Goal: Task Accomplishment & Management: Use online tool/utility

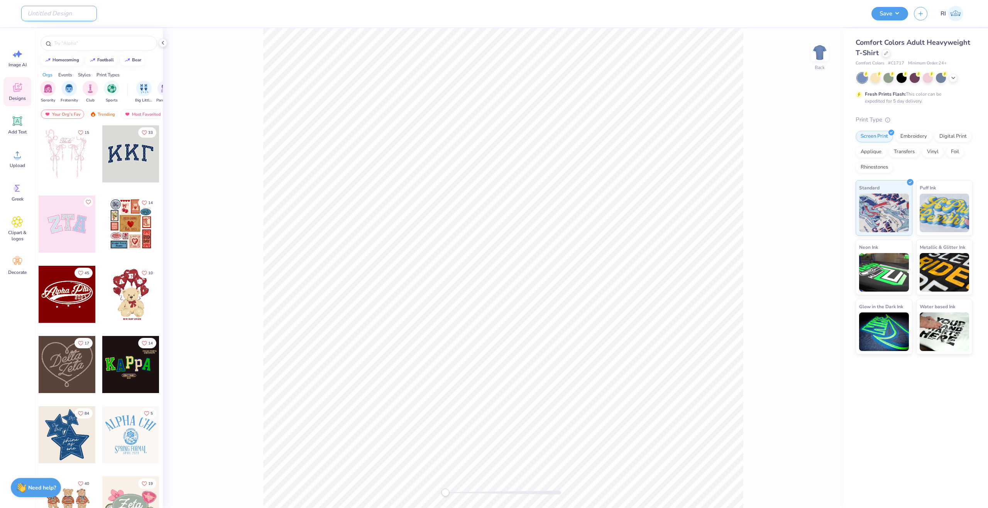
click at [62, 14] on input "Design Title" at bounding box center [59, 13] width 76 height 15
paste input "UGC_3476"
type input "UGC_3476"
click at [886, 53] on icon at bounding box center [886, 53] width 4 height 4
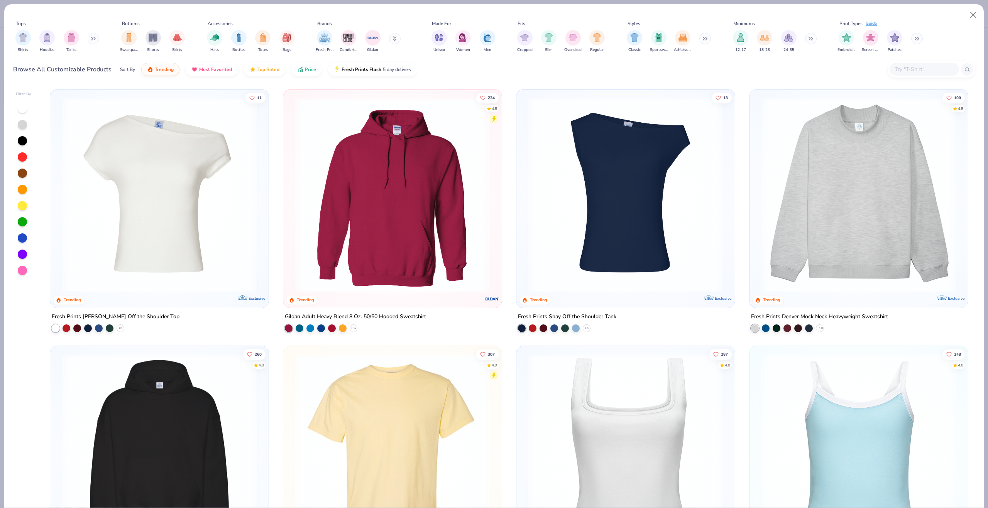
click at [899, 67] on input "text" at bounding box center [923, 69] width 59 height 9
paste input "N5080"
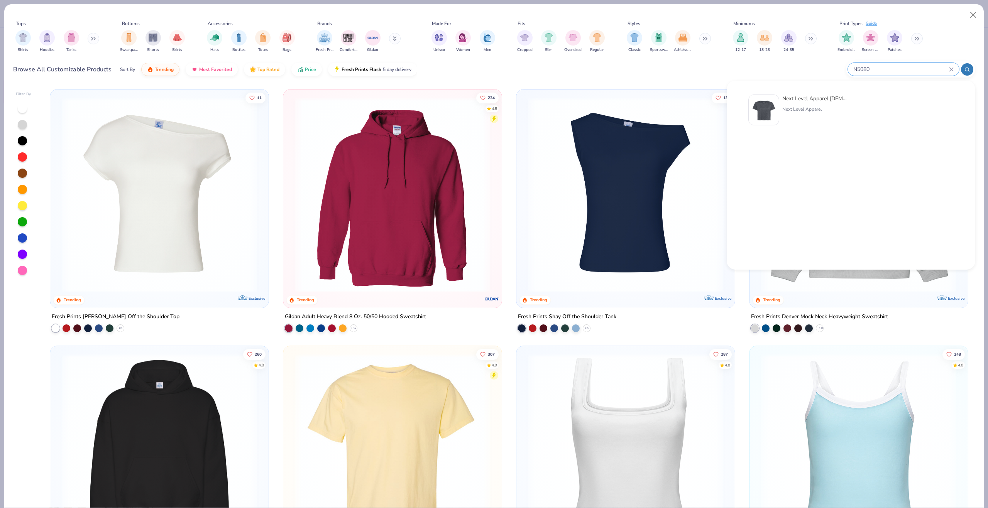
type input "N5080"
click at [772, 111] on img at bounding box center [764, 110] width 24 height 24
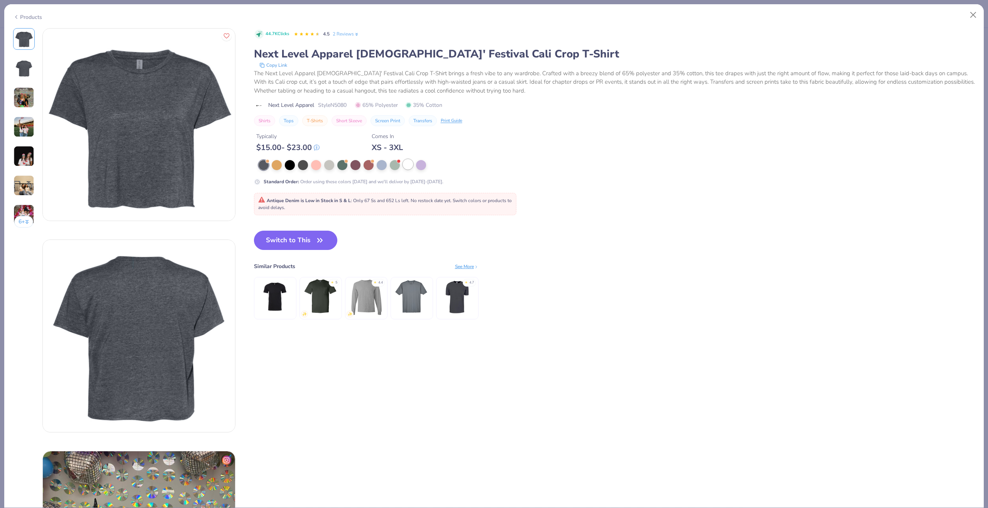
click at [406, 166] on div at bounding box center [408, 164] width 10 height 10
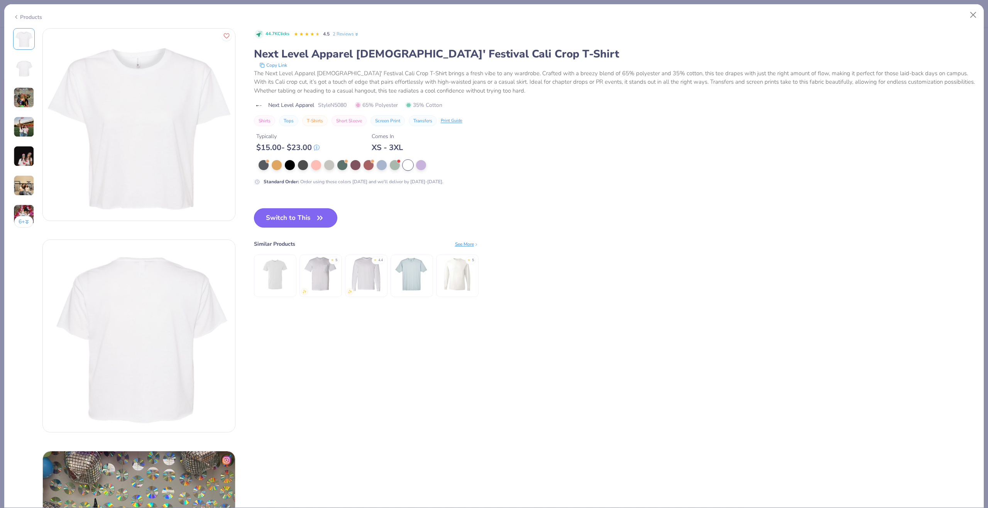
click at [299, 218] on button "Switch to This" at bounding box center [296, 217] width 84 height 19
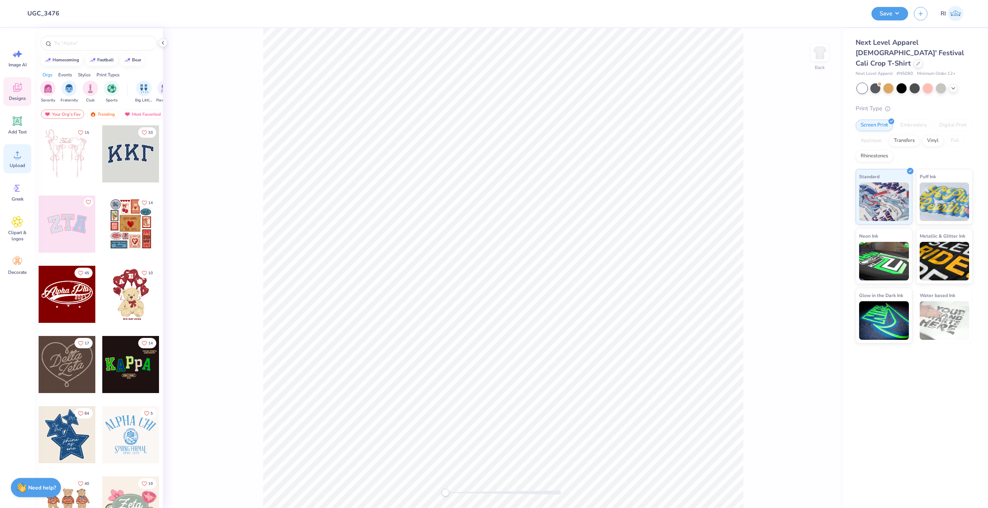
click at [23, 152] on icon at bounding box center [18, 155] width 12 height 12
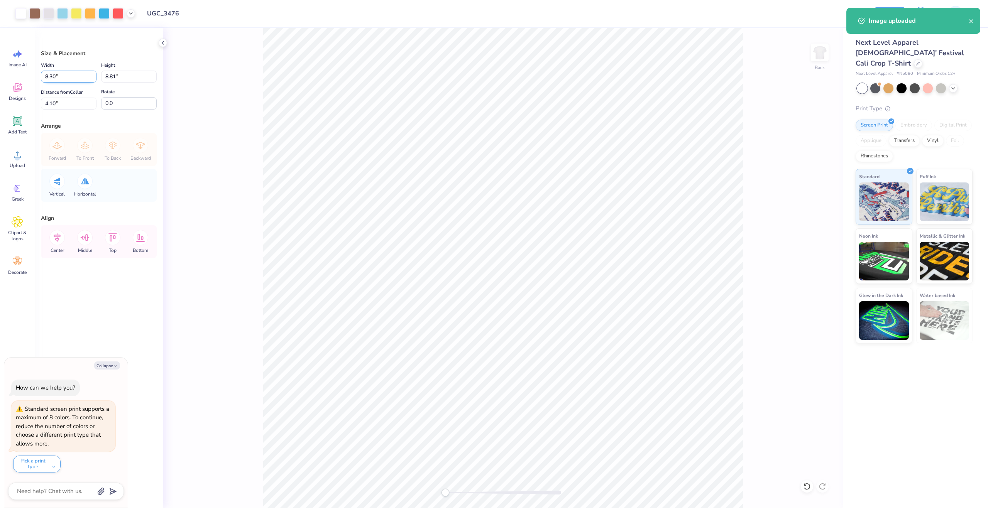
click at [86, 78] on input "8.30" at bounding box center [69, 77] width 56 height 12
type input "9.5"
type textarea "x"
type input "9.50"
type input "10.08"
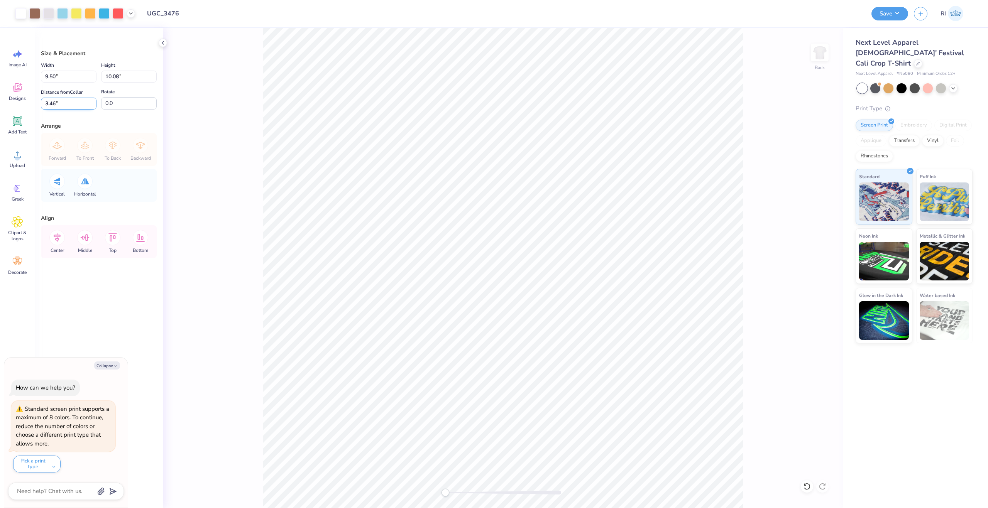
click at [80, 103] on input "3.46" at bounding box center [69, 104] width 56 height 12
type input "1.5"
click at [62, 238] on icon at bounding box center [56, 237] width 15 height 15
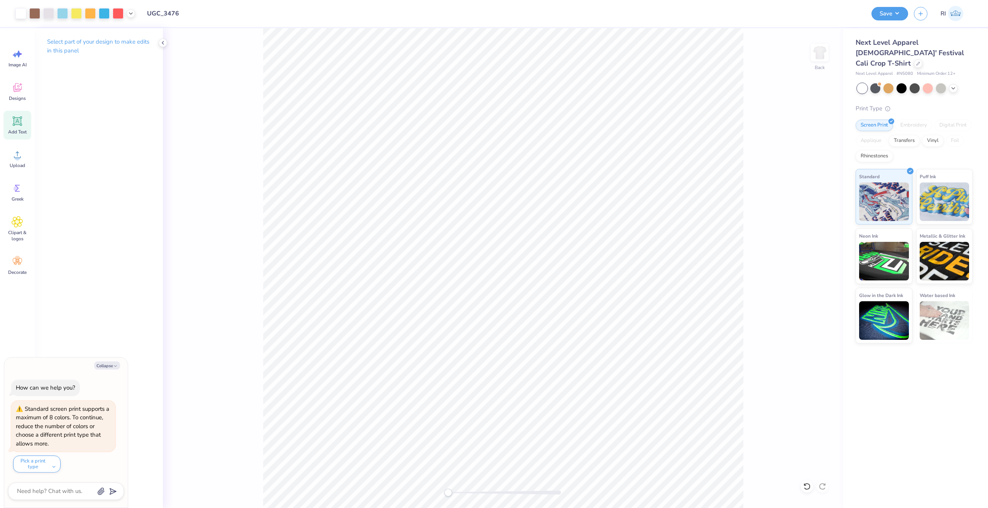
click at [19, 117] on icon at bounding box center [18, 121] width 12 height 12
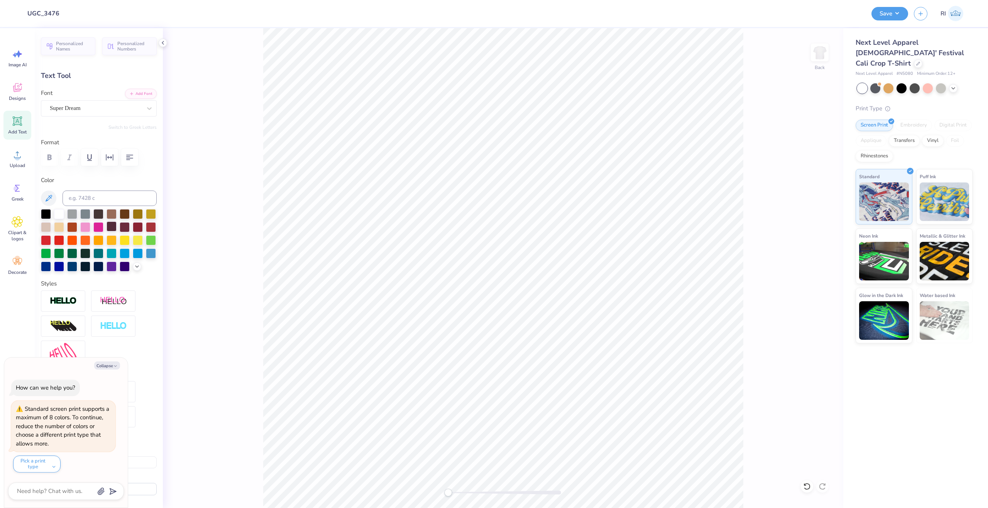
click at [117, 228] on div at bounding box center [111, 226] width 10 height 10
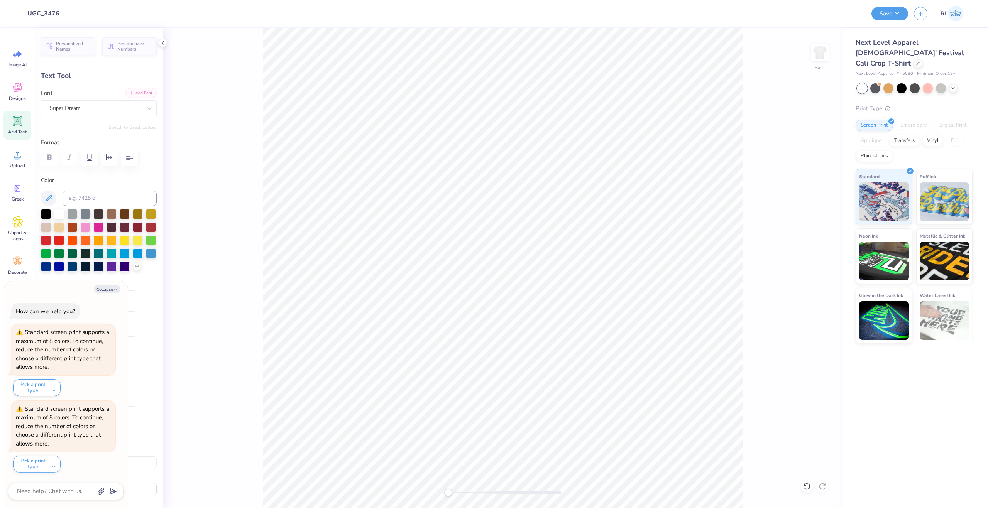
click at [135, 92] on button "Add Font" at bounding box center [141, 93] width 32 height 10
type textarea "x"
type textarea "C"
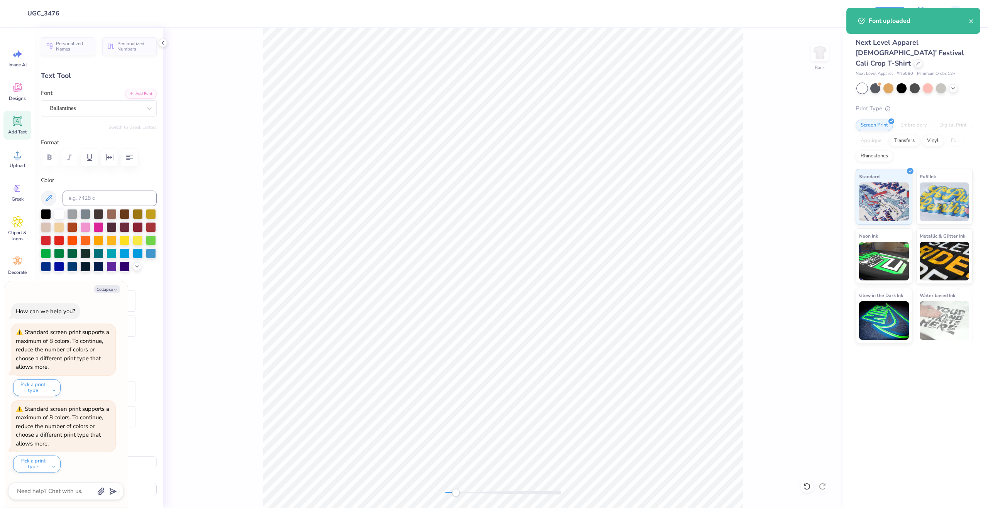
type textarea "x"
type textarea "Ch"
type textarea "x"
type textarea "Chi"
type textarea "x"
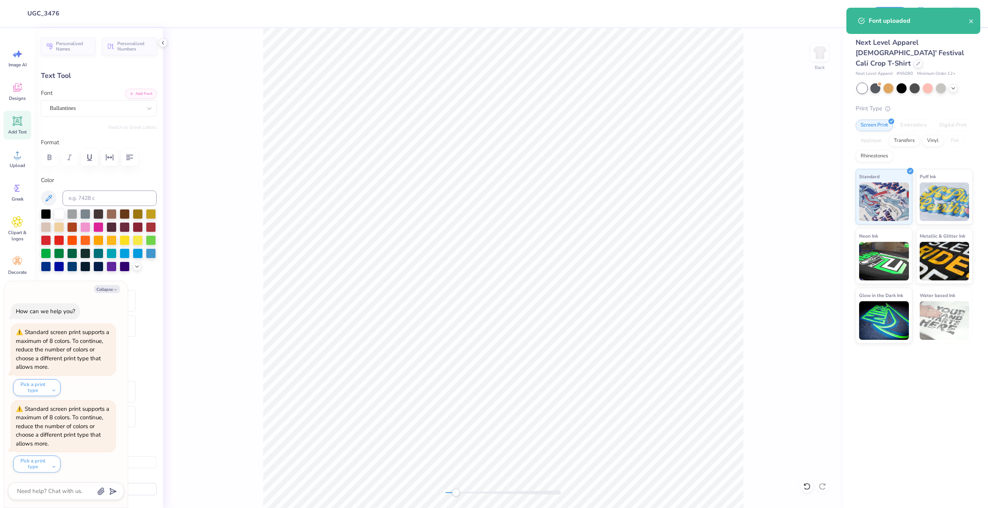
type textarea "Chi"
type textarea "x"
type textarea "Chi OM"
type textarea "x"
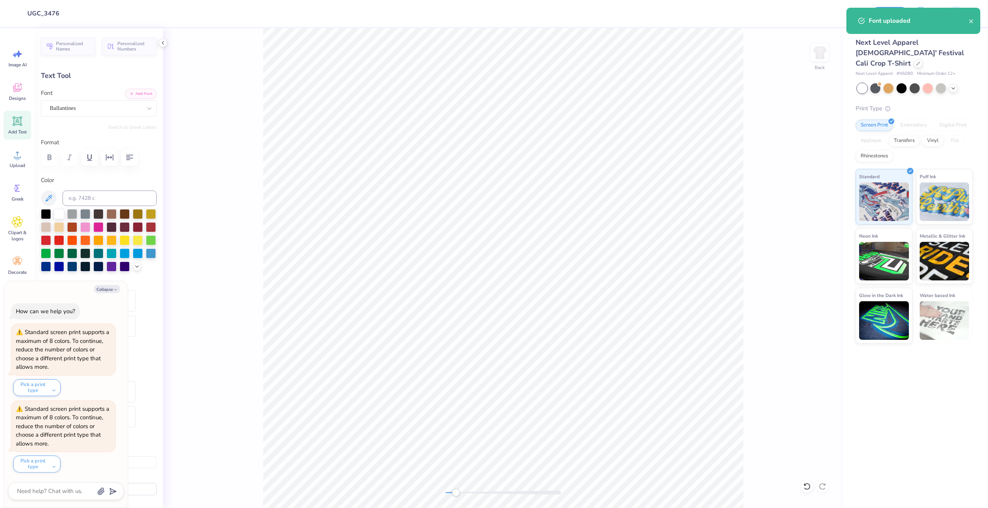
type textarea "Chi O"
type textarea "x"
type textarea "Chi Om"
type textarea "x"
type textarea "Chi Ome"
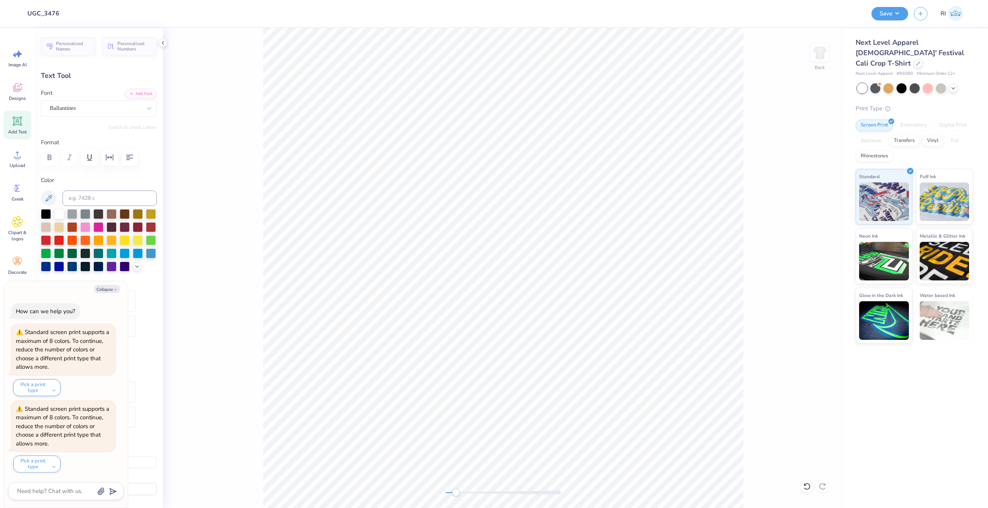
type textarea "x"
type textarea "Chi Omeg"
type textarea "x"
type textarea "Chi Omega"
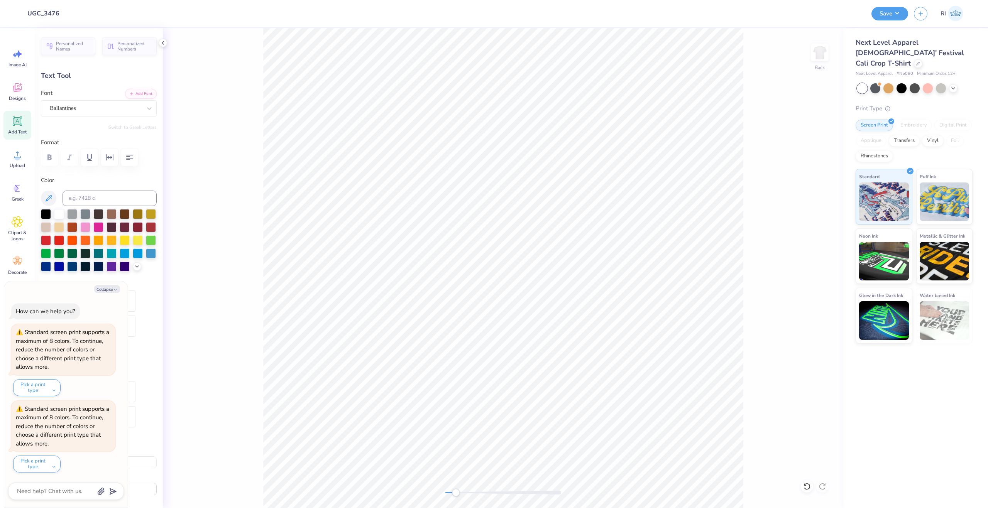
type textarea "x"
type input "2.75"
type input "0.60"
type input "2.35"
type textarea "x"
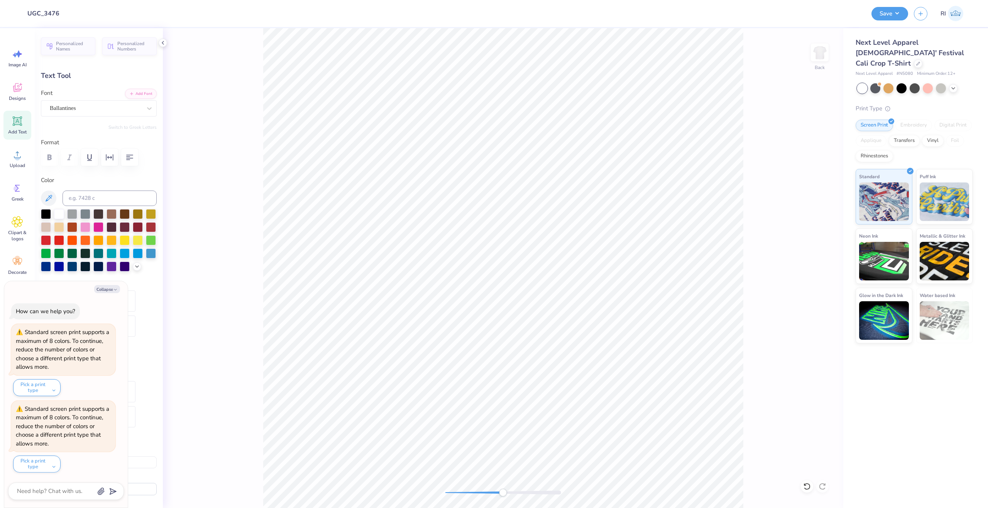
type input "3.06"
type input "0.67"
type input "2.20"
type textarea "x"
type input "2.21"
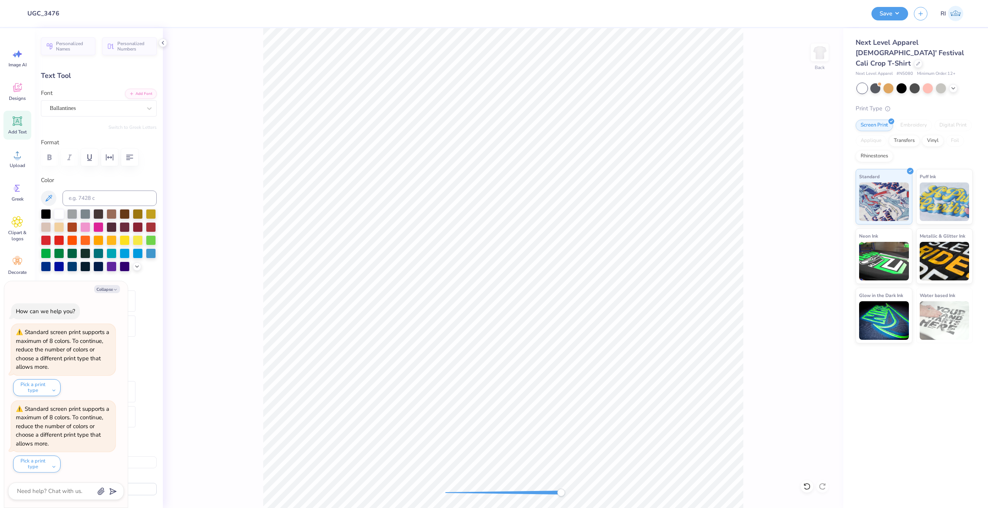
type textarea "x"
type input "3.05"
click at [568, 281] on li "Duplicate" at bounding box center [566, 277] width 61 height 15
type textarea "x"
type input "3.21"
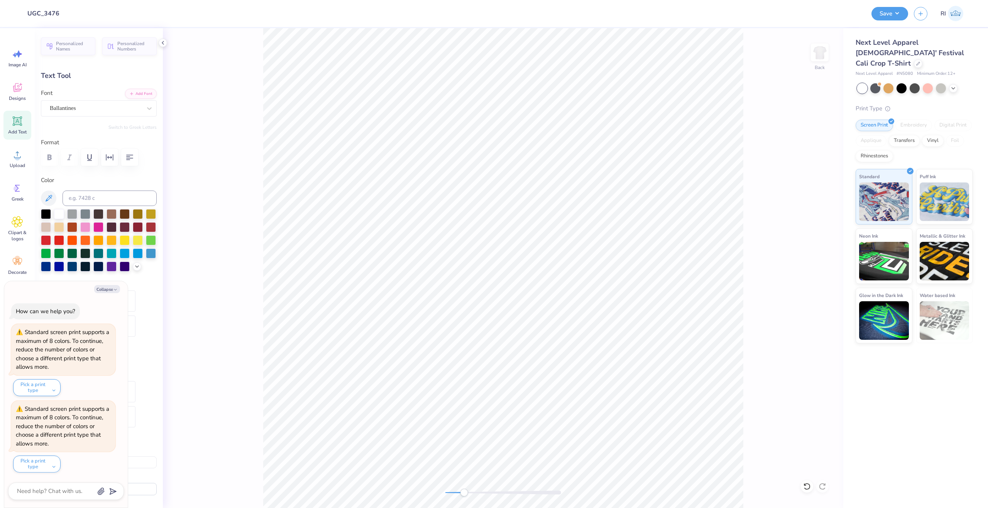
scroll to position [7, 1]
type textarea "x"
type textarea "2"
type textarea "x"
type textarea "20"
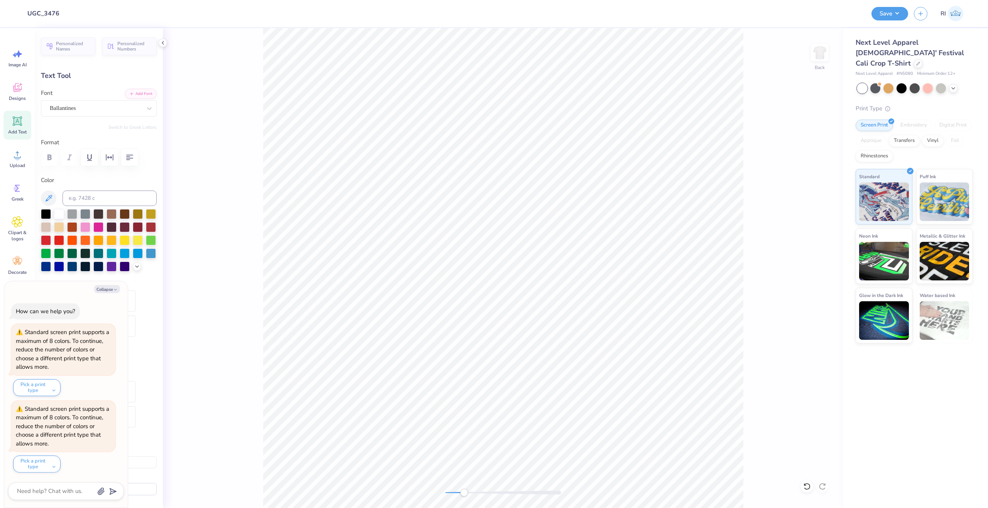
type textarea "x"
type textarea "202"
type textarea "x"
type textarea "2025"
type textarea "x"
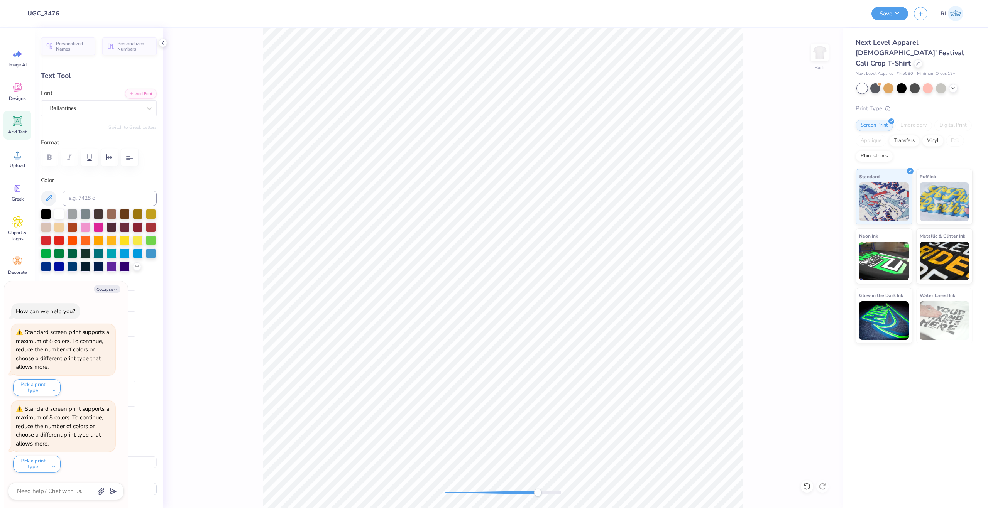
type input "1.55"
type input "0.42"
type input "4.23"
click at [646, 306] on li "Duplicate" at bounding box center [649, 305] width 61 height 15
type textarea "x"
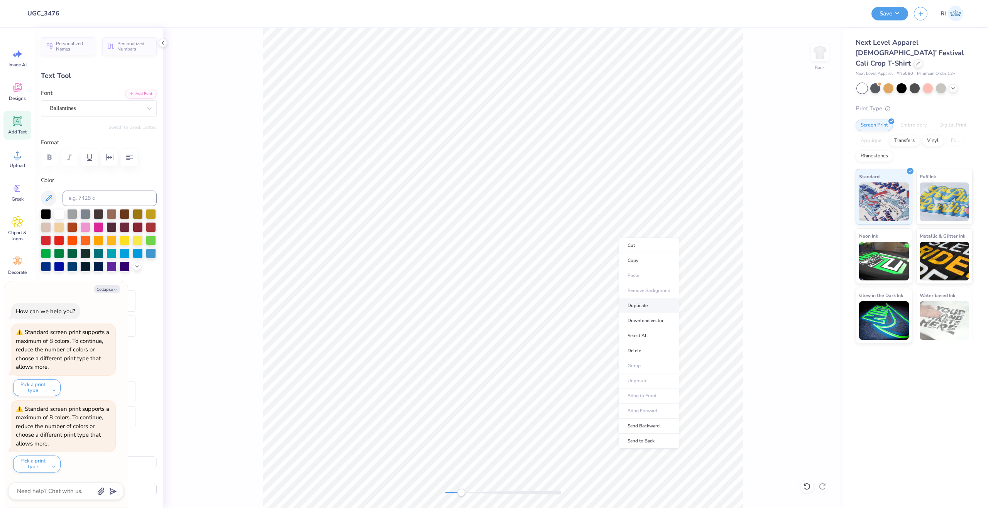
type input "5.23"
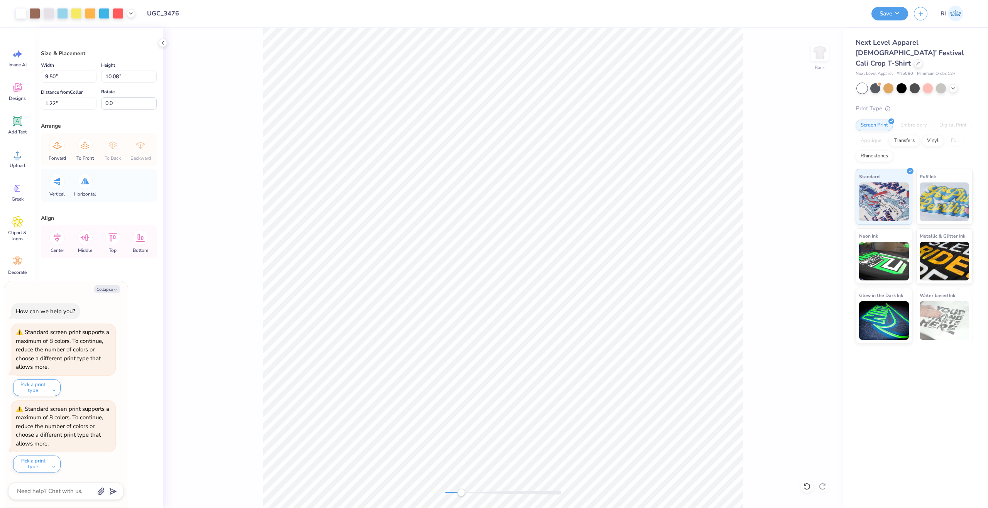
type textarea "x"
type input "1.50"
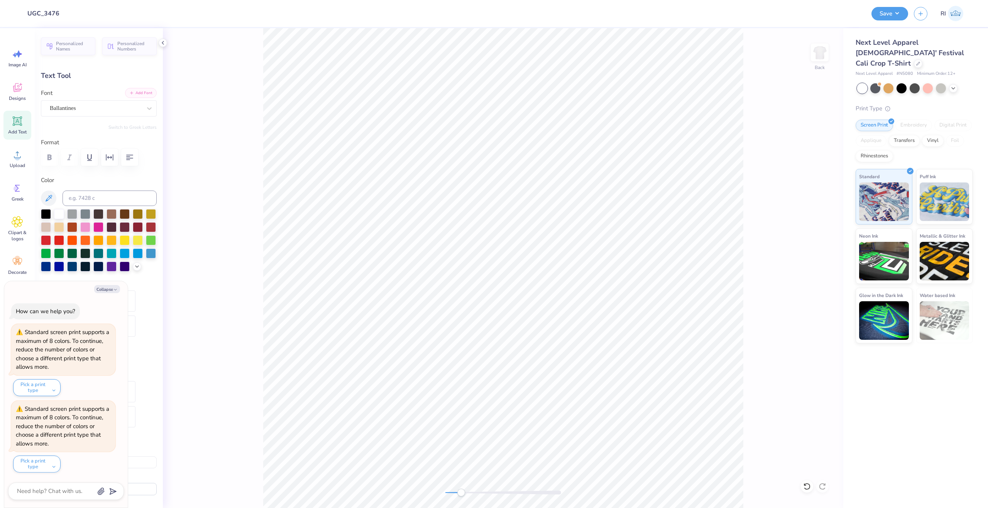
click at [138, 91] on button "Add Font" at bounding box center [141, 93] width 32 height 10
click at [181, 153] on div "Back" at bounding box center [503, 268] width 680 height 480
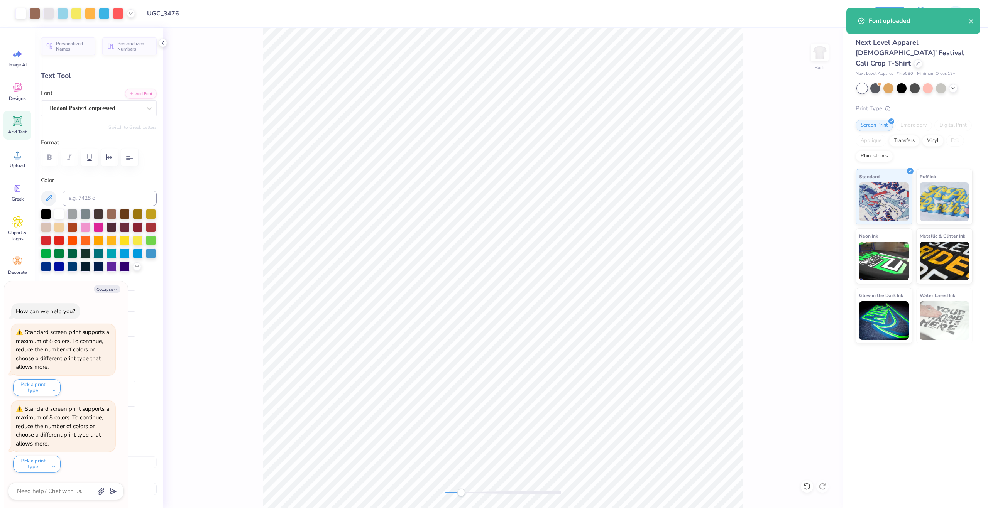
type textarea "x"
type input "1.15"
type input "0.66"
type input "3.41"
click at [139, 91] on button "Add Font" at bounding box center [141, 93] width 32 height 10
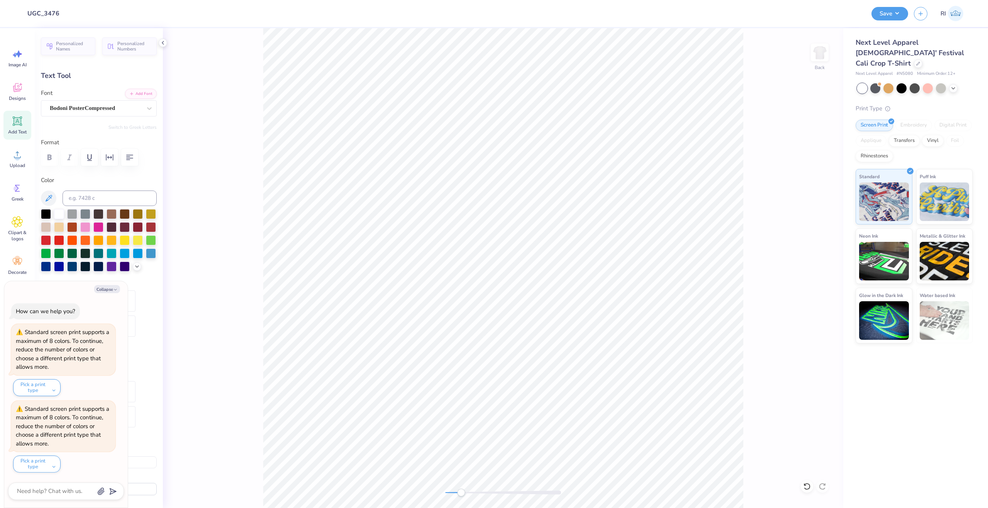
type textarea "x"
type textarea "A"
type textarea "x"
type textarea "AL"
type textarea "x"
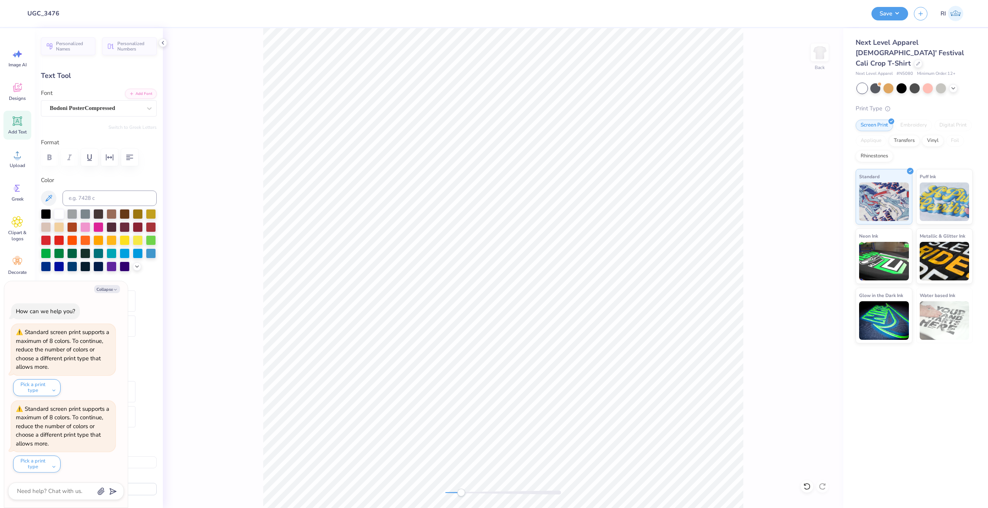
type textarea "ALU"
type textarea "x"
type textarea "A"
type textarea "x"
type textarea "Al"
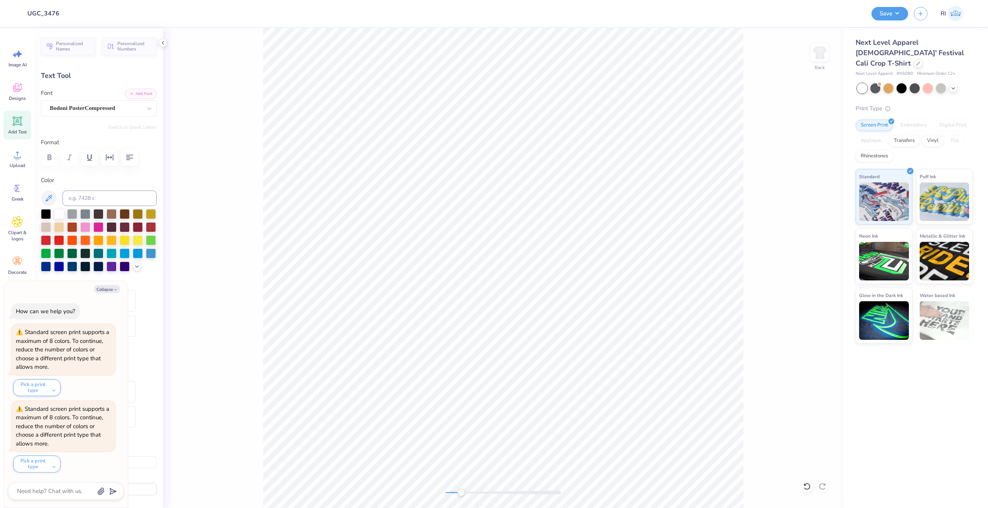
type textarea "x"
type textarea "Alu"
type textarea "x"
type textarea "Alum"
type textarea "x"
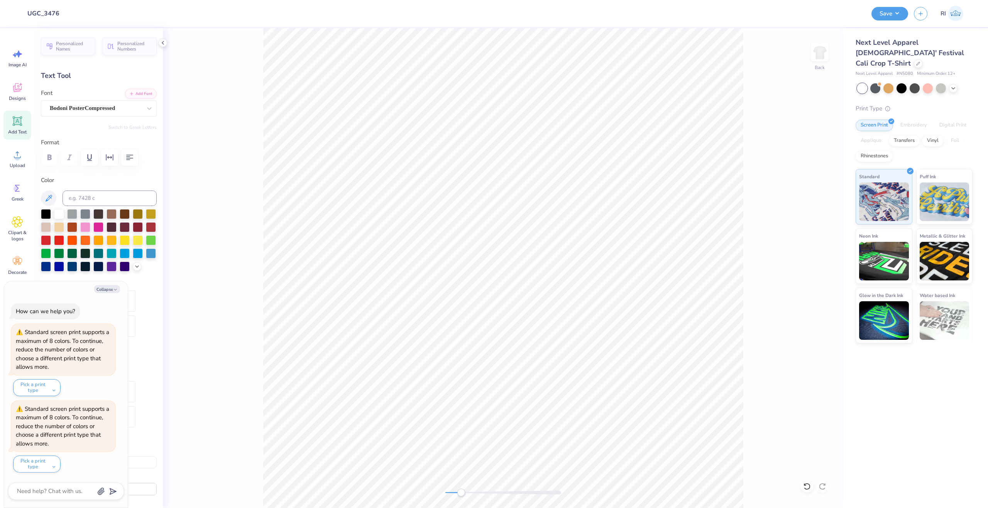
type textarea "Alumna"
type textarea "x"
type textarea "Alumnae"
type textarea "x"
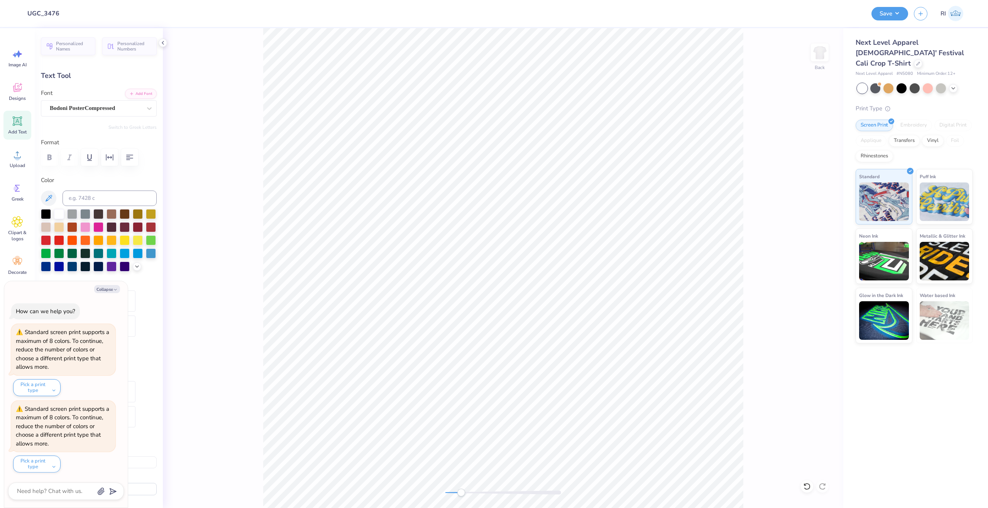
type textarea "Alumnae"
type textarea "x"
type textarea "Alumnae W"
type textarea "x"
type textarea "Alumnae We"
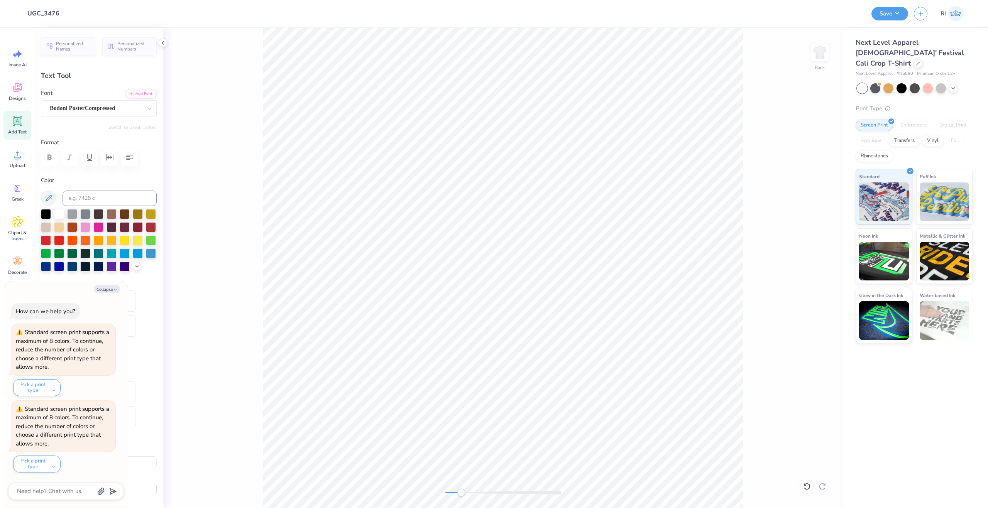
type textarea "x"
type textarea "Alumnae Wee"
type textarea "x"
type textarea "Alumnae Week"
type textarea "x"
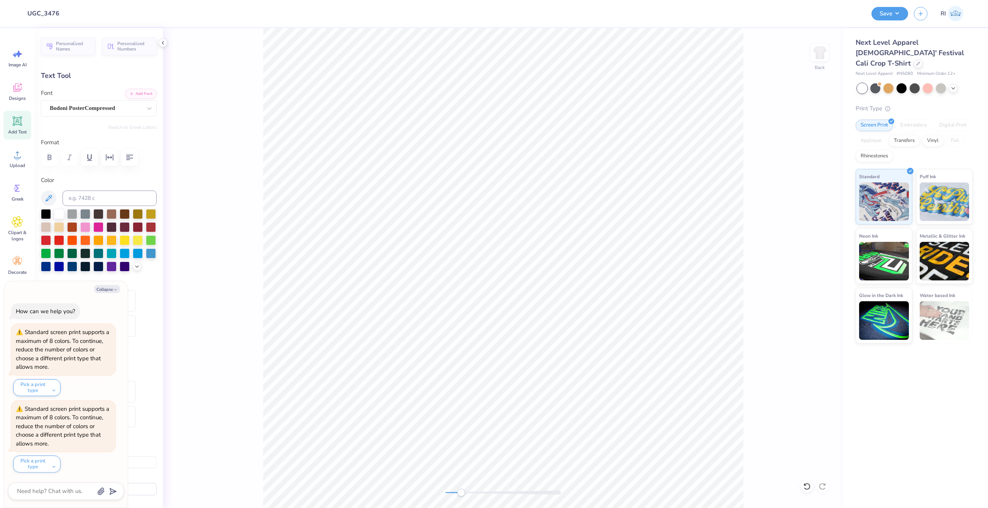
type textarea "Alumnae Weeken"
type textarea "x"
type textarea "Alumnae Weekend"
click at [140, 91] on button "Add Font" at bounding box center [141, 93] width 32 height 10
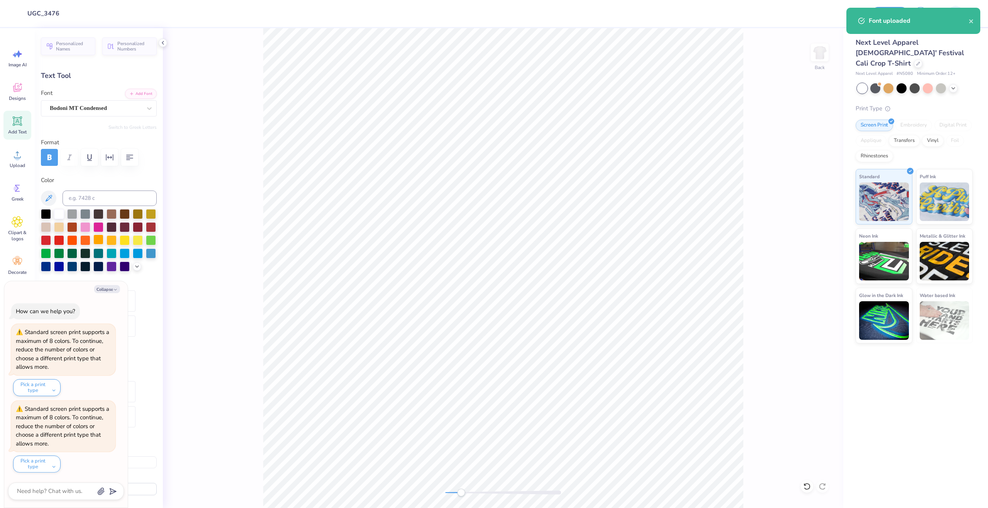
click at [103, 239] on div at bounding box center [98, 240] width 10 height 10
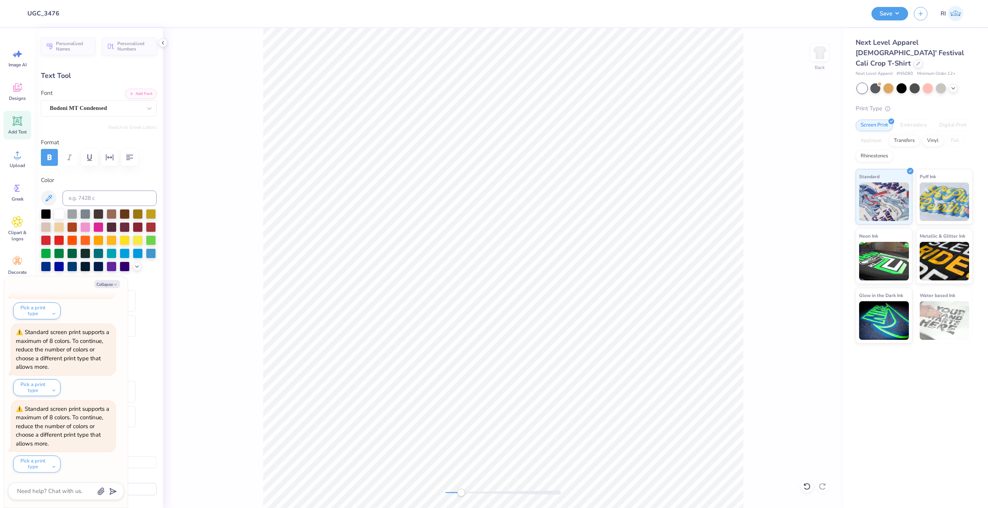
type textarea "x"
type input "9.48"
type input "1.01"
type input "2.93"
type textarea "x"
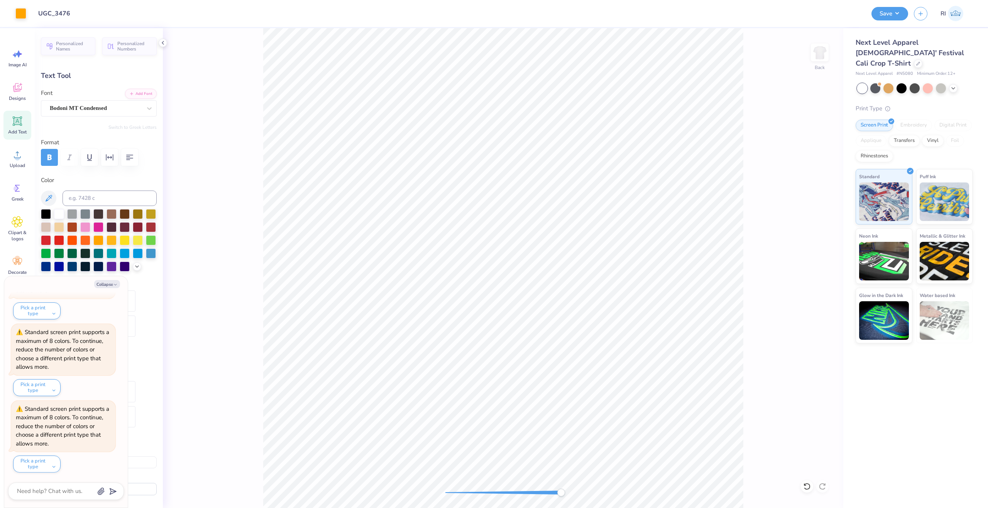
type input "2.94"
type textarea "x"
type input "9.49"
type textarea "x"
type input "9.50"
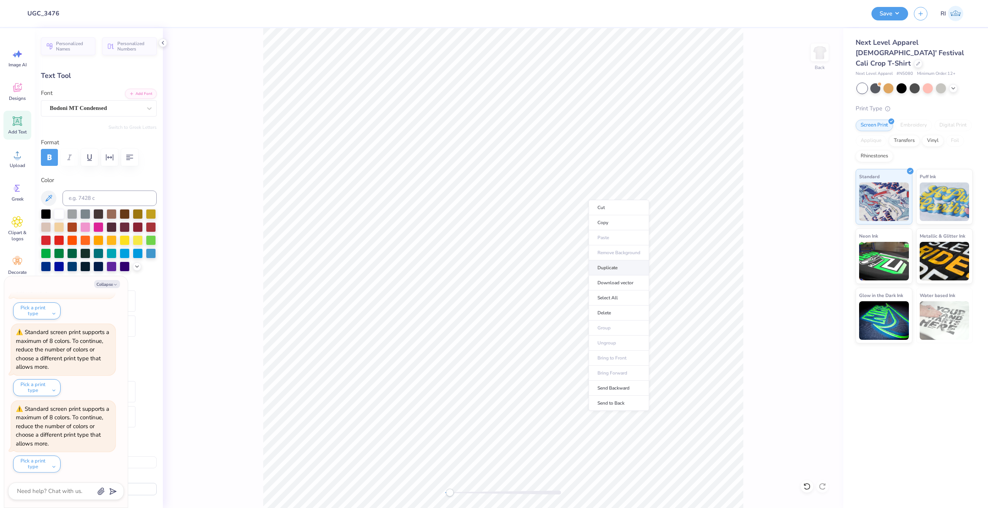
click at [610, 270] on li "Duplicate" at bounding box center [618, 267] width 61 height 15
type textarea "x"
type input "3.94"
click at [126, 95] on button "Add Font" at bounding box center [141, 93] width 32 height 10
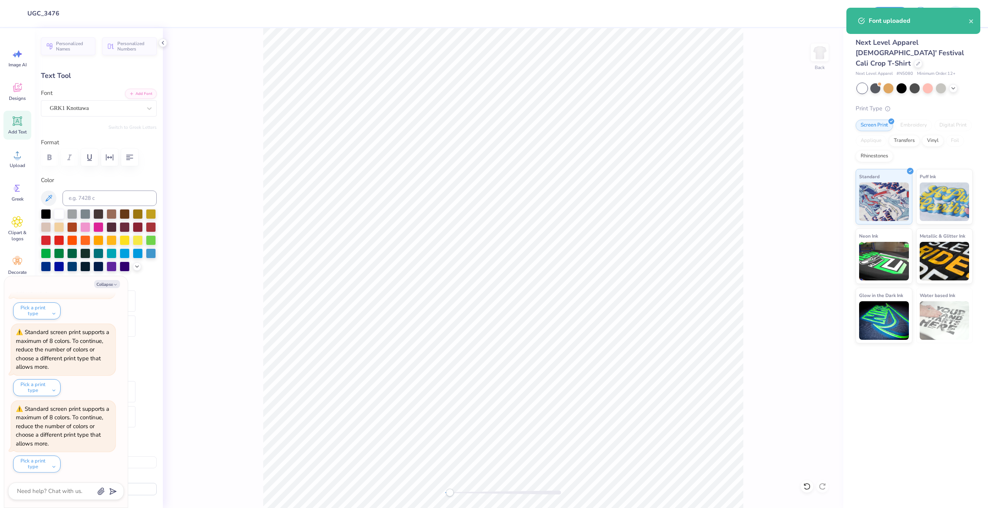
type textarea "x"
type textarea "X"
type textarea "x"
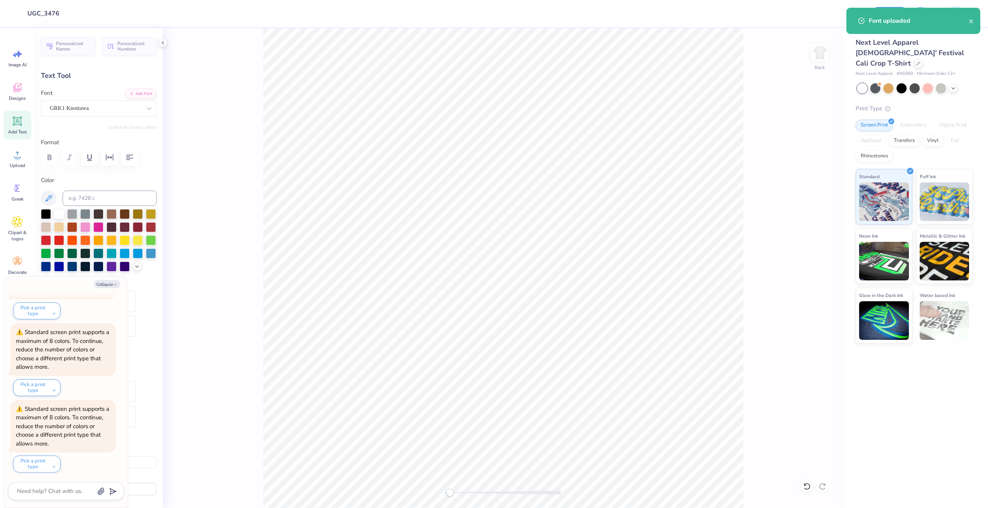
type textarea "x"
type textarea "xQ"
type textarea "x"
type textarea "xQW"
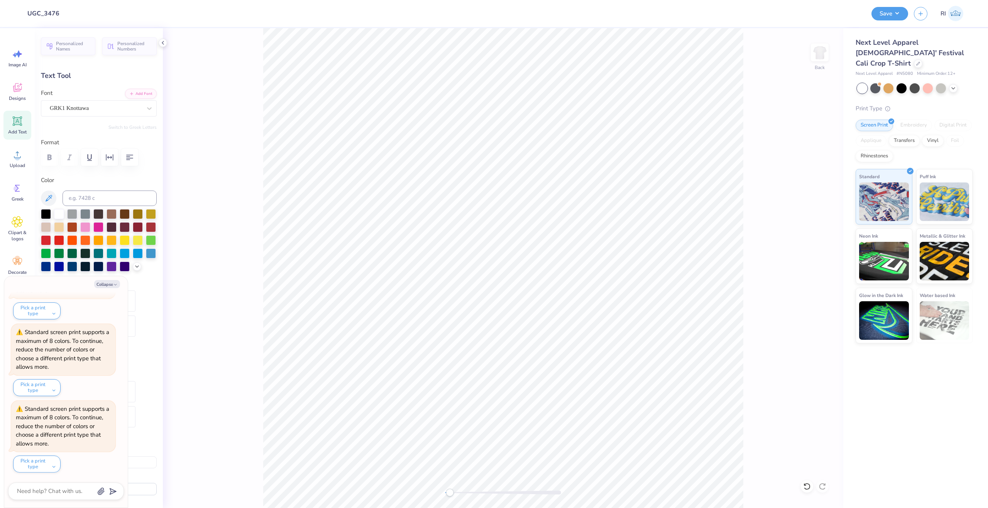
type textarea "x"
type textarea "xQ"
type textarea "x"
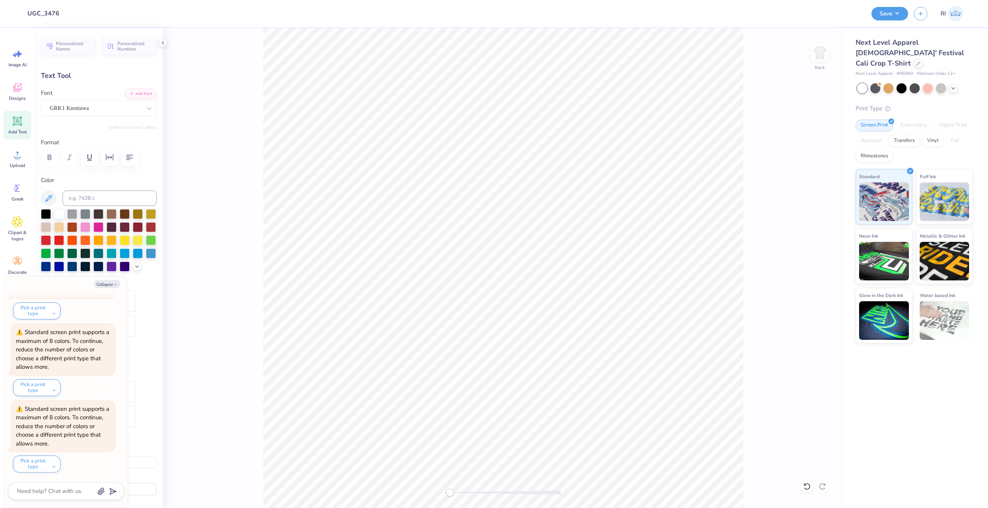
type textarea "xW"
type textarea "x"
type input "0.84"
type input "0.41"
type input "6.28"
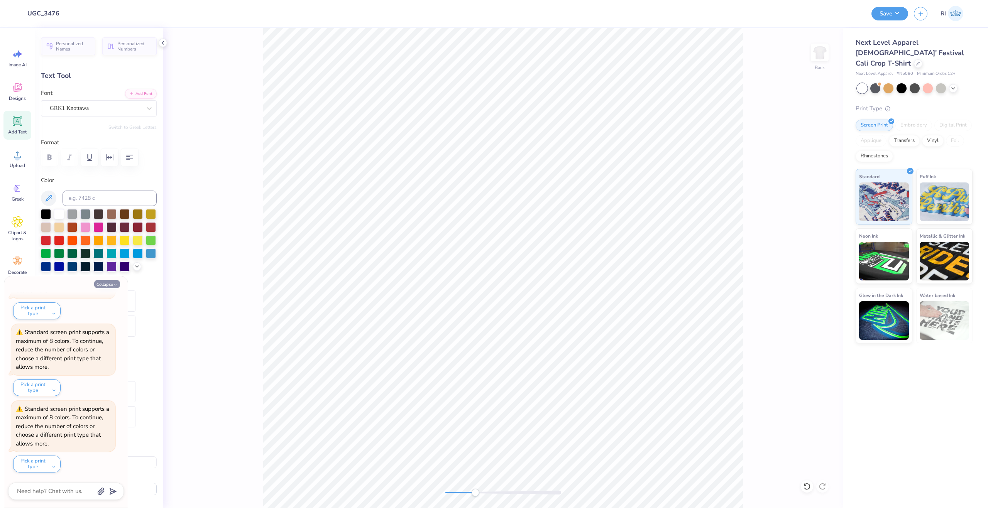
click at [105, 282] on button "Collapse" at bounding box center [107, 284] width 26 height 8
type textarea "x"
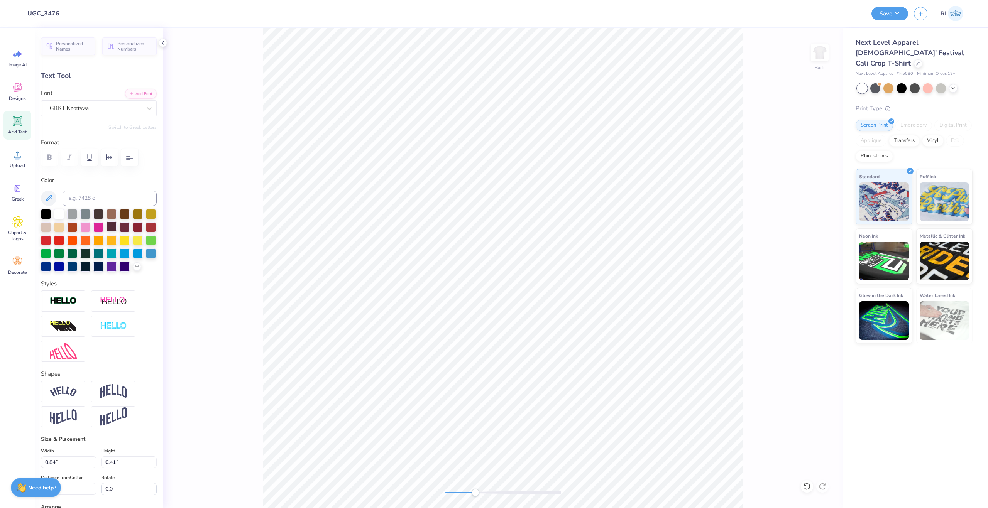
click at [117, 227] on div at bounding box center [111, 226] width 10 height 10
type input "5.3"
type input "0.83"
type input "0.46"
type input "6.66"
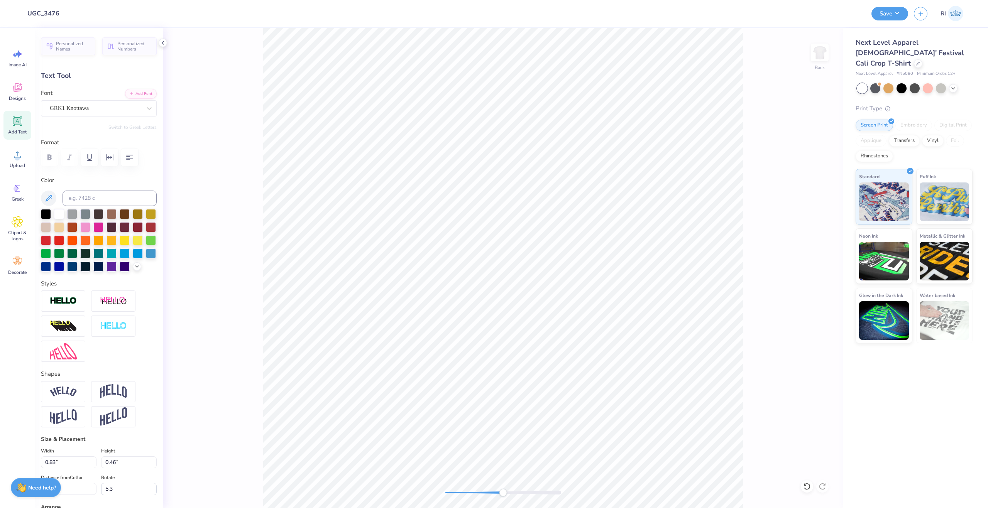
type input "7.7"
type input "0.86"
type input "0.50"
type input "6.67"
type input "0.0"
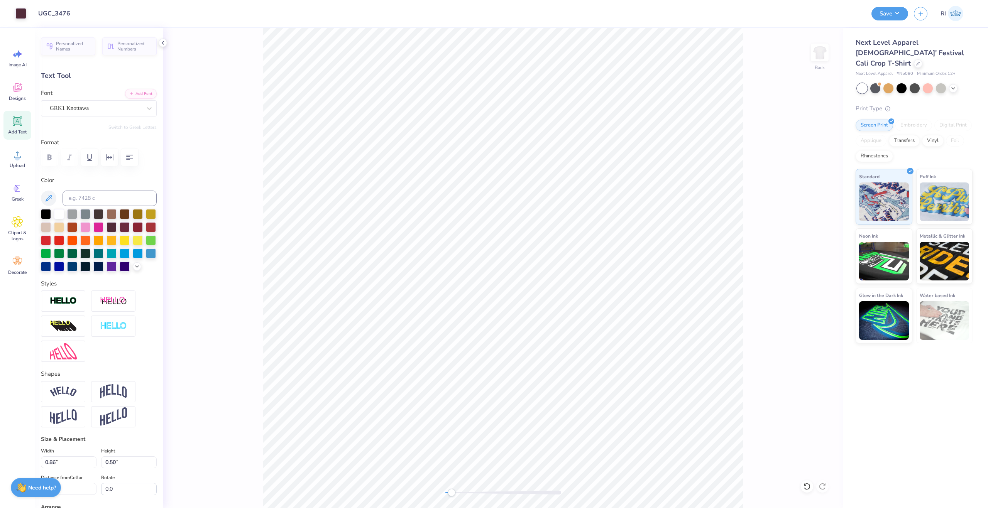
type input "0.85"
type input "0.47"
type input "6.68"
type input "5.7"
click at [46, 215] on div at bounding box center [46, 213] width 10 height 10
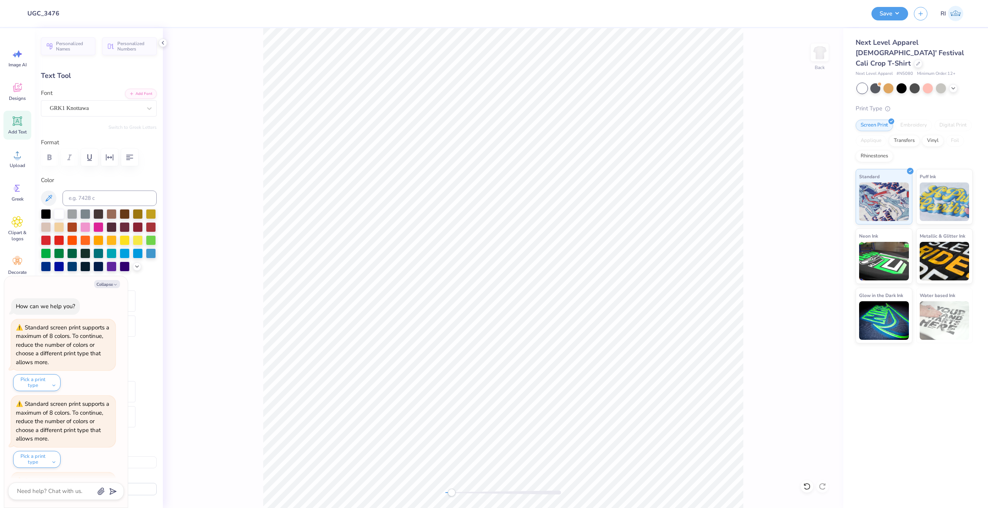
scroll to position [149, 0]
type textarea "x"
type input "0.0"
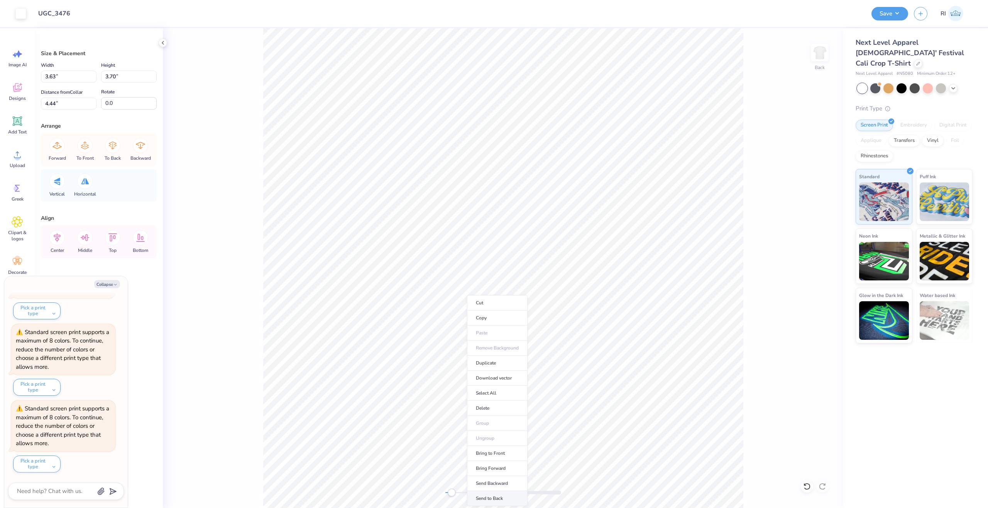
click at [513, 500] on li "Send to Back" at bounding box center [497, 498] width 61 height 15
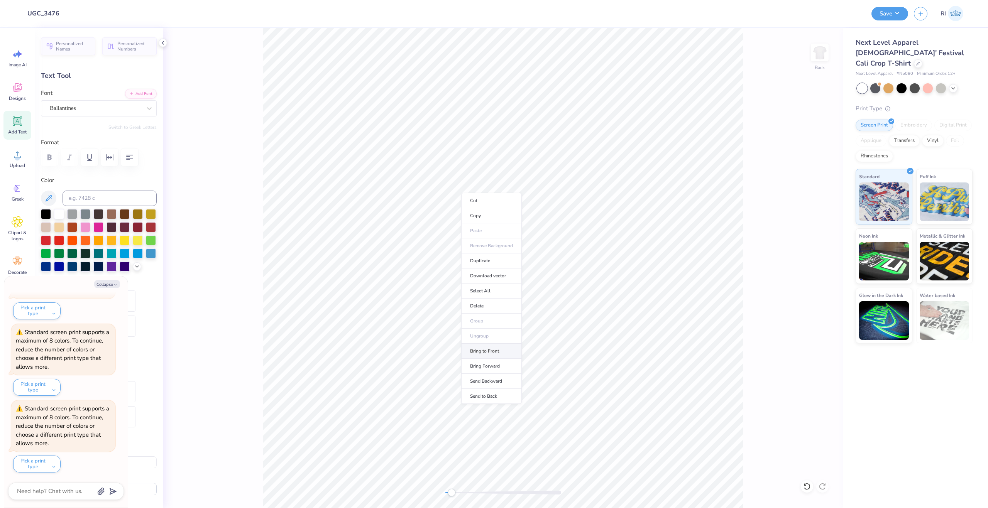
click at [504, 354] on li "Bring to Front" at bounding box center [491, 351] width 61 height 15
type textarea "x"
type input "1.55"
type input "0.42"
type input "4.23"
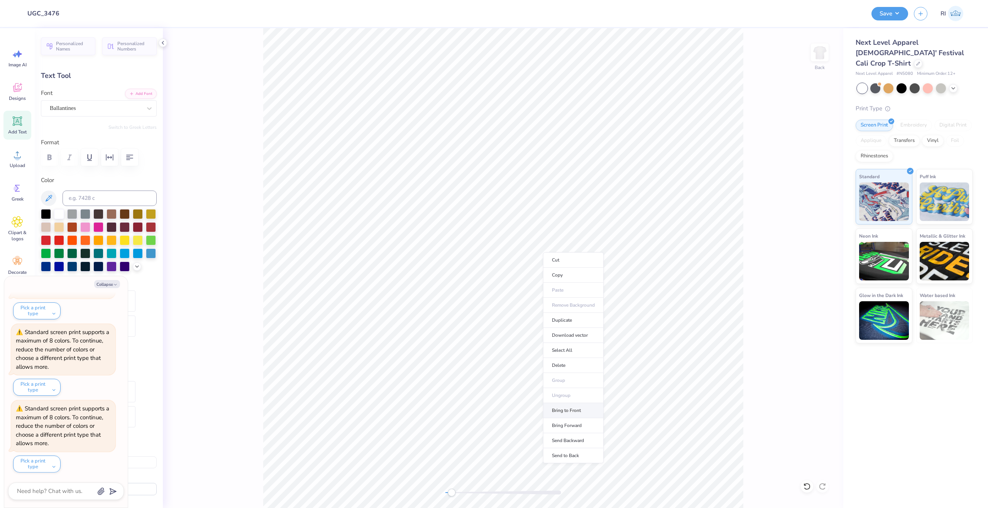
click at [576, 409] on li "Bring to Front" at bounding box center [573, 410] width 61 height 15
click at [113, 286] on icon "button" at bounding box center [115, 284] width 5 height 5
type textarea "x"
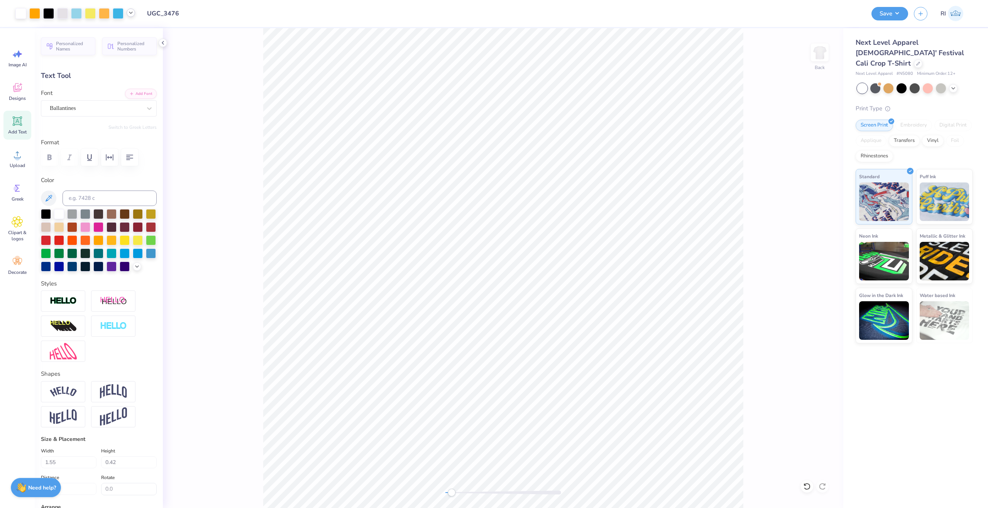
click at [132, 14] on icon at bounding box center [131, 13] width 6 height 6
click at [158, 34] on div at bounding box center [160, 32] width 11 height 11
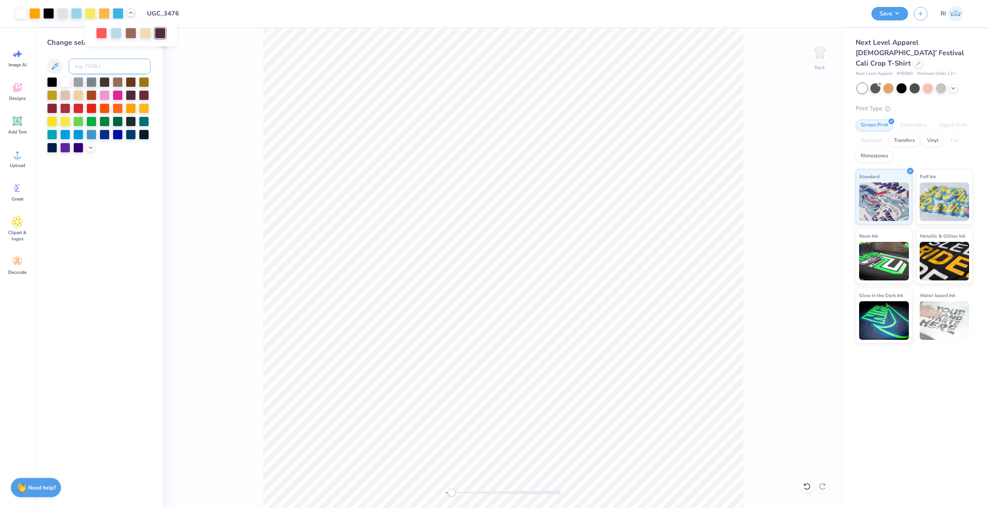
click at [124, 66] on input at bounding box center [110, 66] width 82 height 15
type input "187"
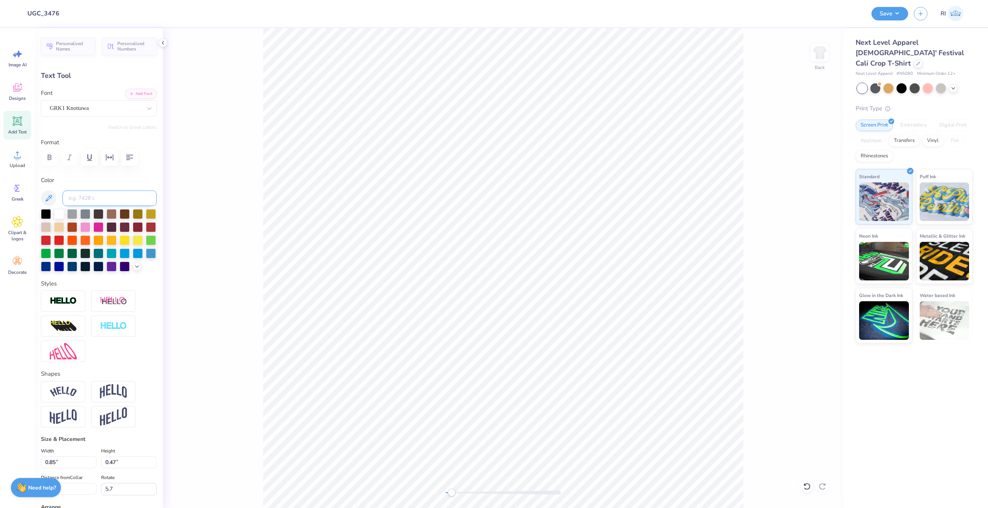
click at [97, 196] on input at bounding box center [110, 198] width 94 height 15
type input "178"
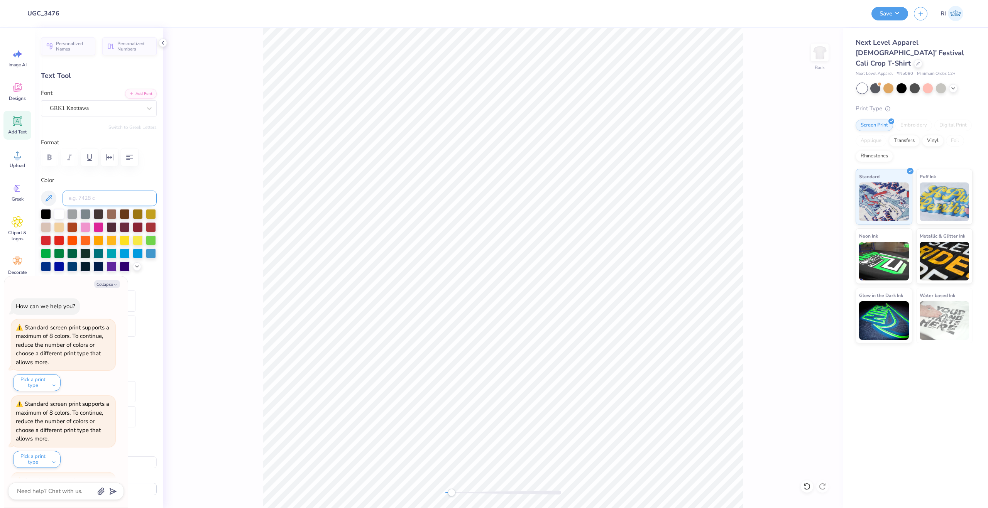
scroll to position [225, 0]
click at [110, 287] on button "Collapse" at bounding box center [107, 284] width 26 height 8
type textarea "x"
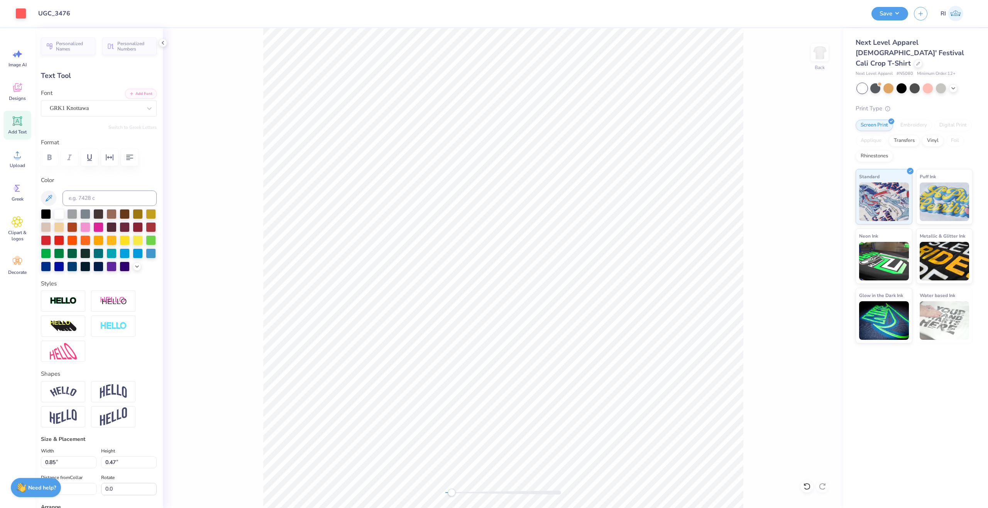
type input "5.7"
click at [69, 306] on img at bounding box center [63, 301] width 27 height 9
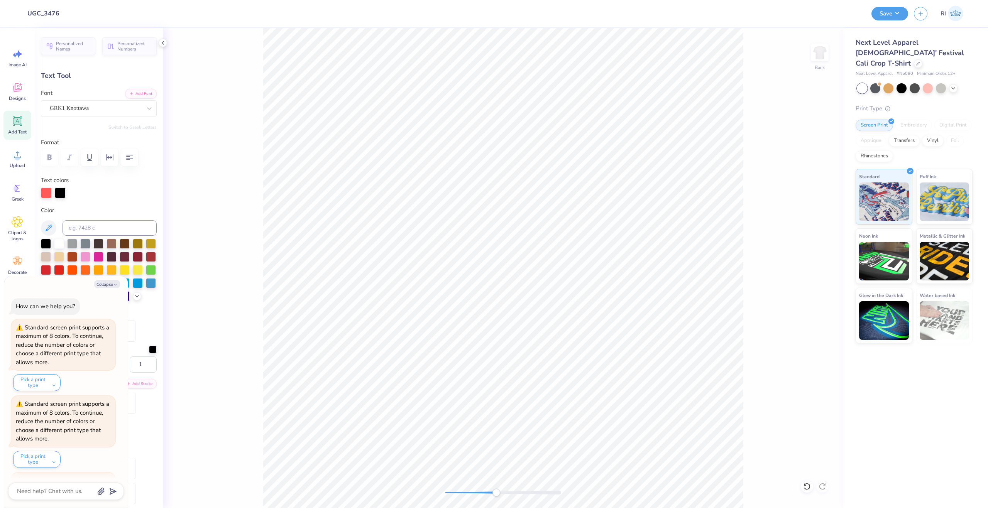
scroll to position [302, 0]
click at [111, 284] on button "Collapse" at bounding box center [107, 284] width 26 height 8
type textarea "x"
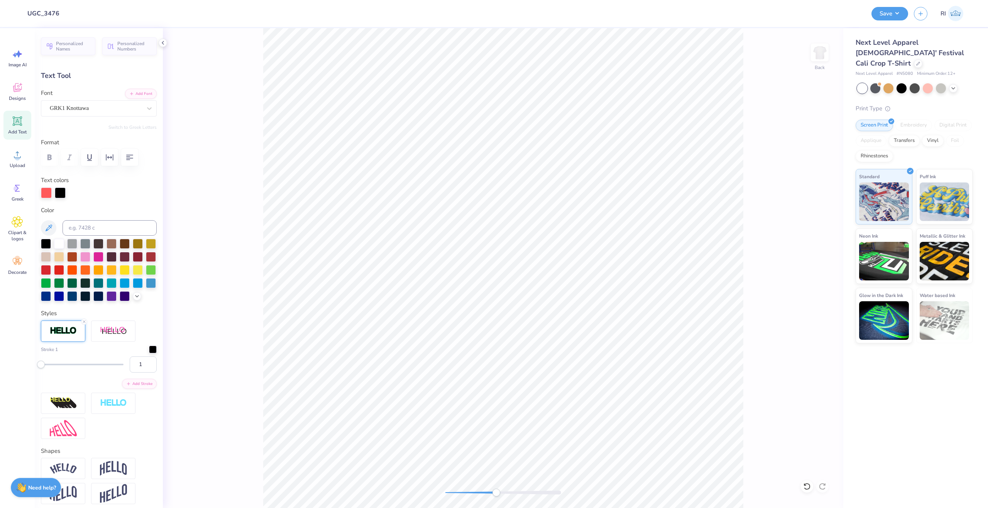
click at [209, 266] on div "Back" at bounding box center [503, 268] width 680 height 480
type input "0.0"
type input "0.86"
type input "0.48"
type input "5.7"
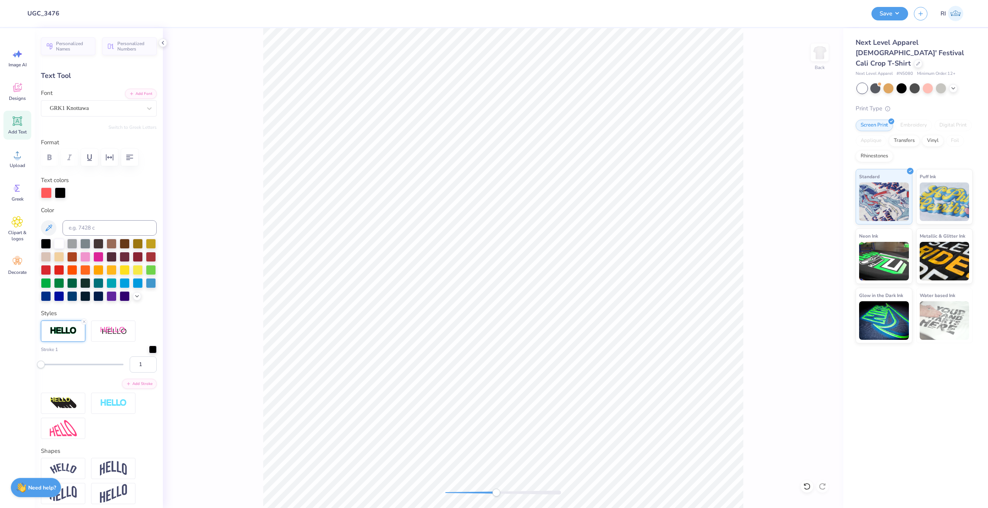
drag, startPoint x: 137, startPoint y: 372, endPoint x: 129, endPoint y: 365, distance: 10.9
click at [130, 372] on input "1" at bounding box center [143, 365] width 27 height 16
type input "2"
click at [129, 353] on div "Stroke 1" at bounding box center [99, 350] width 116 height 8
click at [59, 192] on div at bounding box center [60, 192] width 11 height 11
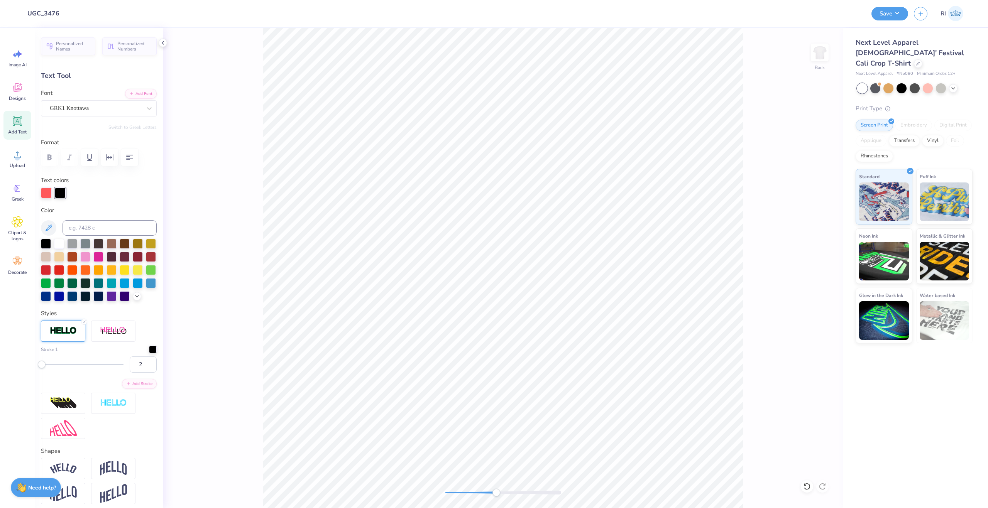
click at [79, 220] on div "Color" at bounding box center [99, 254] width 116 height 96
click at [86, 231] on input at bounding box center [110, 227] width 94 height 15
type input "2975"
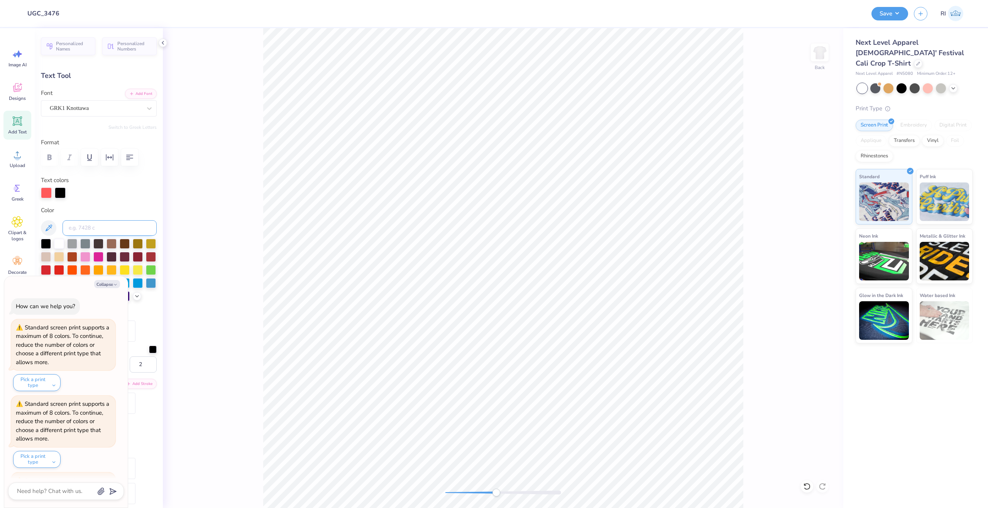
scroll to position [378, 0]
click at [235, 292] on div "Back" at bounding box center [503, 268] width 680 height 480
type textarea "x"
type input "0.0"
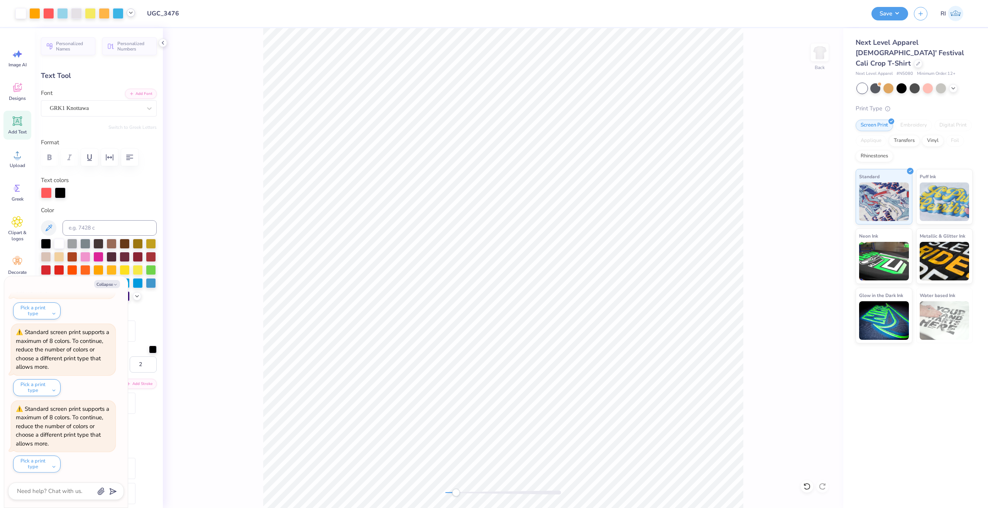
click at [128, 14] on icon at bounding box center [131, 13] width 6 height 6
click at [154, 34] on div at bounding box center [152, 32] width 11 height 11
type textarea "x"
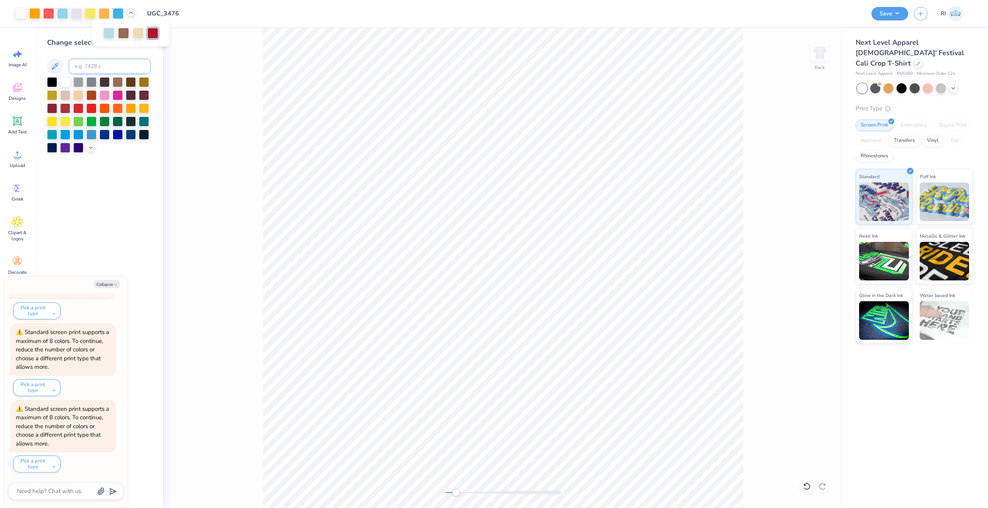
click at [128, 68] on input at bounding box center [110, 66] width 82 height 15
type input "187"
type input "178"
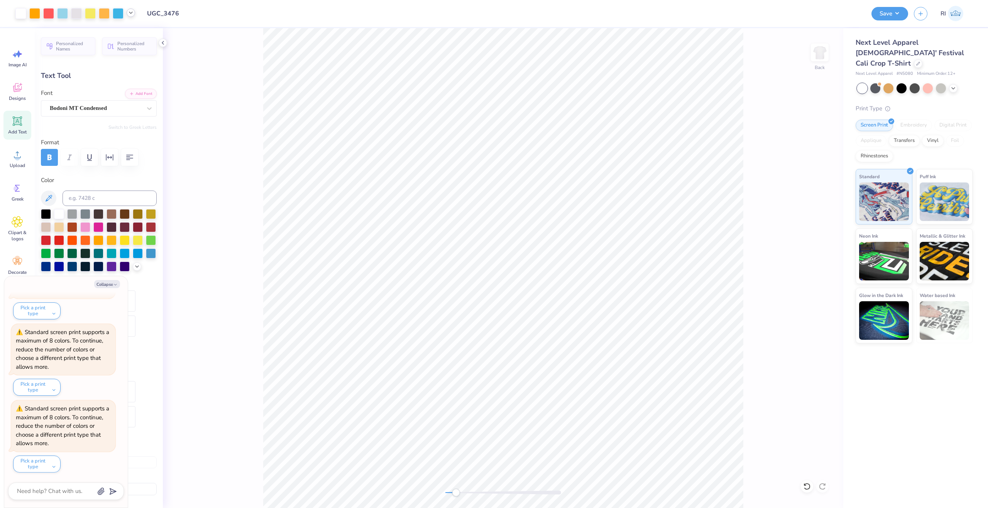
click at [130, 15] on icon at bounding box center [131, 13] width 6 height 6
type textarea "x"
click at [98, 196] on input at bounding box center [110, 198] width 94 height 15
type input "4715"
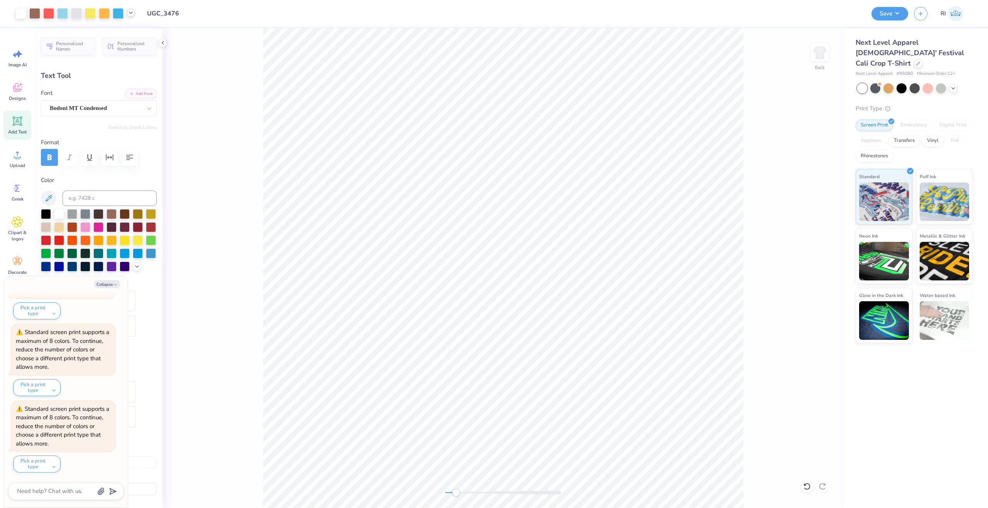
click at [131, 15] on icon at bounding box center [131, 13] width 6 height 6
click at [907, 134] on div "Transfers" at bounding box center [904, 140] width 31 height 12
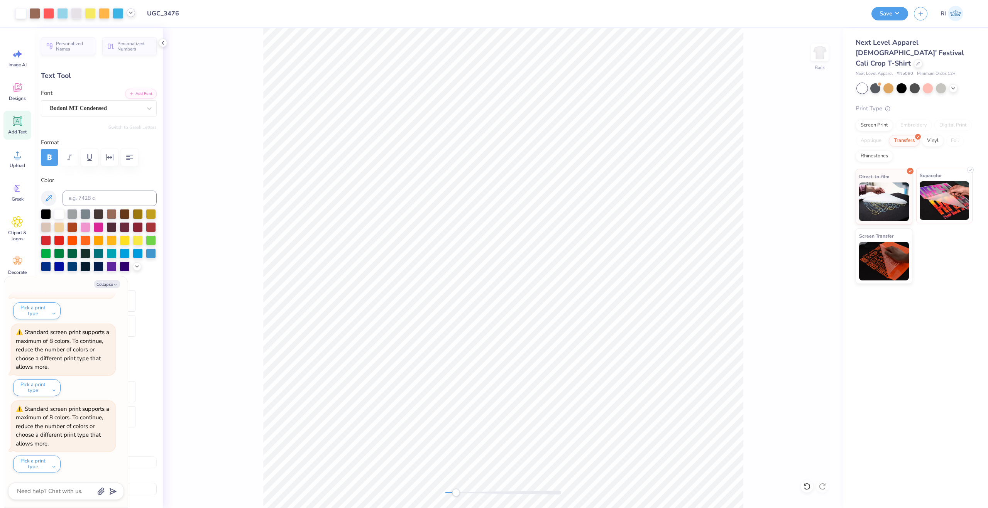
click at [938, 182] on img at bounding box center [945, 200] width 50 height 39
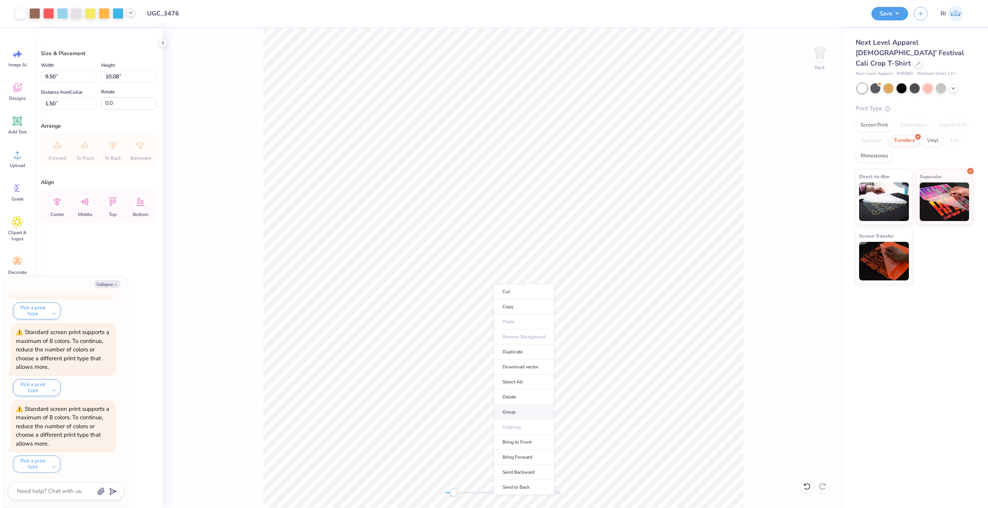
click at [532, 410] on li "Group" at bounding box center [524, 412] width 61 height 15
type textarea "x"
type input "6.24"
click at [625, 374] on li "Bring to Front" at bounding box center [614, 371] width 61 height 15
type textarea "x"
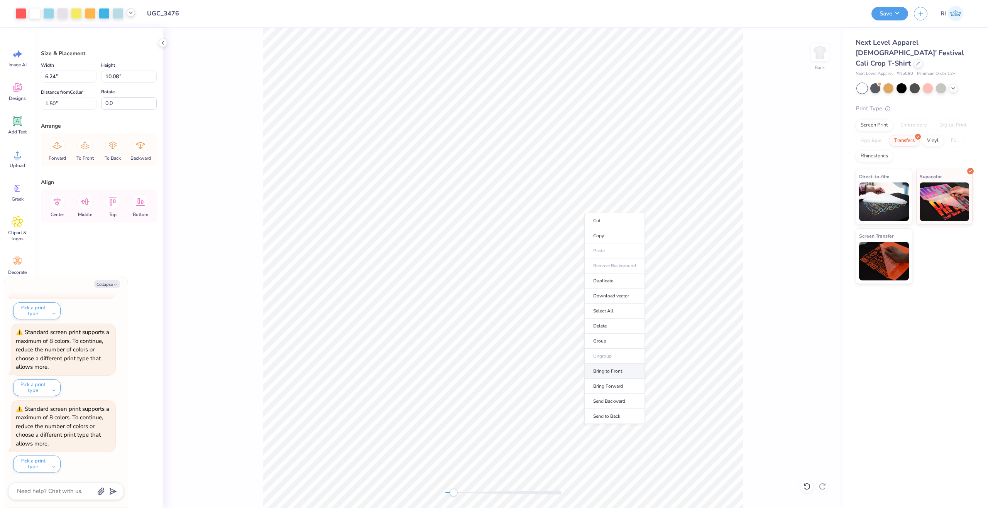
type input "4.60"
type input "2.44"
type input "2.21"
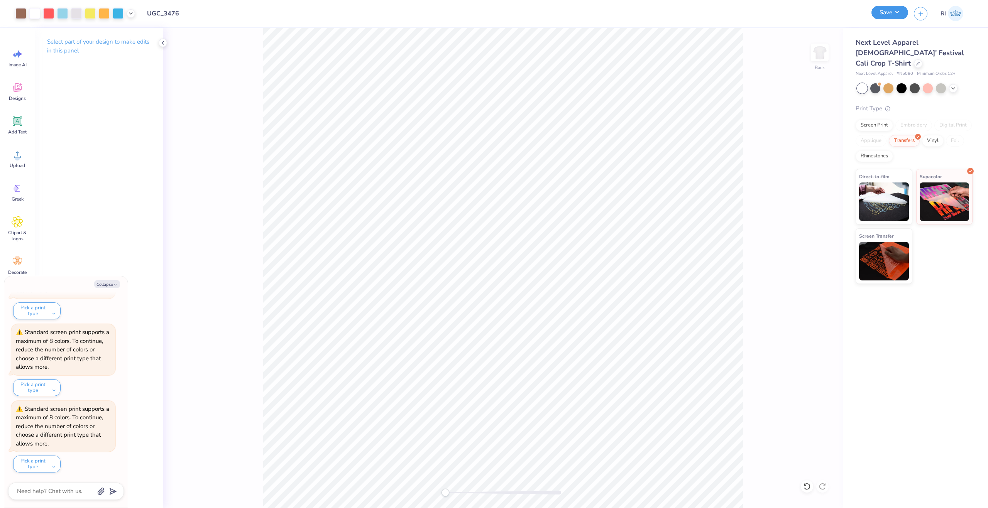
click at [882, 14] on button "Save" at bounding box center [889, 13] width 37 height 14
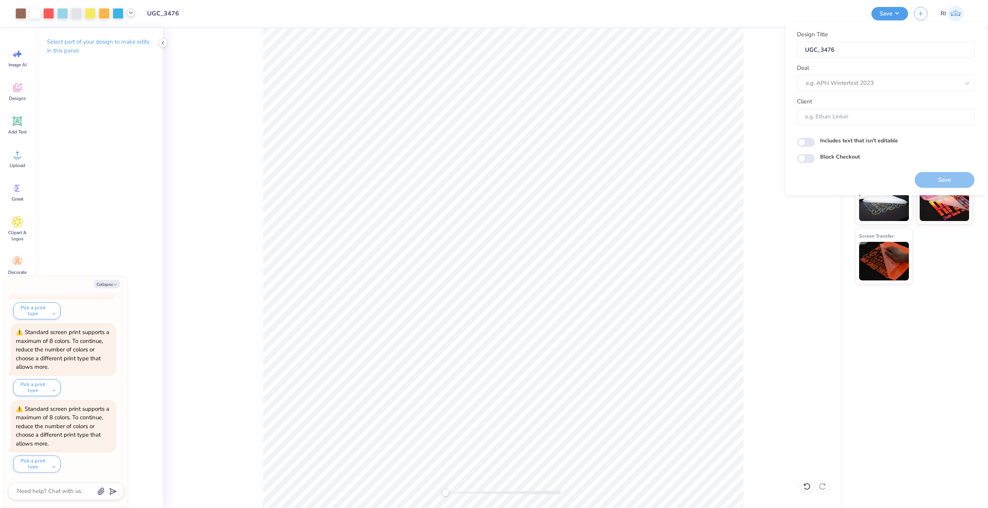
click at [129, 13] on icon at bounding box center [131, 13] width 6 height 6
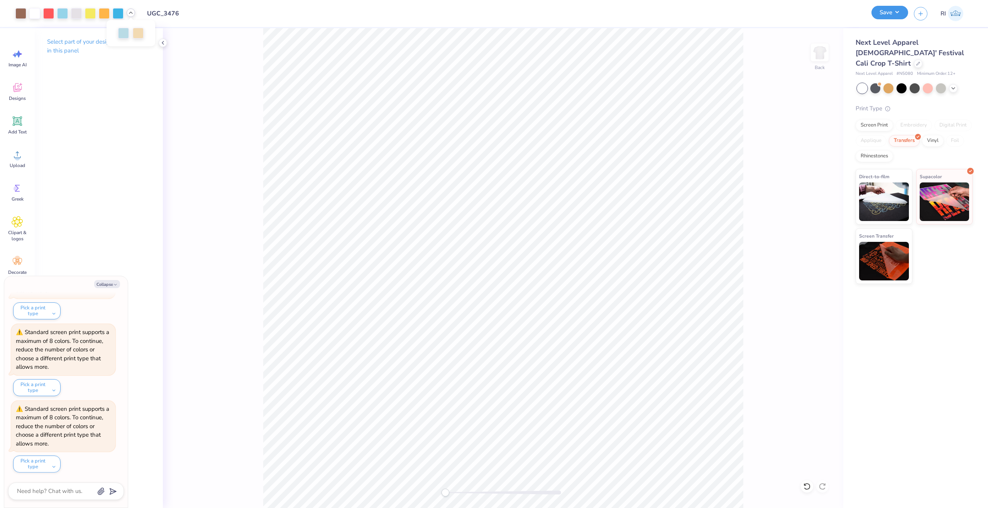
click at [884, 14] on button "Save" at bounding box center [889, 13] width 37 height 14
type textarea "x"
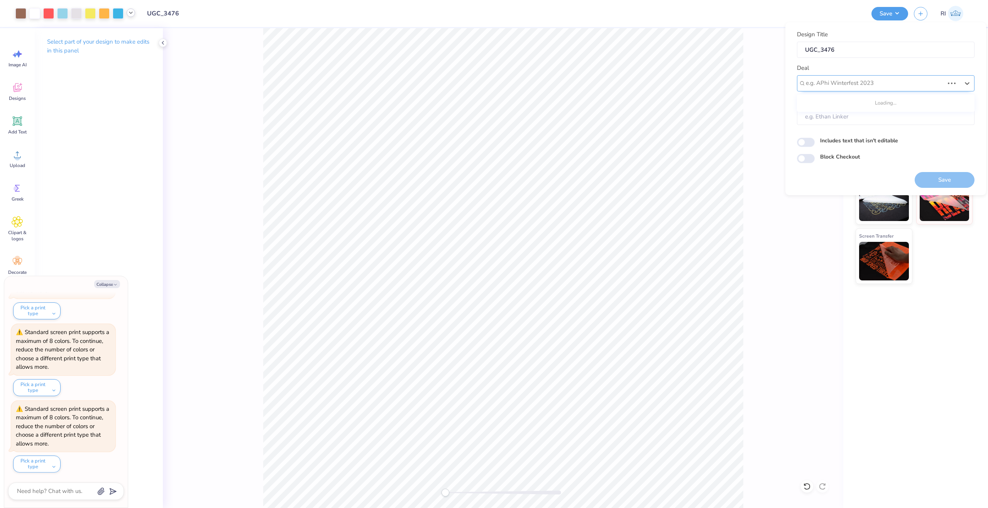
click at [895, 83] on div at bounding box center [875, 83] width 138 height 10
click at [828, 106] on div "UGC Designs" at bounding box center [885, 104] width 171 height 13
type input "ugc"
type textarea "x"
type input "Design Tool Gallery User"
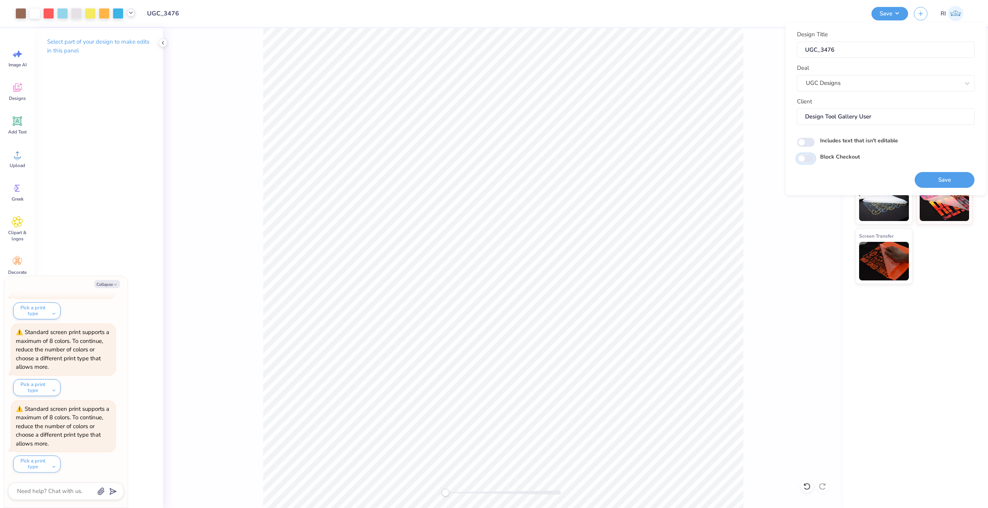
click at [811, 161] on input "Block Checkout" at bounding box center [806, 158] width 18 height 9
checkbox input "true"
click at [936, 309] on div "Next Level Apparel Ladies' Festival Cali Crop T-Shirt Next Level Apparel # N508…" at bounding box center [915, 268] width 145 height 480
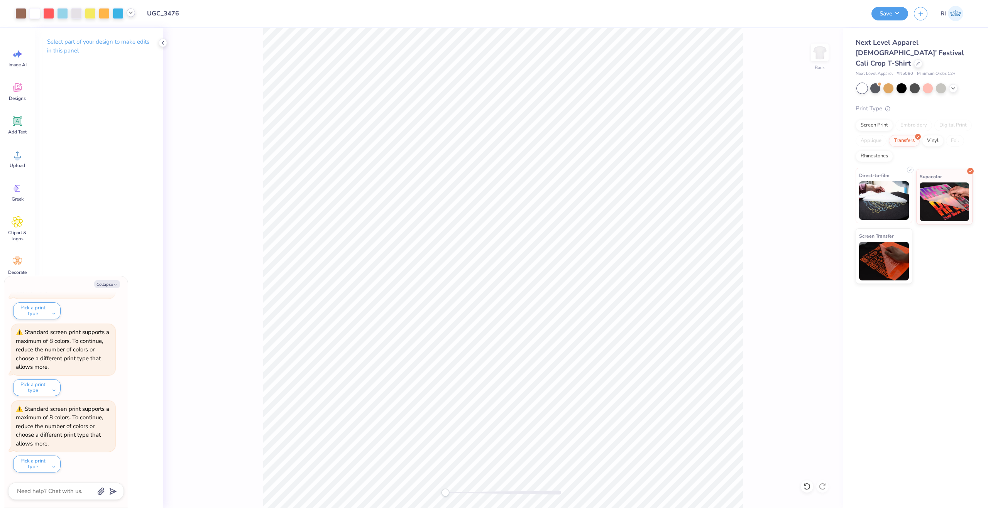
click at [872, 181] on img at bounding box center [884, 200] width 50 height 39
click at [897, 14] on button "Save" at bounding box center [889, 13] width 37 height 14
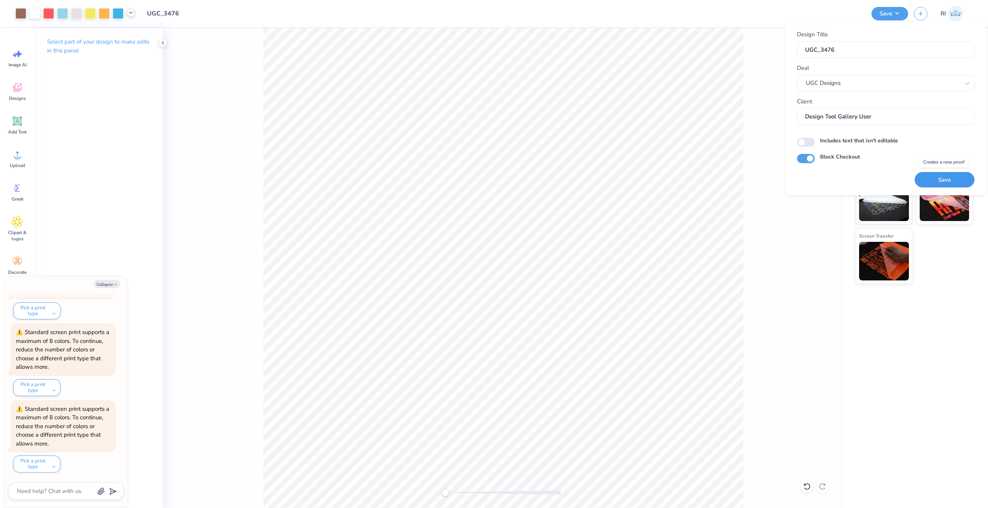
click at [942, 177] on button "Save" at bounding box center [944, 180] width 60 height 16
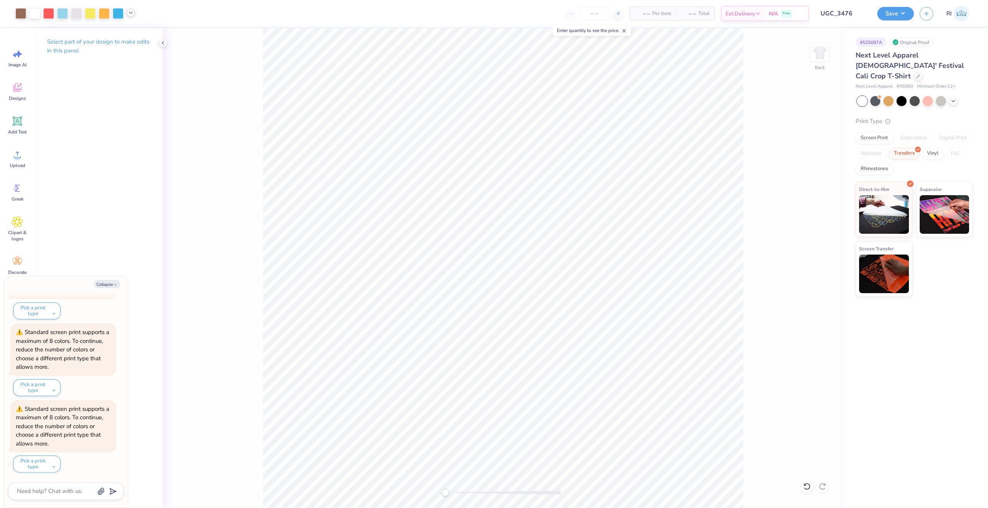
type textarea "x"
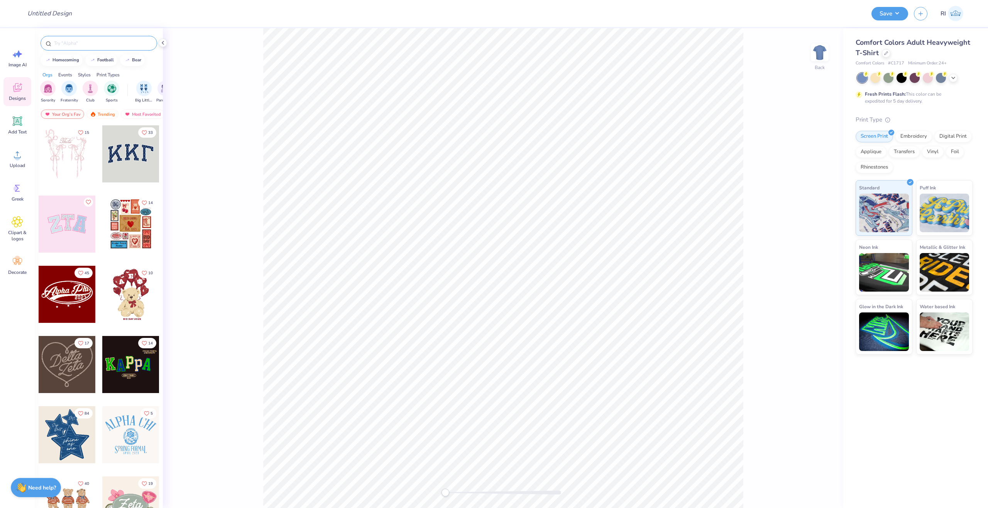
click at [71, 47] on div at bounding box center [99, 43] width 117 height 15
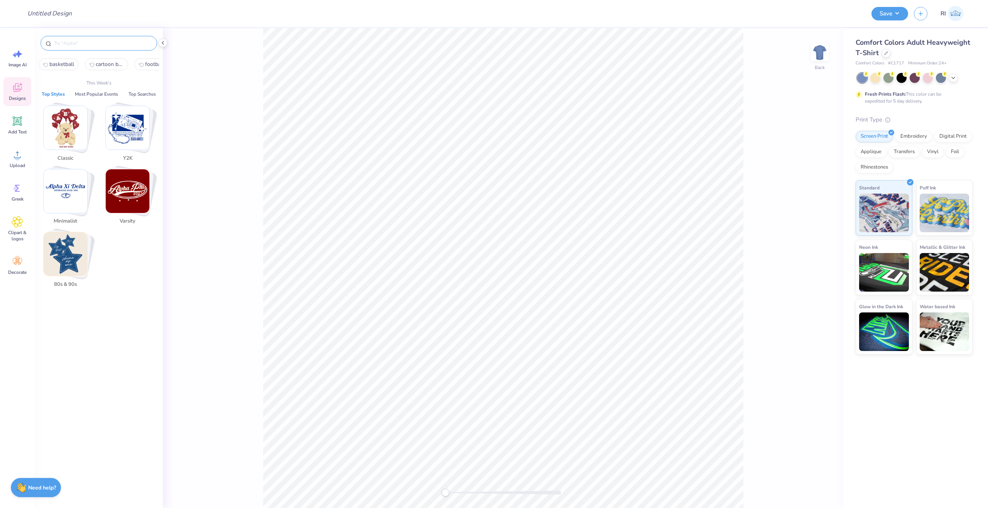
click at [80, 45] on input "text" at bounding box center [102, 43] width 99 height 8
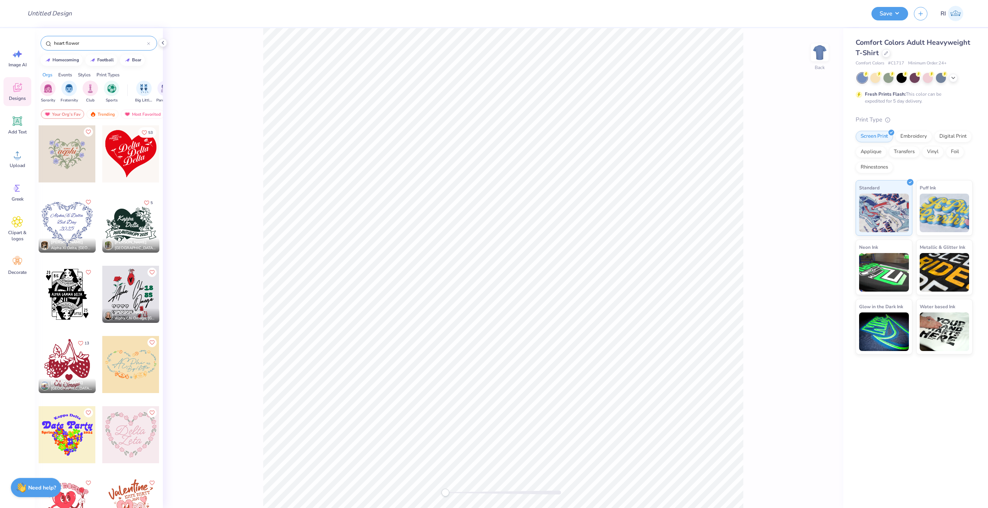
click at [86, 43] on input "heart flower" at bounding box center [100, 43] width 94 height 8
type input "crayon heart"
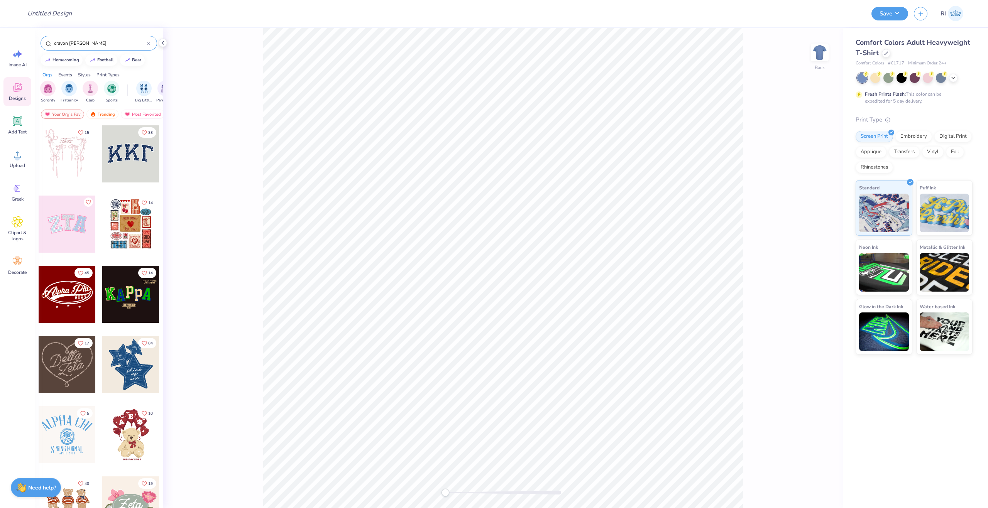
type input "crayon flower"
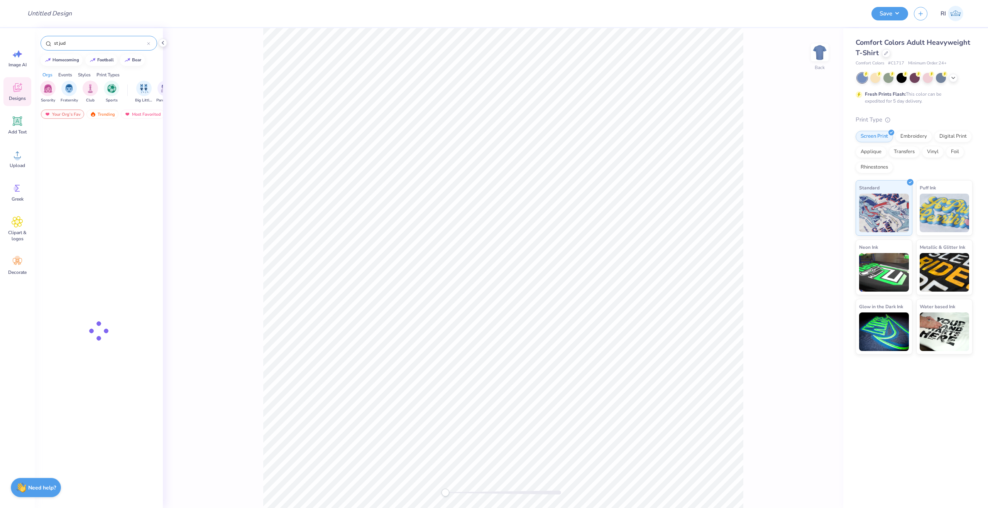
type input "st jude"
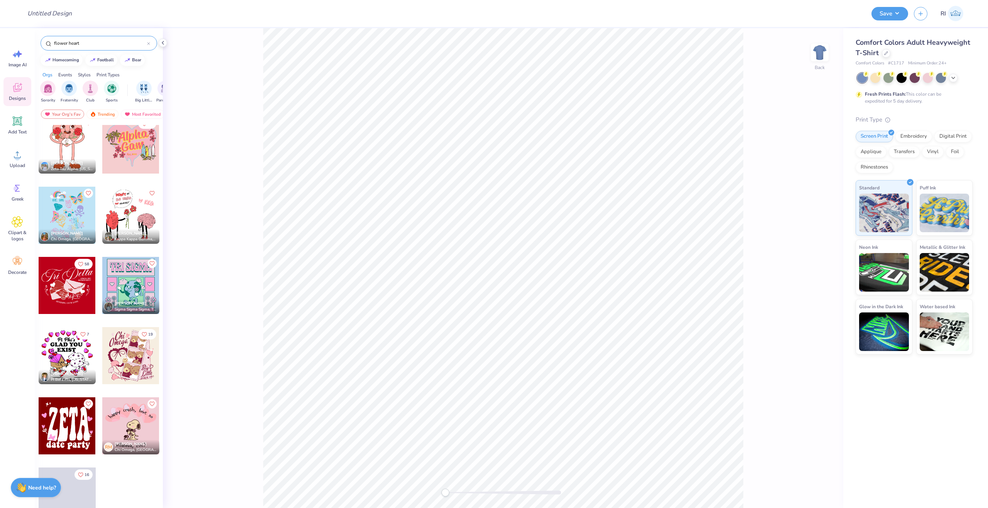
scroll to position [922, 0]
type input "flower heart"
click at [71, 17] on input "Design Title" at bounding box center [59, 13] width 76 height 15
paste input "UGC_3478"
type input "UGC_3478"
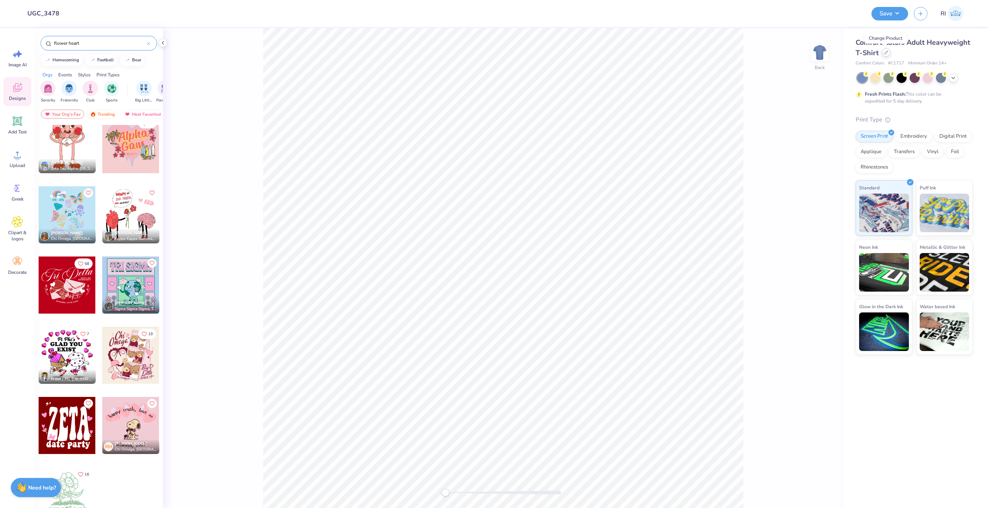
click at [887, 51] on div at bounding box center [886, 52] width 8 height 8
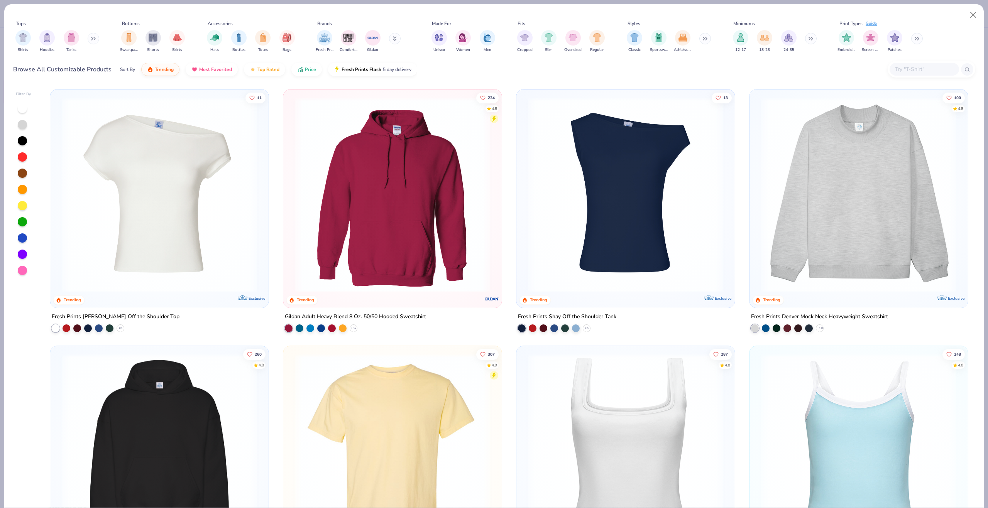
click at [917, 68] on input "text" at bounding box center [923, 69] width 59 height 9
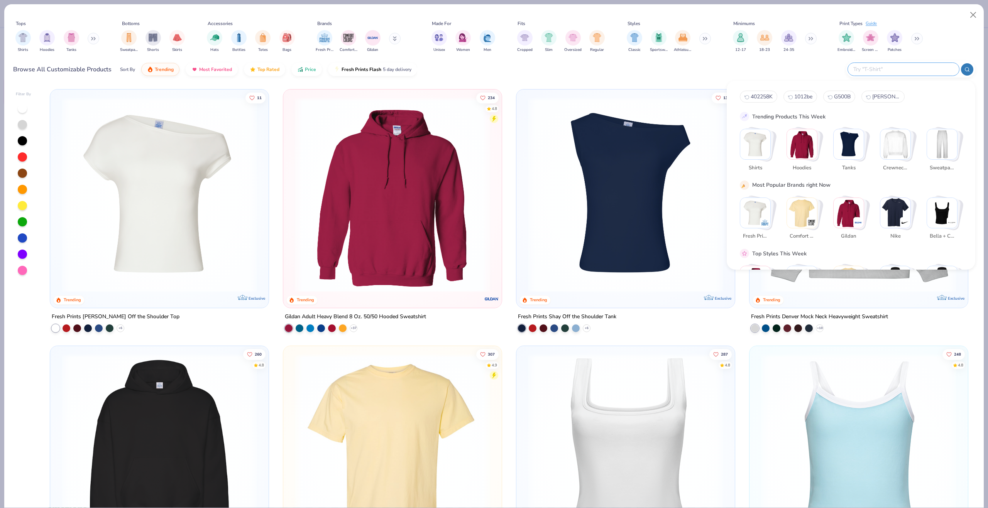
paste input "G500"
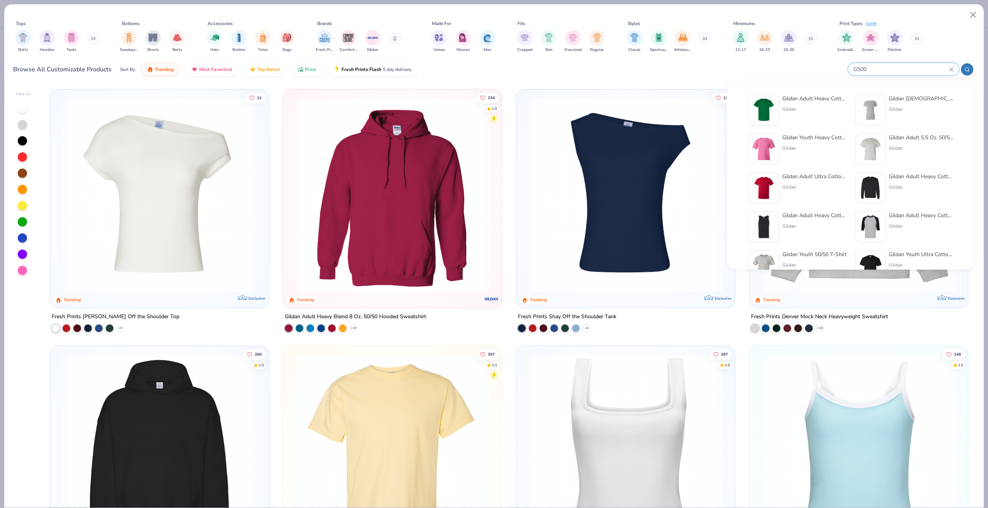
type input "G500"
click at [772, 104] on img at bounding box center [764, 110] width 24 height 24
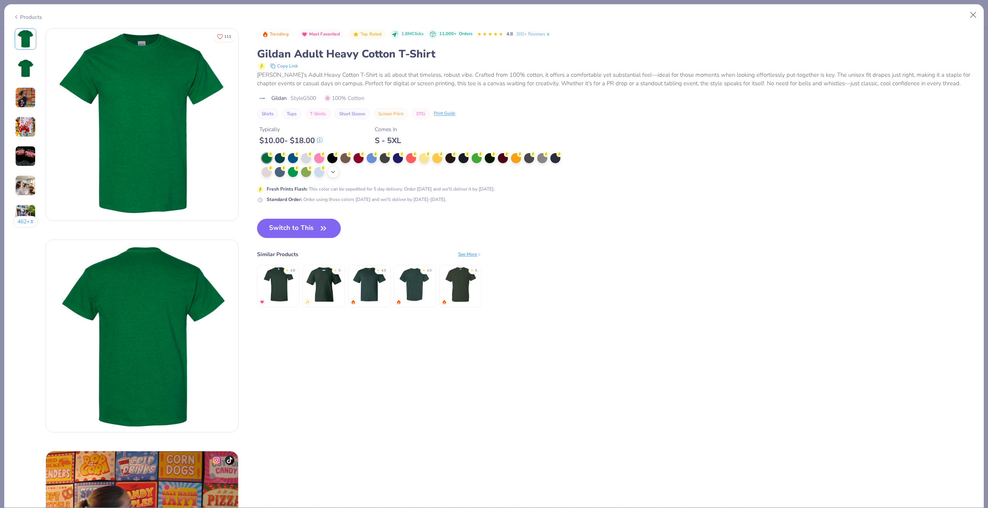
click at [331, 169] on icon at bounding box center [333, 172] width 6 height 6
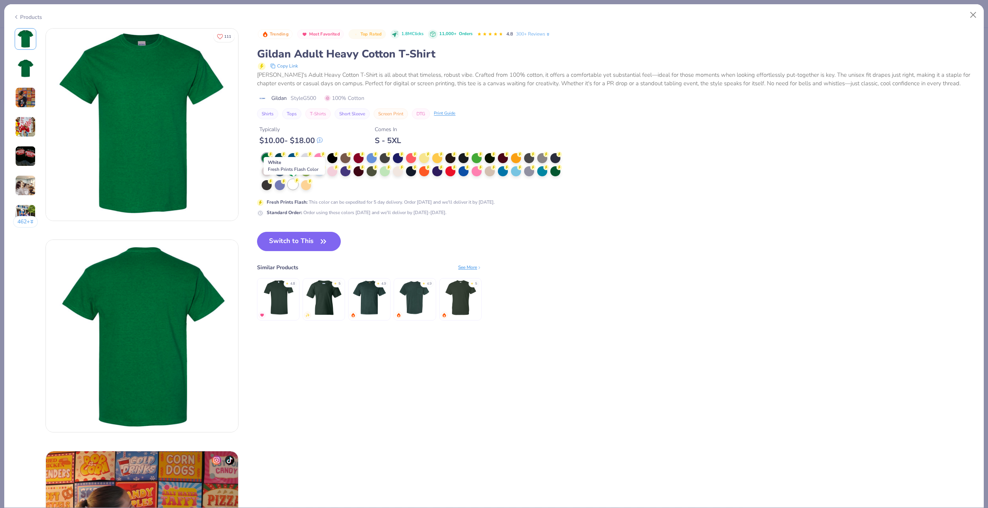
click at [293, 188] on div at bounding box center [293, 184] width 10 height 10
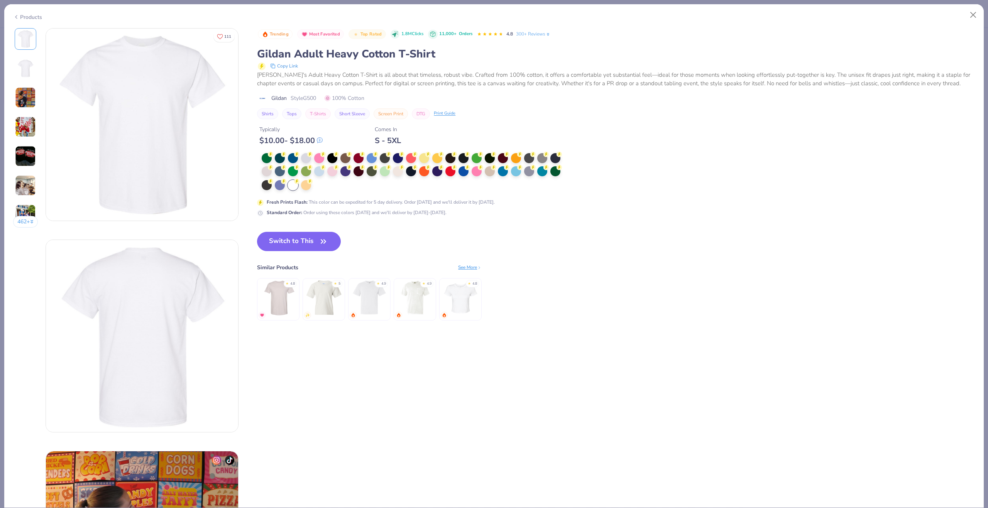
click at [277, 230] on div "Trending Most Favorited Top Rated 1.8M Clicks 11,000+ Orders 4.8 300+ Reviews G…" at bounding box center [616, 182] width 718 height 308
click at [282, 237] on button "Switch to This" at bounding box center [299, 241] width 84 height 19
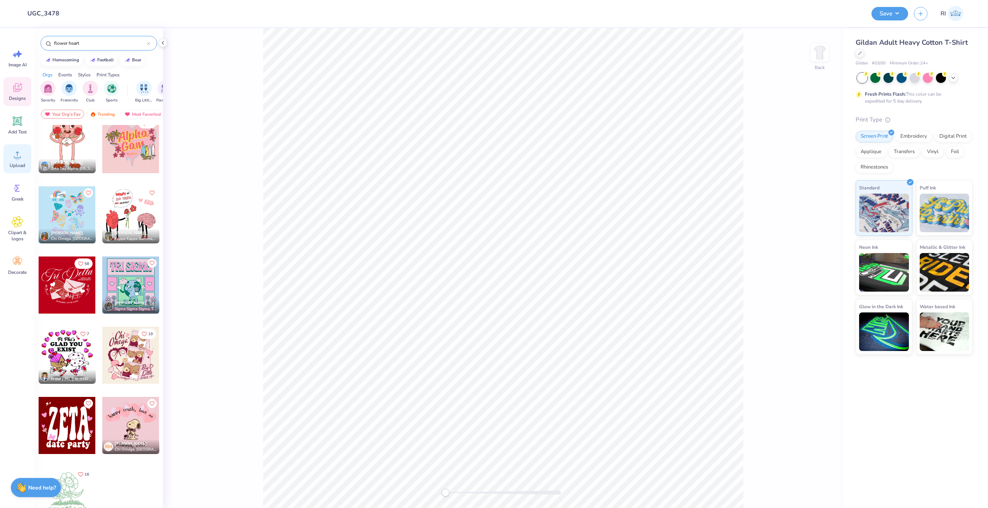
click at [26, 161] on div "Upload" at bounding box center [17, 158] width 28 height 29
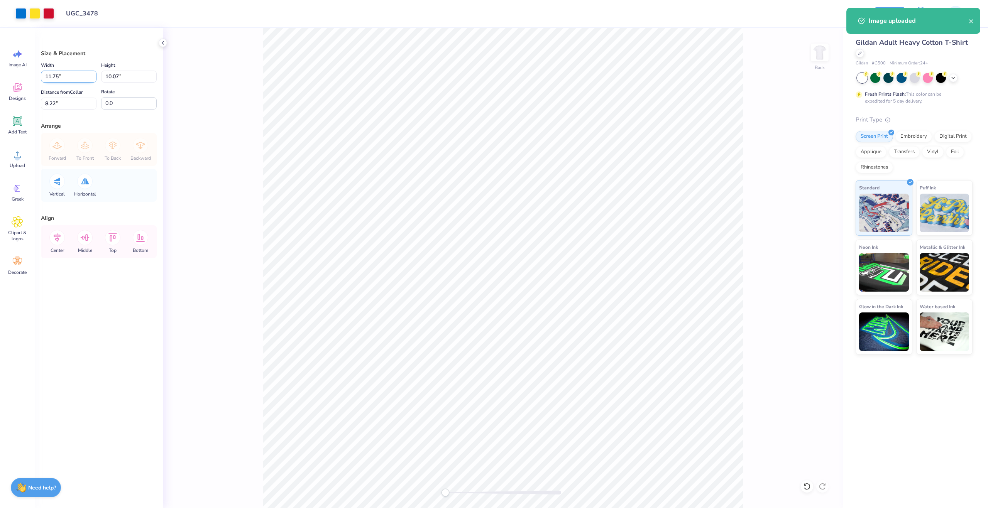
click at [62, 78] on input "11.75" at bounding box center [69, 77] width 56 height 12
type input "12.25"
type input "10.49"
click at [69, 104] on input "8.00" at bounding box center [69, 104] width 56 height 12
type input "3"
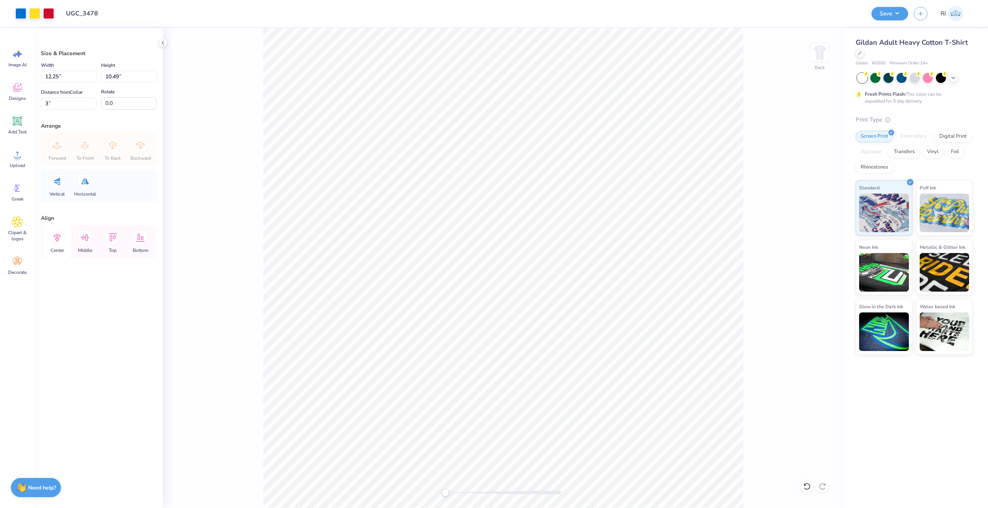
click at [51, 239] on icon at bounding box center [56, 237] width 15 height 15
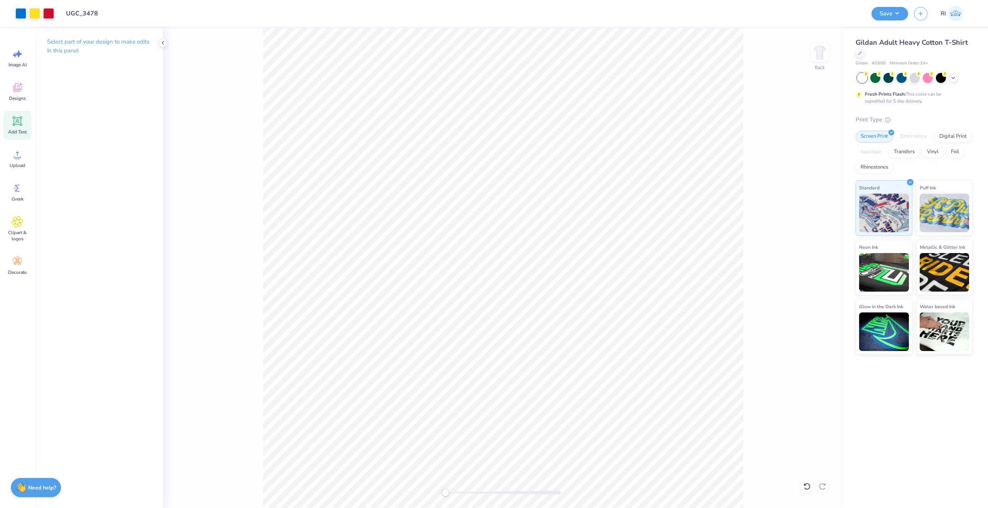
click at [22, 128] on div "Add Text" at bounding box center [17, 125] width 28 height 29
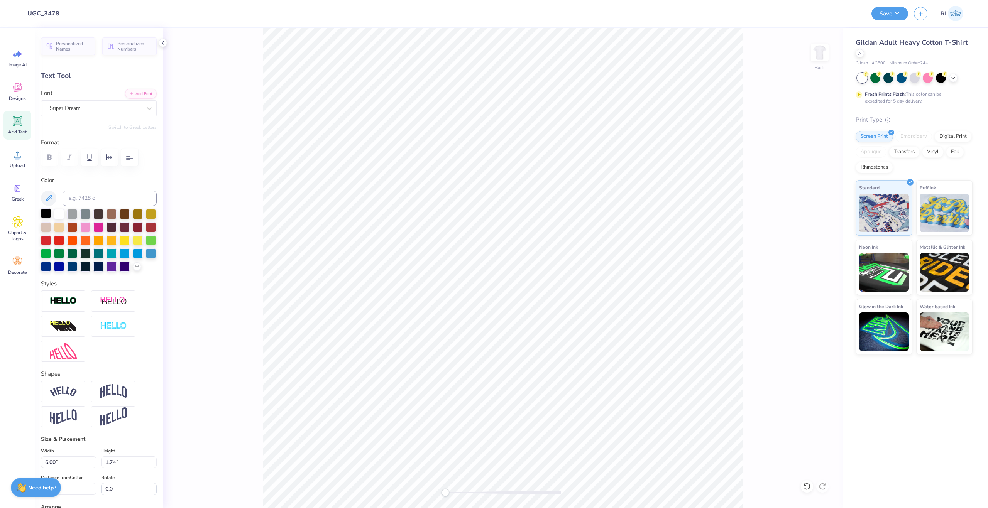
click at [45, 214] on div at bounding box center [46, 213] width 10 height 10
click at [132, 97] on button "Add Font" at bounding box center [141, 93] width 32 height 10
click at [134, 92] on button "Add Font" at bounding box center [141, 93] width 32 height 10
type textarea "TRI DELTA"
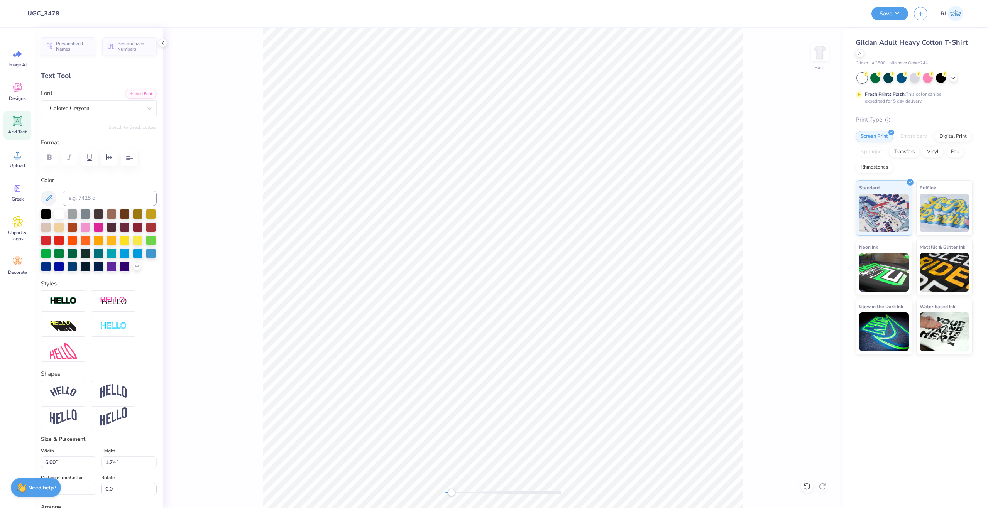
scroll to position [7, 2]
type input "10.40"
type input "1.81"
type input "7.23"
type input "3.34"
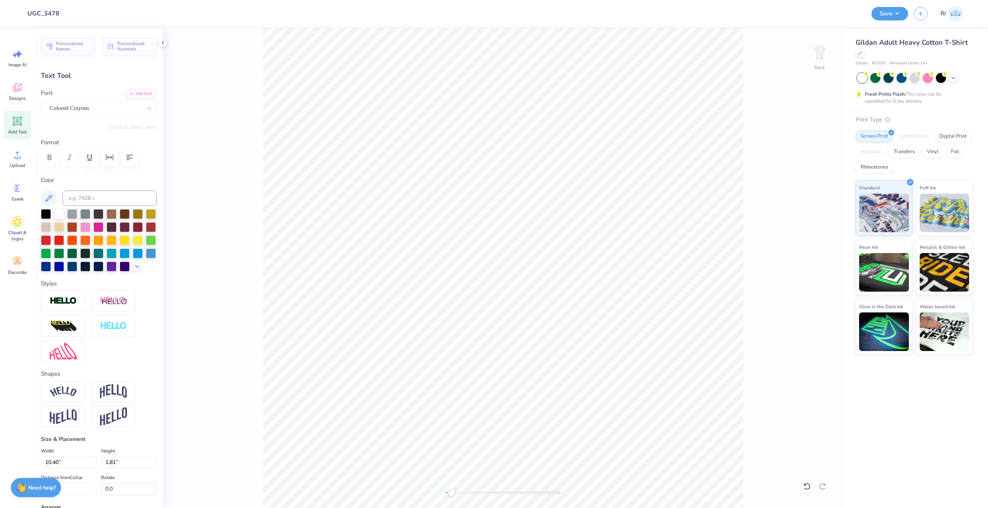
type input "0.58"
click at [52, 397] on img at bounding box center [63, 392] width 27 height 10
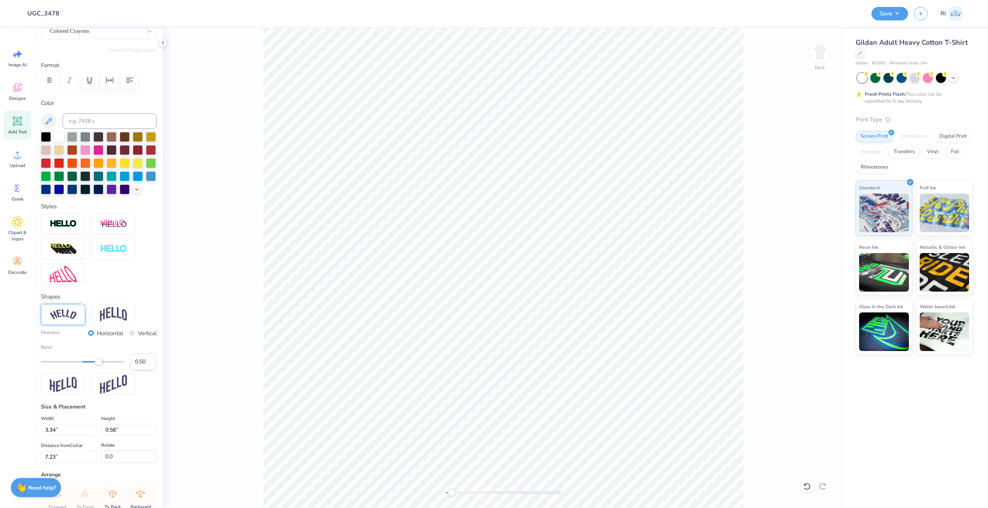
click at [130, 370] on input "0.50" at bounding box center [143, 362] width 27 height 16
type input "-0.50"
click at [137, 370] on input "-0.50" at bounding box center [143, 362] width 27 height 16
type input "-0.40"
click at [139, 370] on input "-0.40" at bounding box center [143, 362] width 27 height 16
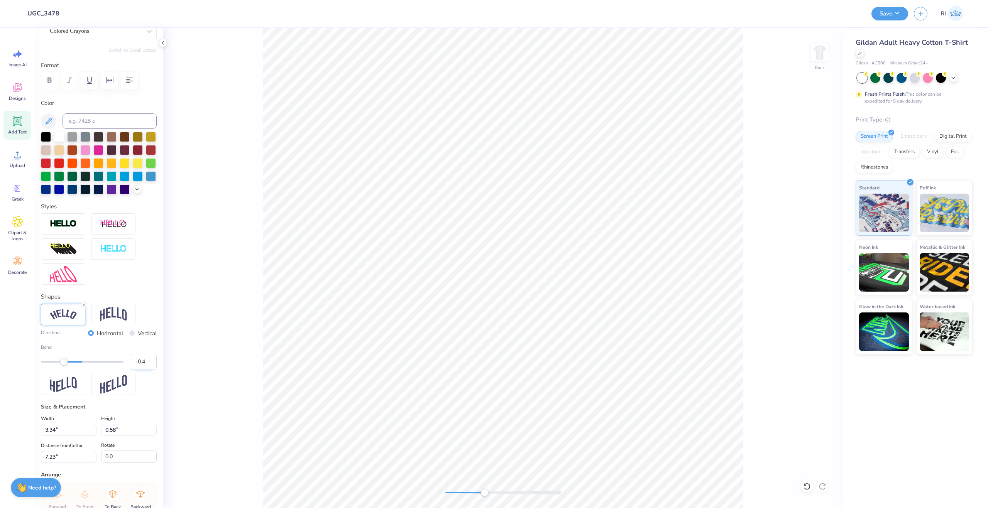
type input "-0.45"
type input "4.00"
type input "0.95"
click at [581, 334] on li "Duplicate" at bounding box center [587, 339] width 61 height 15
type input "7.24"
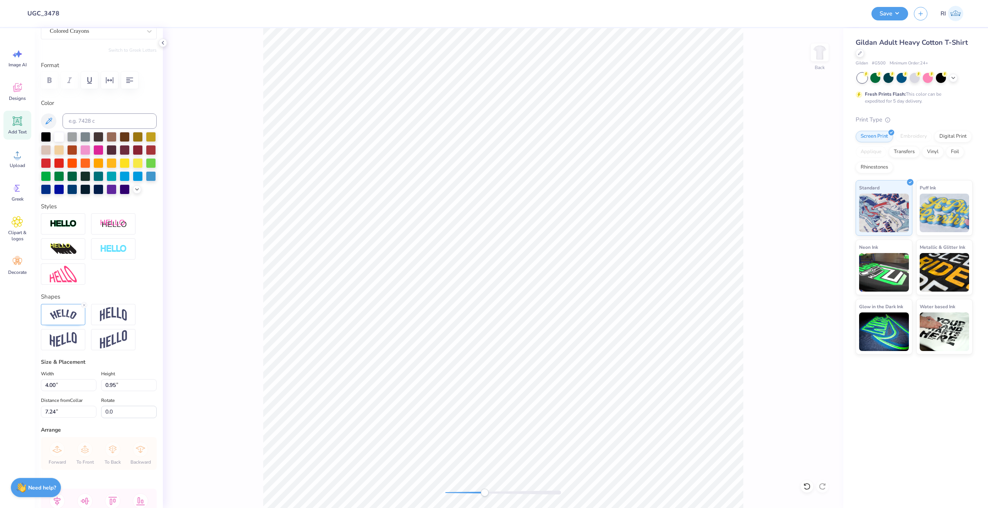
scroll to position [7, 1]
type textarea "ST. [DEMOGRAPHIC_DATA]"
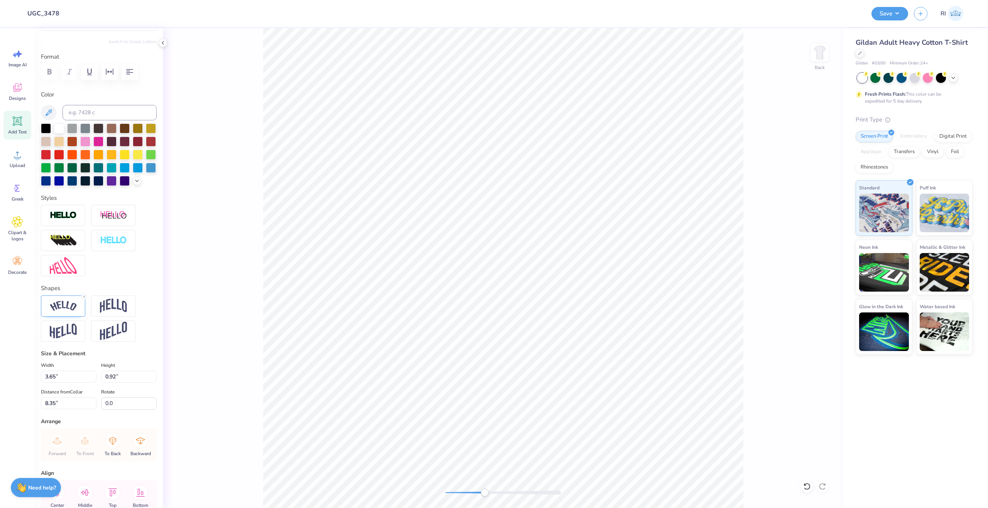
scroll to position [142, 0]
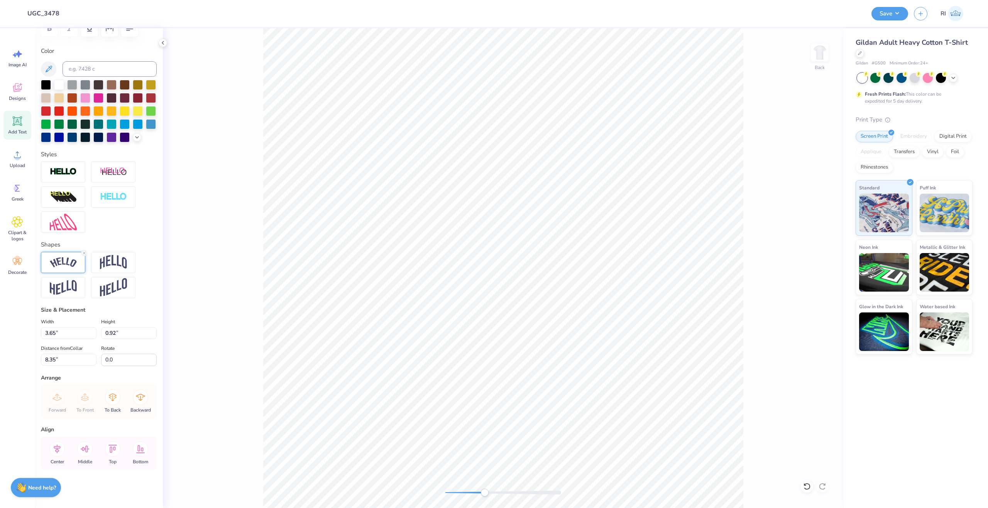
click at [50, 263] on img at bounding box center [63, 262] width 27 height 10
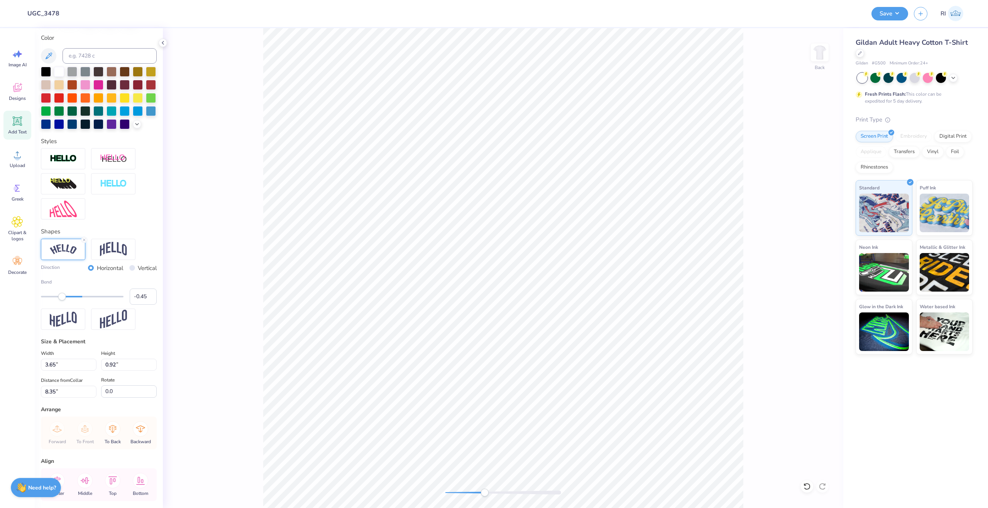
type input "4.37"
type input "1.10"
type input "8.17"
type input "4.88"
type input "1.23"
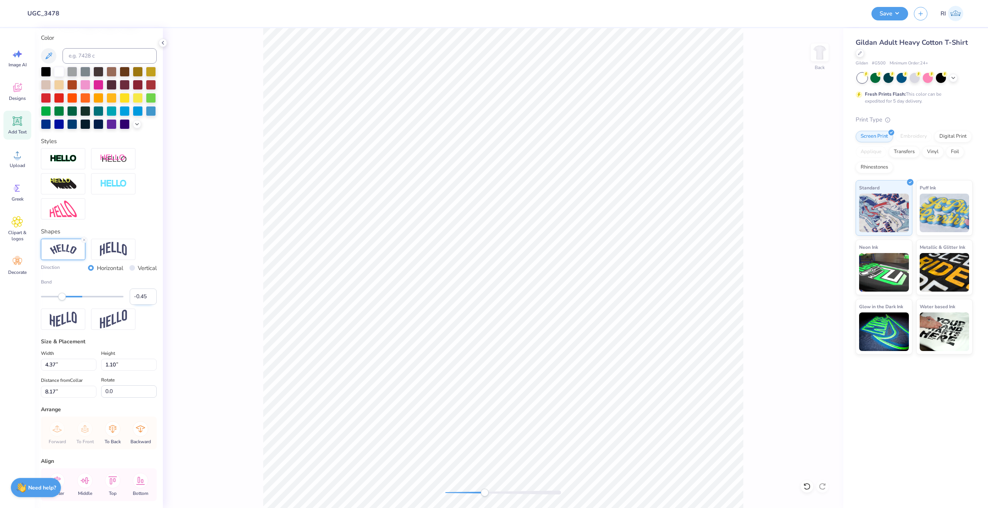
type input "8.04"
click at [138, 305] on input "-0.45" at bounding box center [143, 297] width 27 height 16
type input "-0.5"
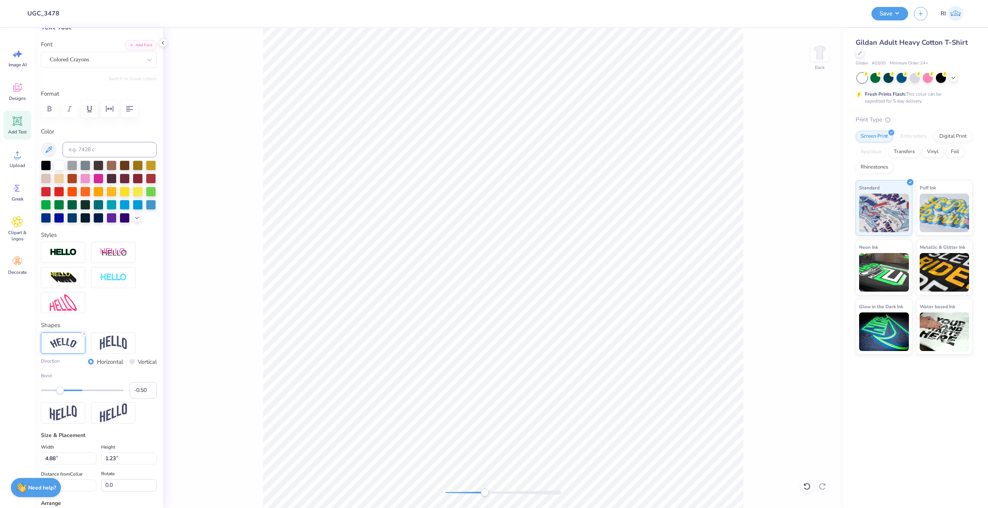
scroll to position [27, 0]
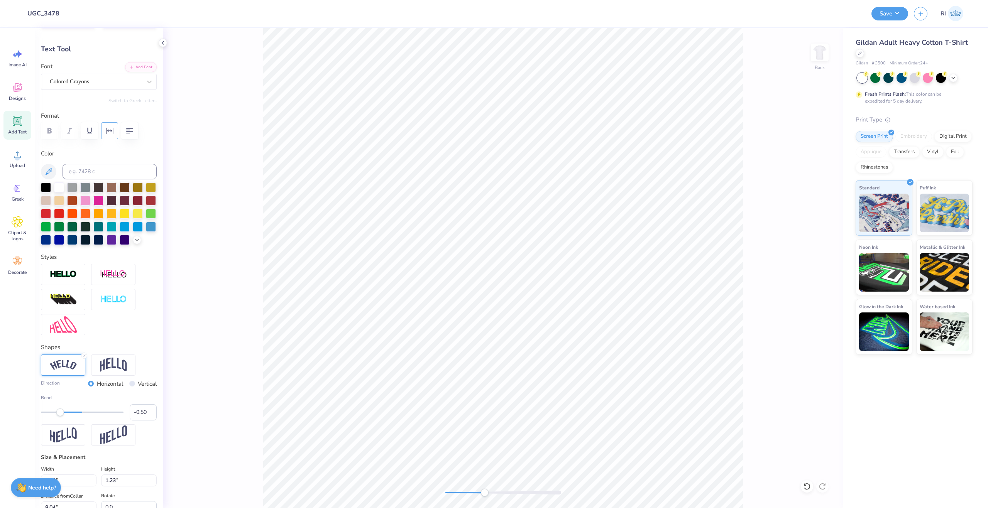
click at [111, 132] on icon "button" at bounding box center [109, 130] width 9 height 9
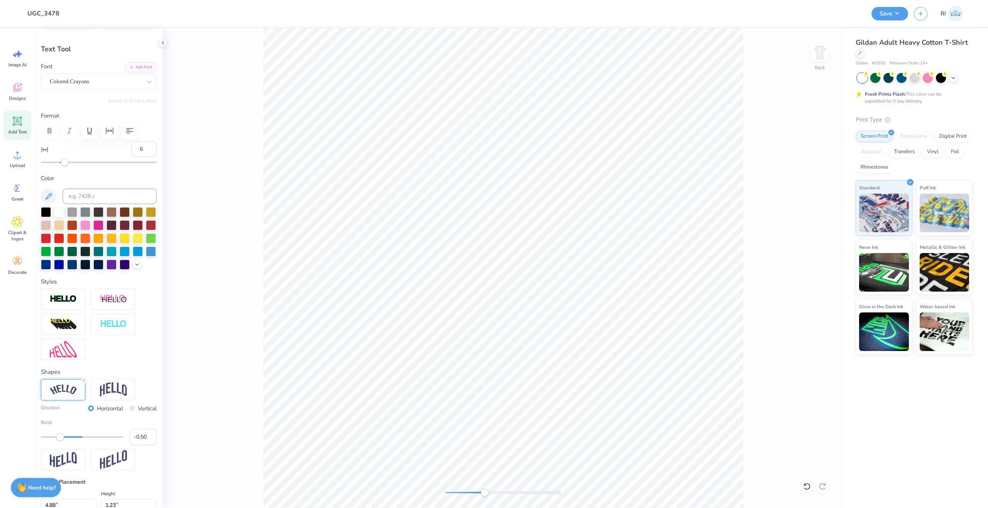
type input "7"
click at [65, 162] on div "Accessibility label" at bounding box center [65, 163] width 8 height 8
type input "8"
click at [67, 162] on div "Accessibility label" at bounding box center [67, 163] width 8 height 8
type input "4.00"
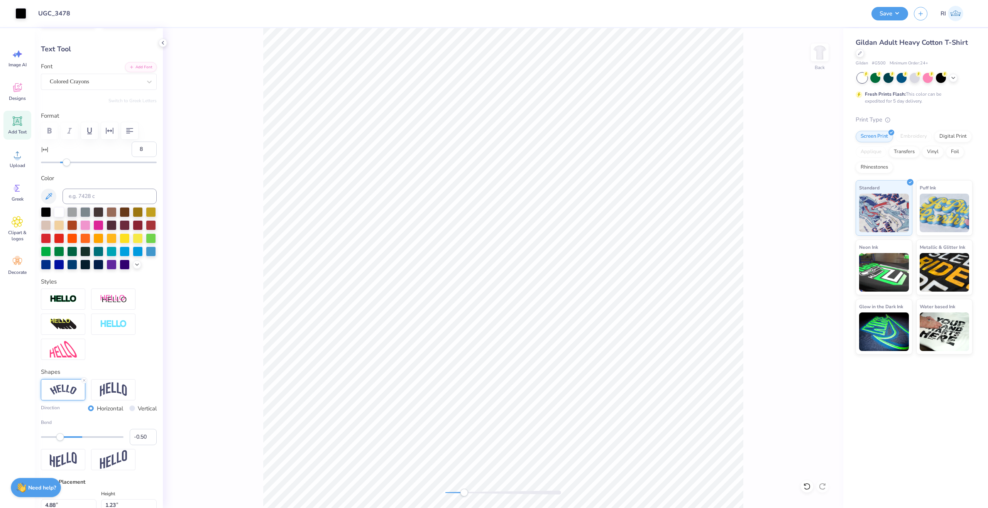
type input "0.95"
type input "6.24"
type input "0"
click at [104, 194] on input at bounding box center [110, 196] width 94 height 15
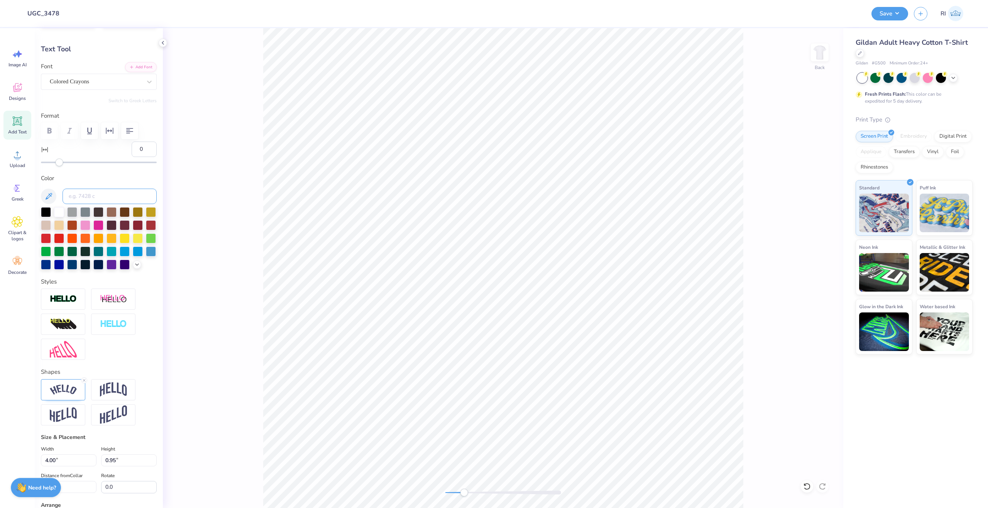
paste input "186 C"
type input "186 C"
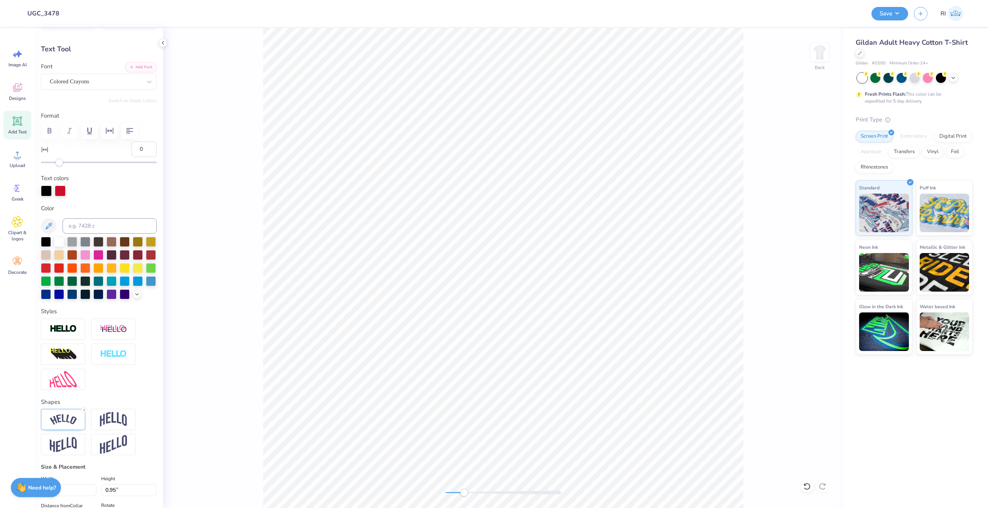
scroll to position [7, 2]
click at [103, 225] on input at bounding box center [110, 225] width 94 height 15
paste input "186 C"
type input "186 C"
click at [84, 231] on input at bounding box center [110, 225] width 94 height 15
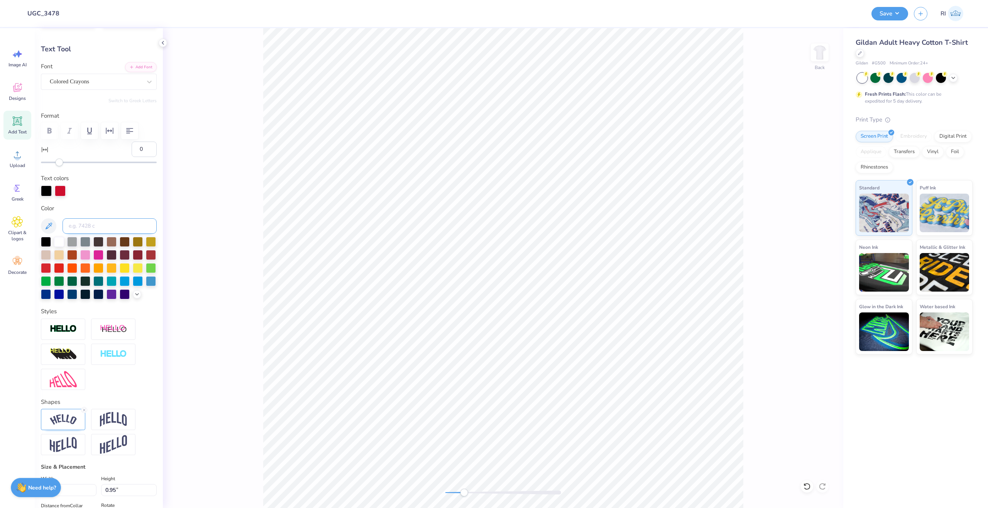
paste input "186 C"
type input "186 C"
click at [95, 222] on input at bounding box center [110, 225] width 94 height 15
paste input "285 C"
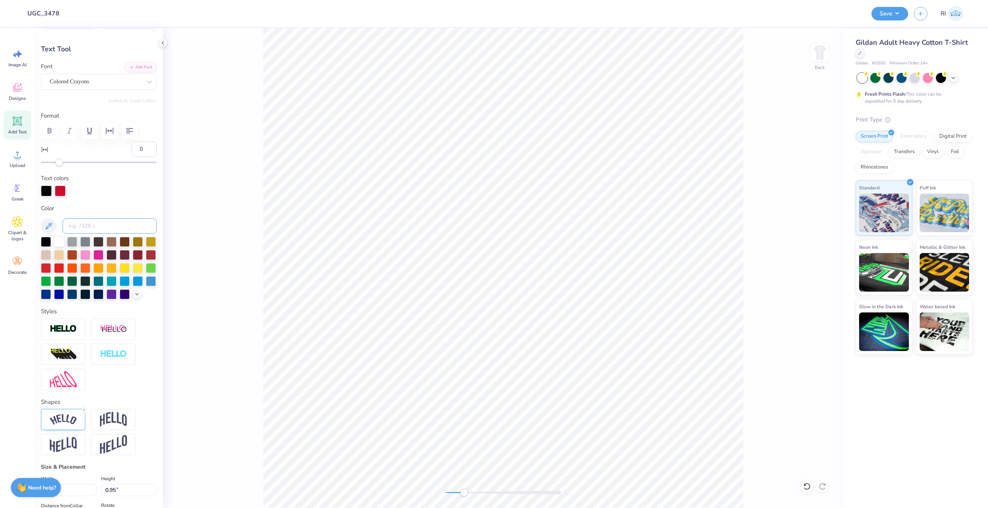
type input "285 C"
click at [84, 220] on input at bounding box center [110, 225] width 94 height 15
paste input "285 C"
type input "285 C"
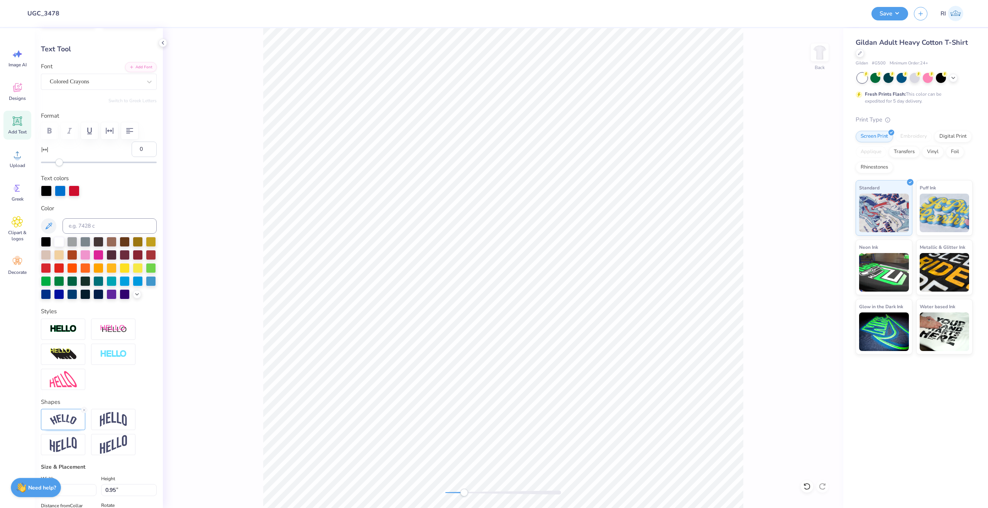
scroll to position [7, 1]
click at [114, 228] on input at bounding box center [110, 225] width 94 height 15
click at [111, 221] on input at bounding box center [110, 225] width 94 height 15
paste input "107 C"
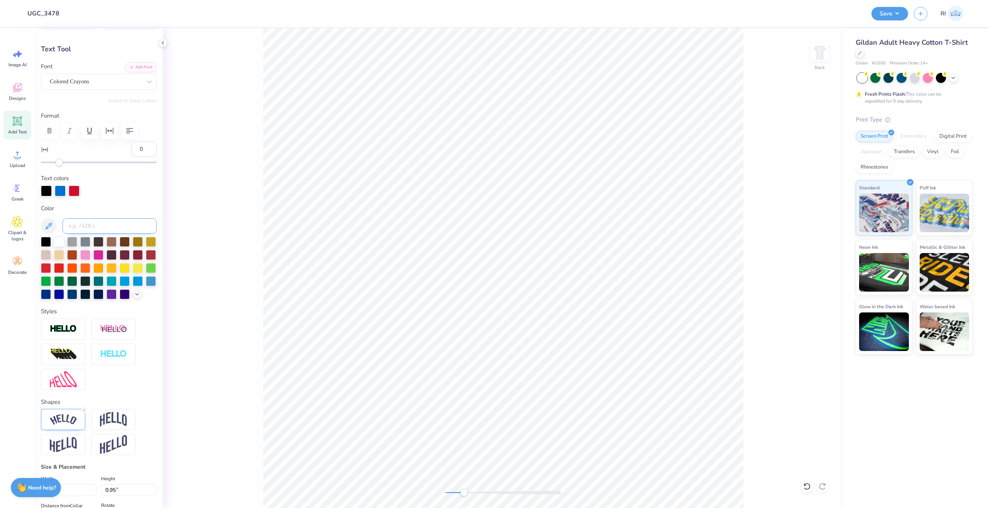
type input "107 C"
click at [88, 223] on input at bounding box center [110, 225] width 94 height 15
paste input "107 C"
type input "107 C"
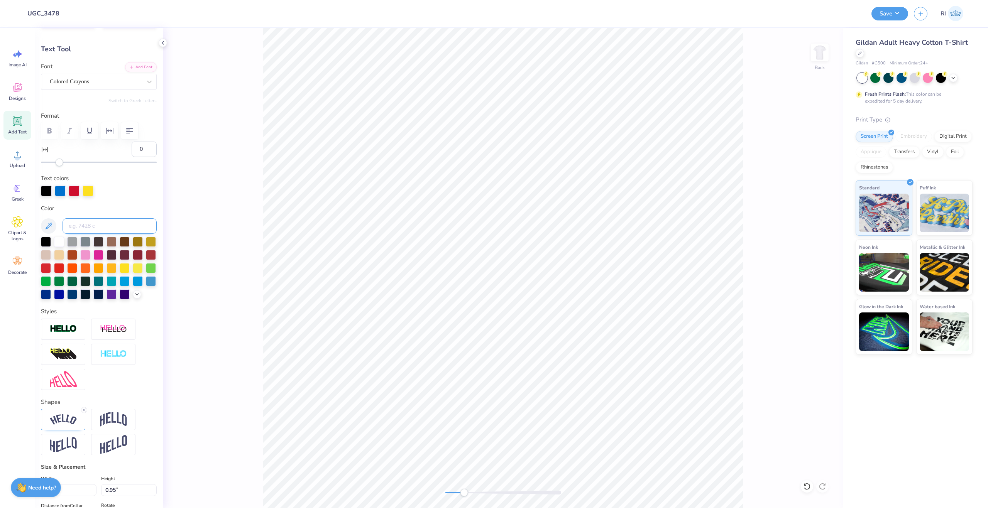
click at [88, 230] on input at bounding box center [110, 225] width 94 height 15
type input "186 C"
click at [45, 194] on div at bounding box center [46, 191] width 11 height 11
click at [119, 203] on div "Personalized Names Personalized Numbers Text Tool Add Font Font Colored Crayons…" at bounding box center [99, 268] width 128 height 480
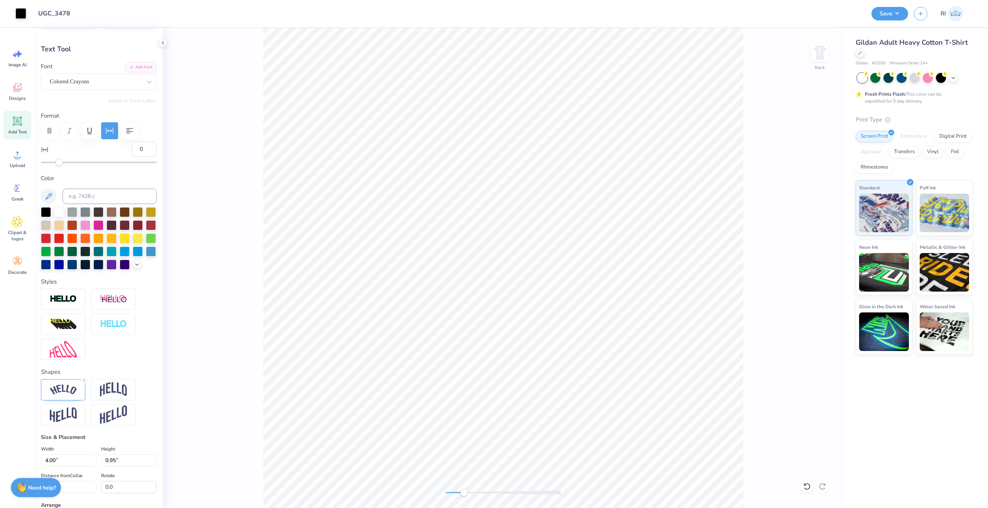
type input "5.60"
type input "1.42"
type input "7.90"
type input "8"
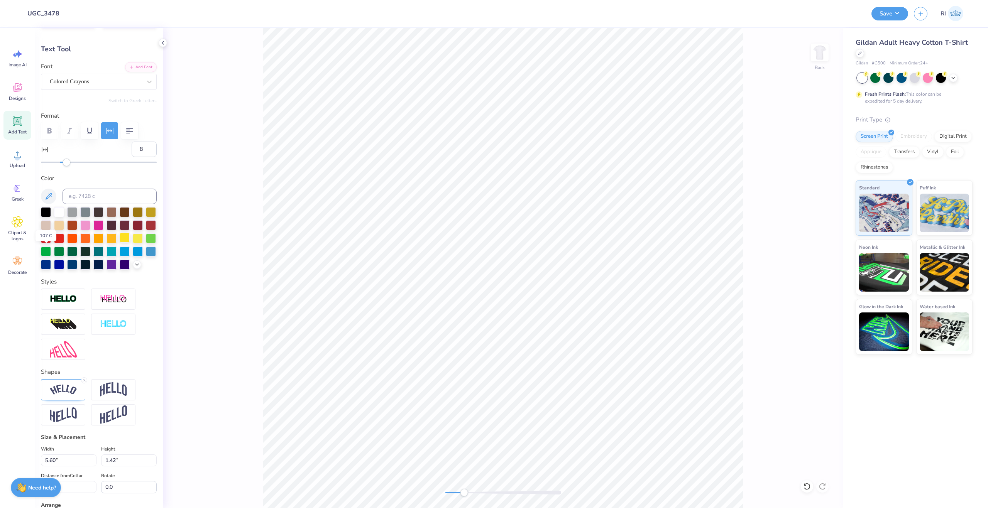
click at [120, 243] on div at bounding box center [125, 238] width 10 height 10
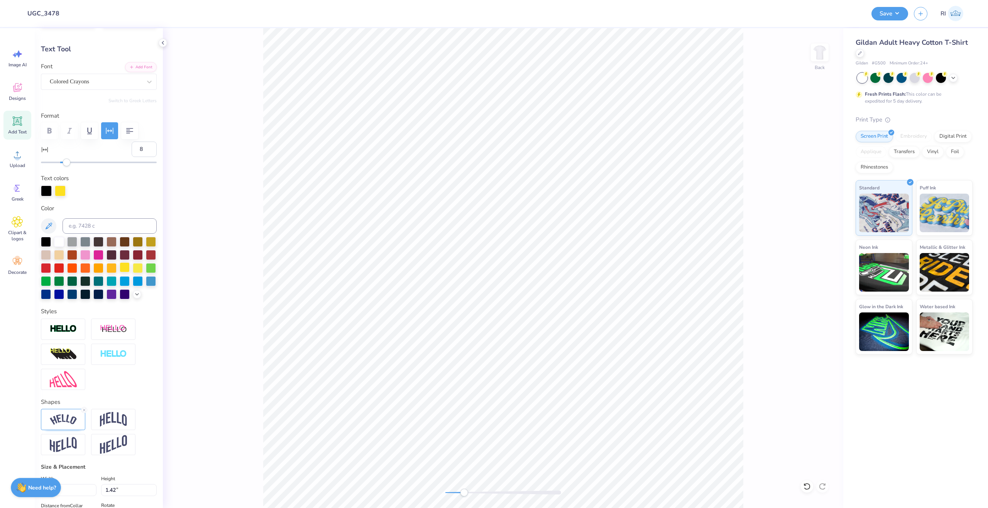
scroll to position [7, 2]
click at [120, 272] on div at bounding box center [125, 267] width 10 height 10
click at [94, 227] on input at bounding box center [110, 225] width 94 height 15
type input "186 C"
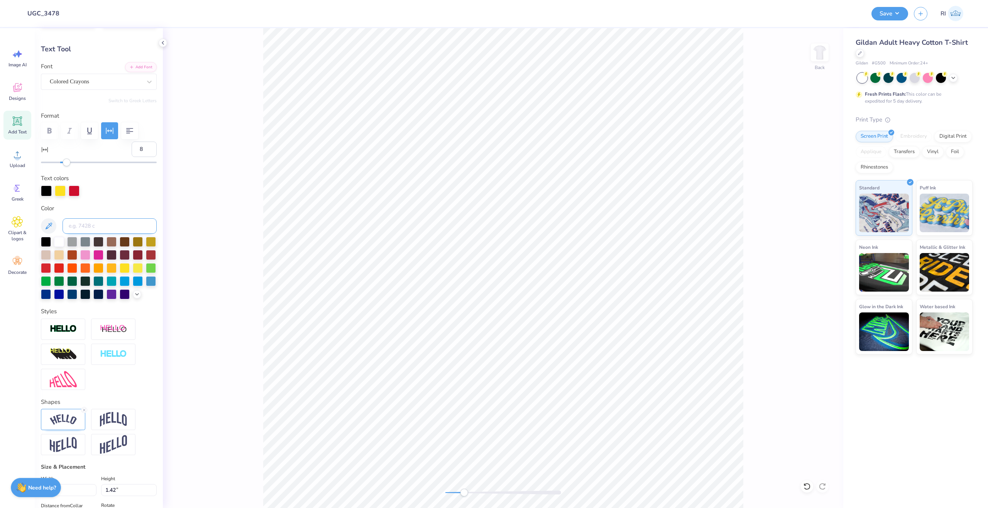
click at [103, 225] on input at bounding box center [110, 225] width 94 height 15
type input "186 C"
click at [108, 224] on input at bounding box center [110, 225] width 94 height 15
type input "285 C"
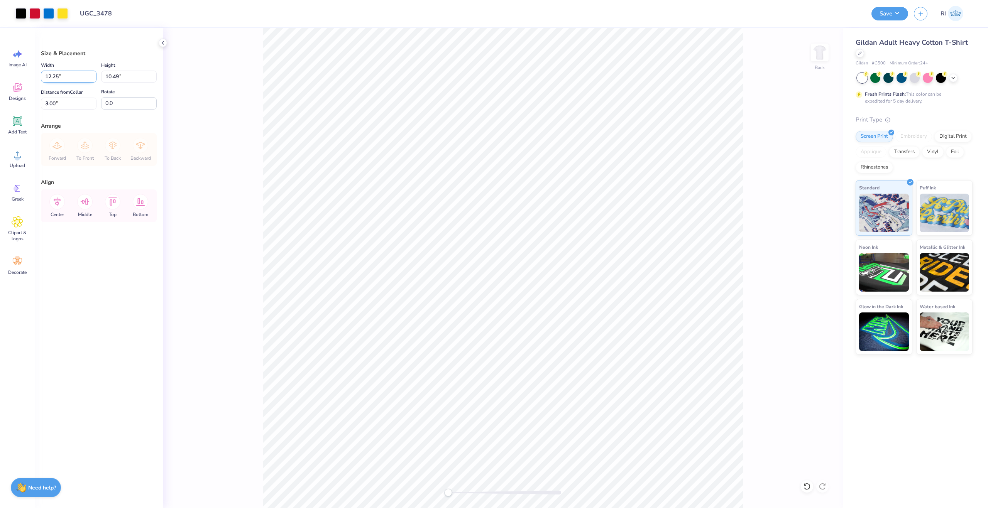
click at [58, 75] on input "12.25" at bounding box center [69, 77] width 56 height 12
type input "12.30"
type input "10.53"
click at [68, 105] on input "2.98" at bounding box center [69, 104] width 56 height 12
type input "3.00"
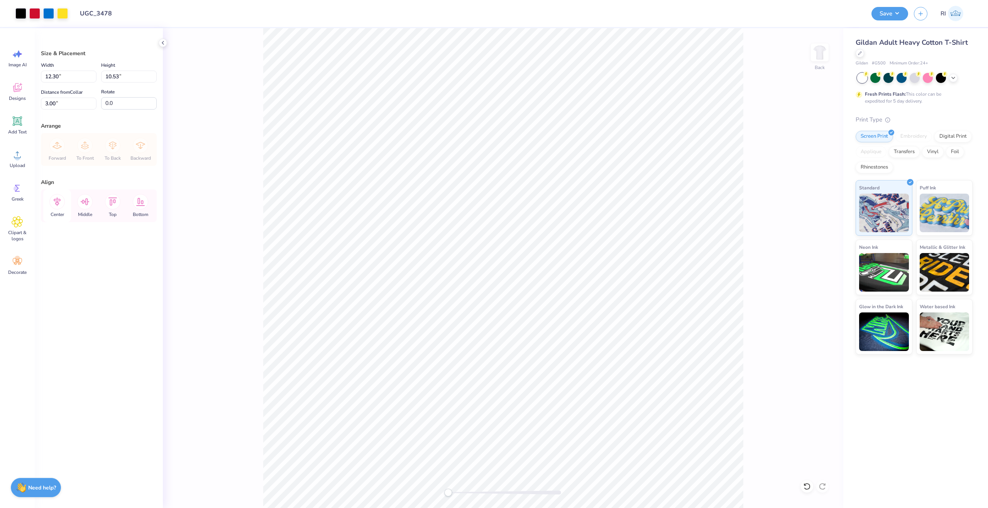
click at [61, 203] on icon at bounding box center [56, 201] width 15 height 15
click at [894, 14] on button "Save" at bounding box center [889, 13] width 37 height 14
click at [24, 13] on div at bounding box center [20, 12] width 11 height 11
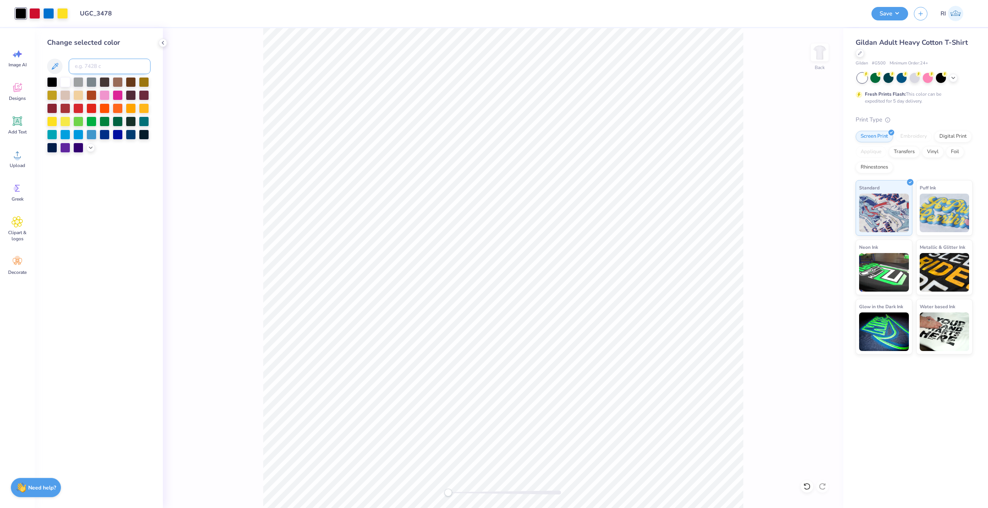
click at [83, 67] on input at bounding box center [110, 66] width 82 height 15
type input "186"
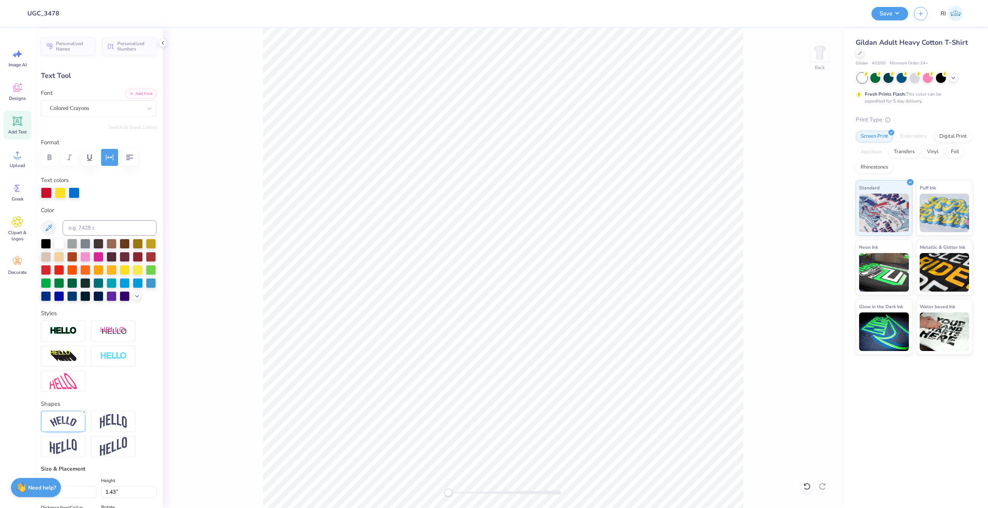
type input "5.63"
type input "1.43"
type input "7.92"
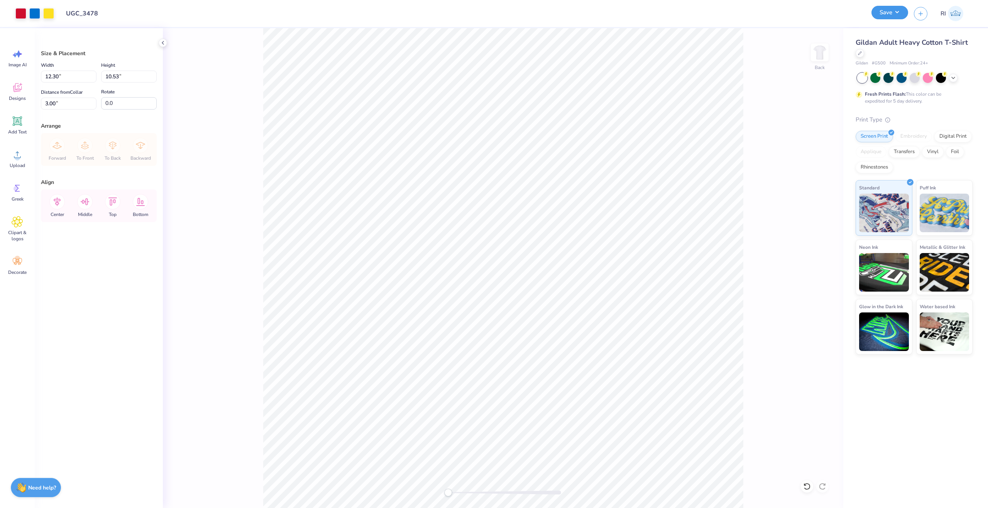
click at [901, 11] on button "Save" at bounding box center [889, 13] width 37 height 14
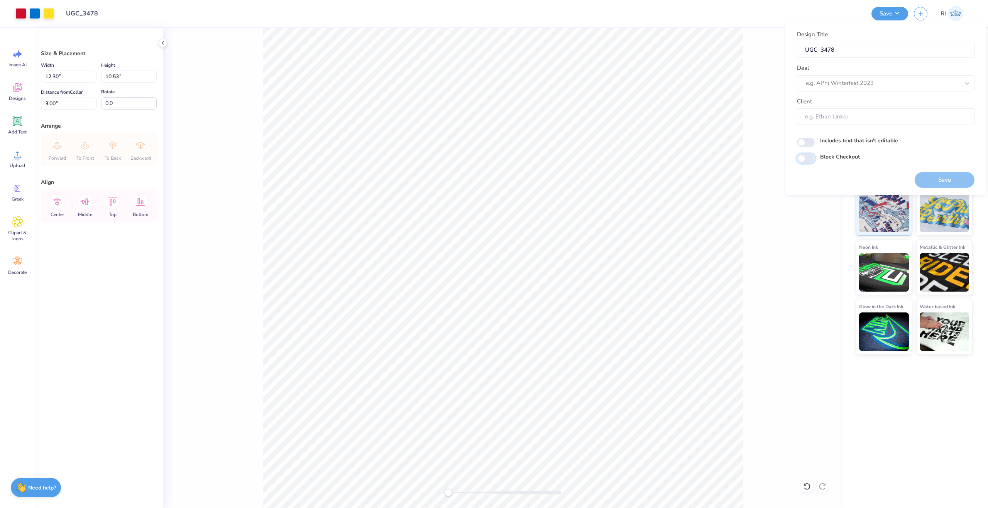
click at [812, 161] on input "Block Checkout" at bounding box center [806, 158] width 18 height 9
checkbox input "true"
click at [840, 84] on div at bounding box center [883, 83] width 154 height 10
click at [813, 108] on div "UGC Designs" at bounding box center [885, 104] width 171 height 13
type input "UGC"
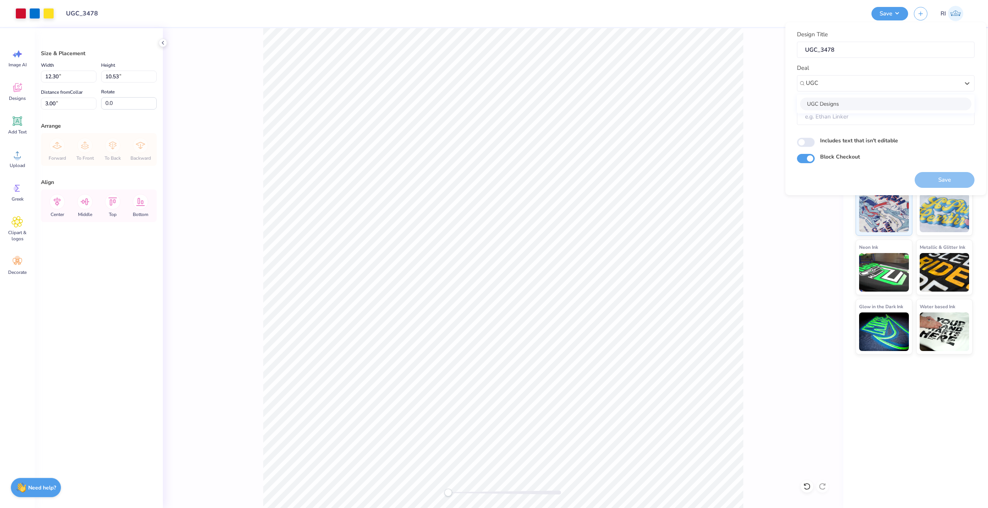
type input "Design Tool Gallery User"
click at [926, 179] on button "Save" at bounding box center [944, 180] width 60 height 16
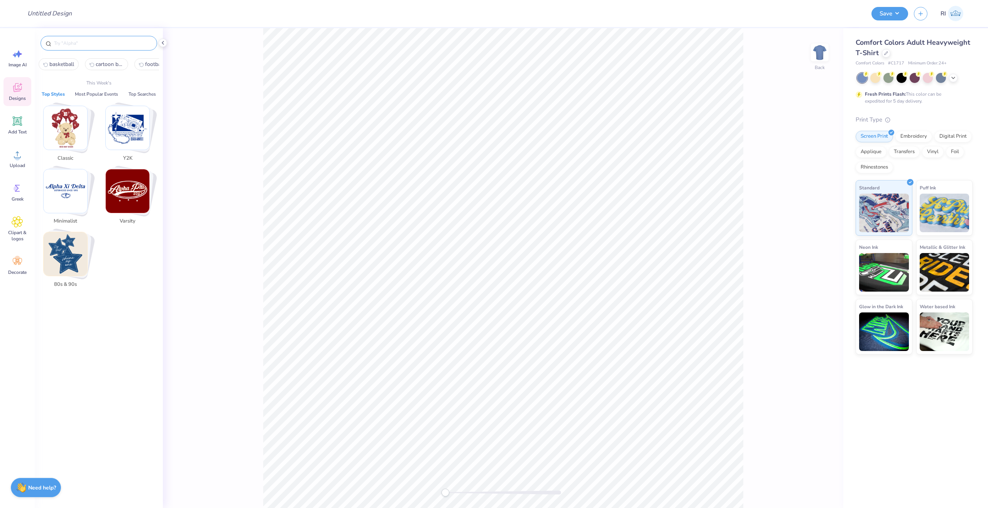
click at [112, 46] on input "text" at bounding box center [102, 43] width 99 height 8
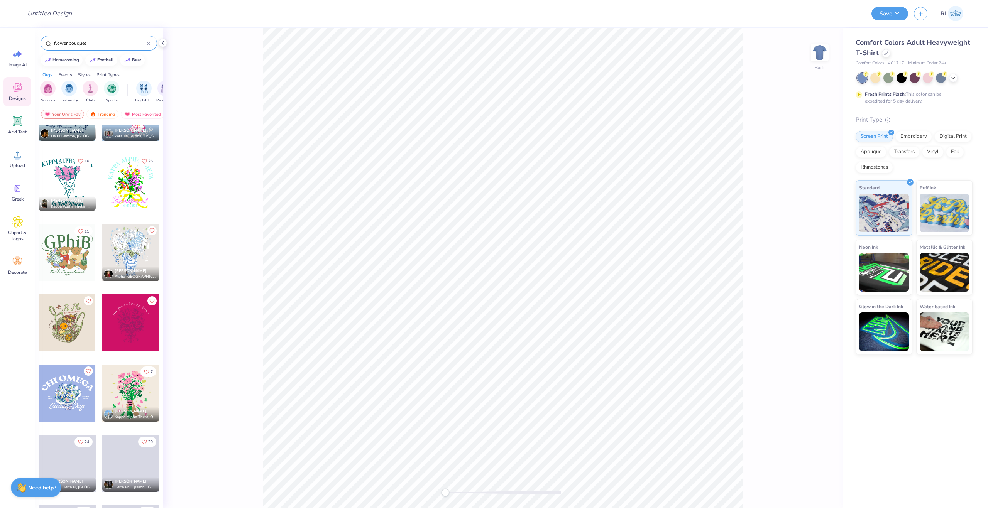
scroll to position [501, 0]
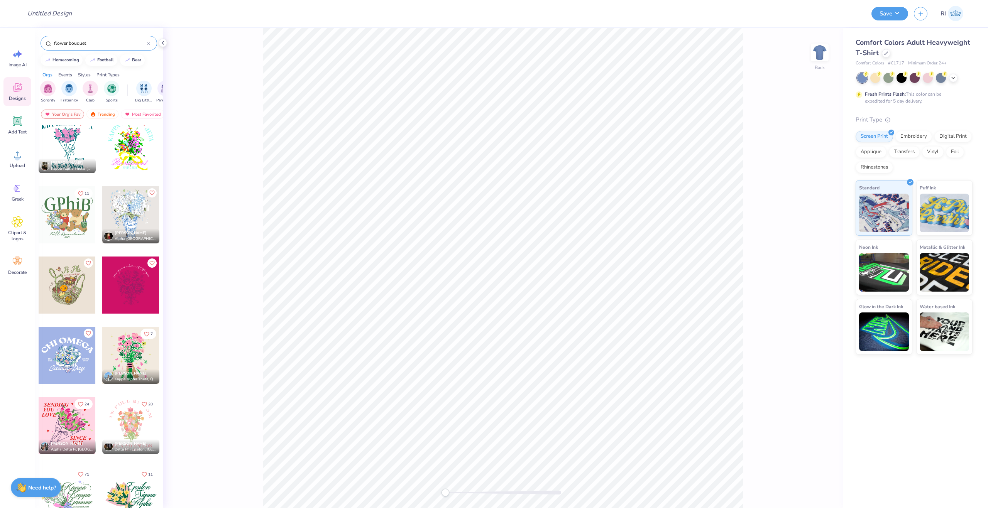
type input "flower bouquet"
click at [76, 494] on div at bounding box center [67, 495] width 57 height 57
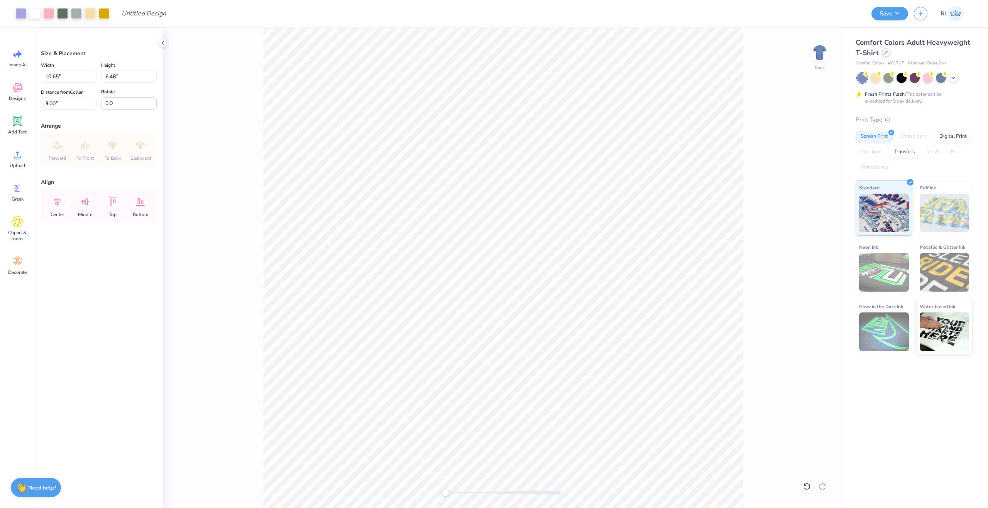
click at [887, 50] on div at bounding box center [886, 52] width 8 height 8
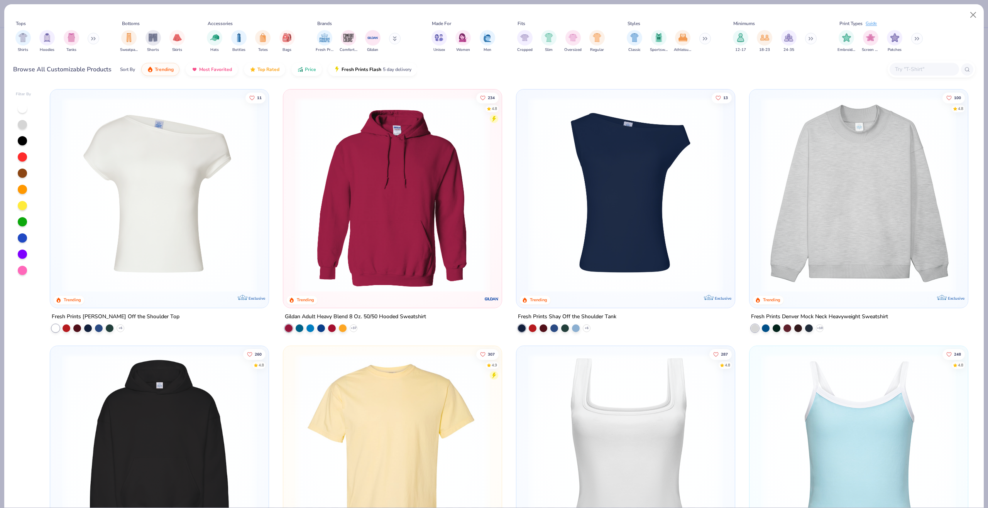
click at [908, 70] on input "text" at bounding box center [923, 69] width 59 height 9
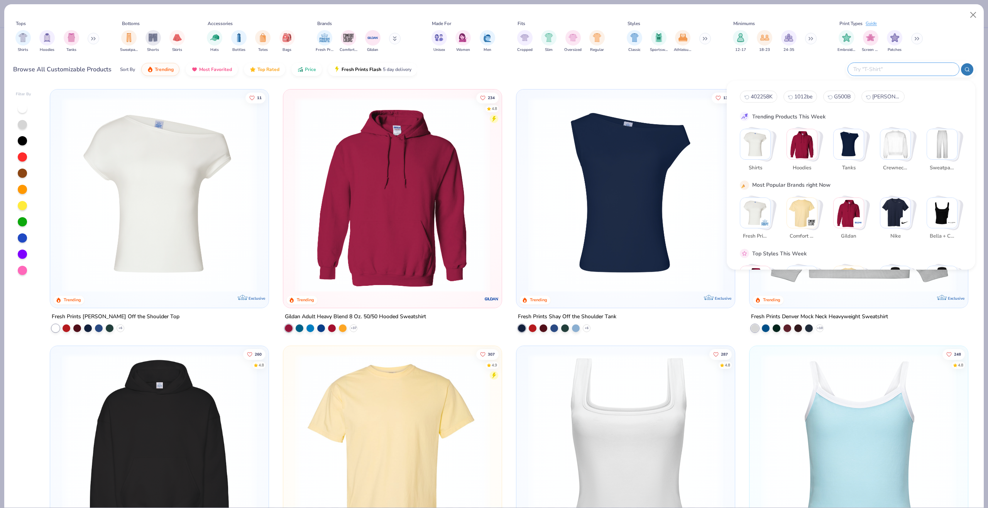
paste input "5280"
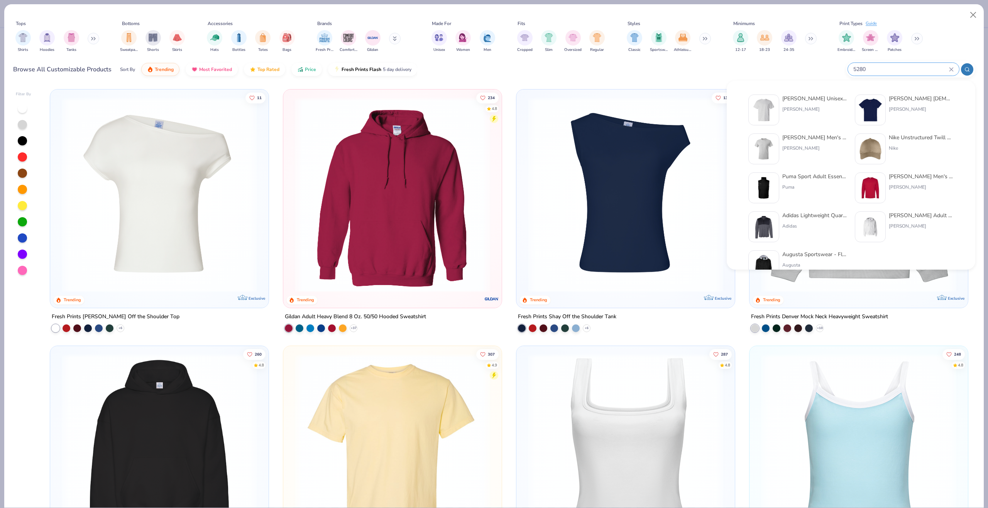
type input "5280"
click at [767, 106] on img at bounding box center [764, 110] width 24 height 24
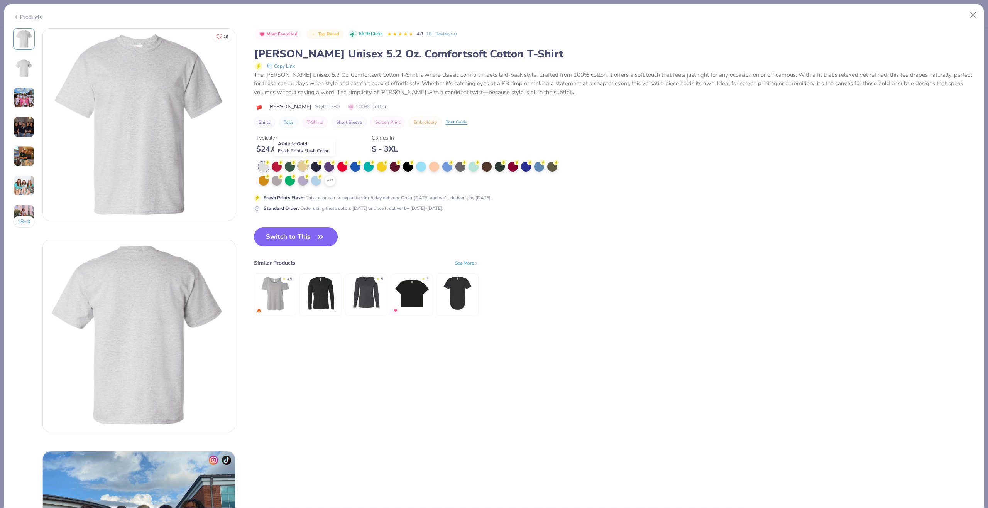
click at [303, 165] on div at bounding box center [303, 166] width 10 height 10
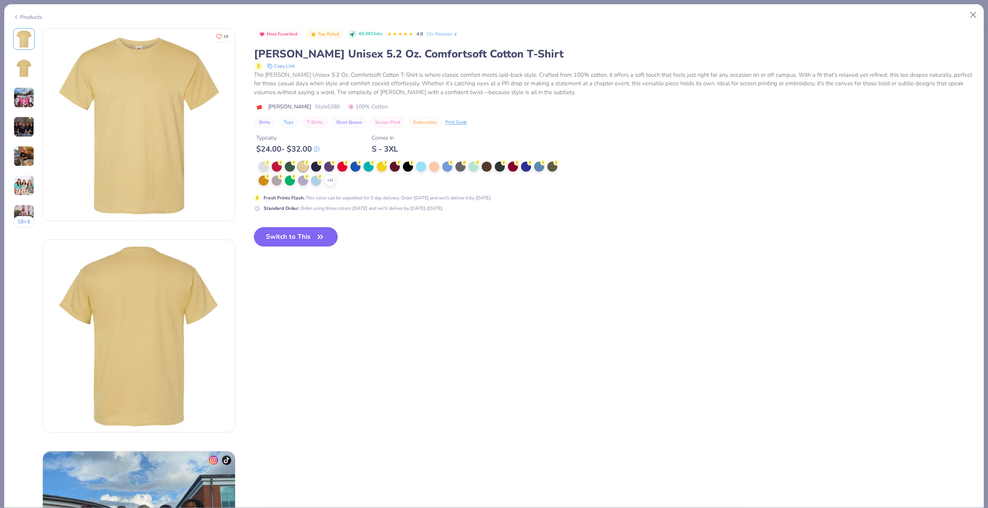
click at [315, 234] on button "Switch to This" at bounding box center [296, 236] width 84 height 19
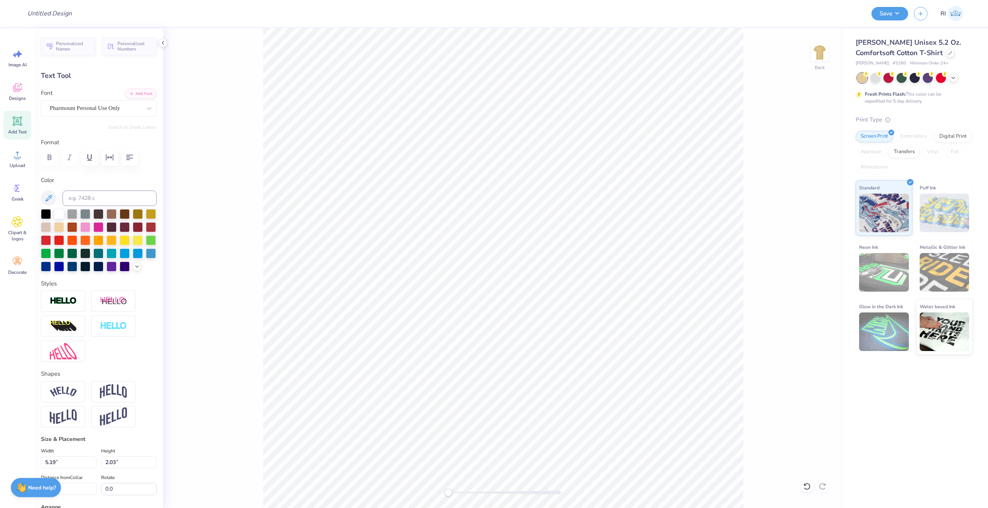
scroll to position [7, 1]
type textarea "Delta"
type input "5.12"
type input "2.00"
type input "5.25"
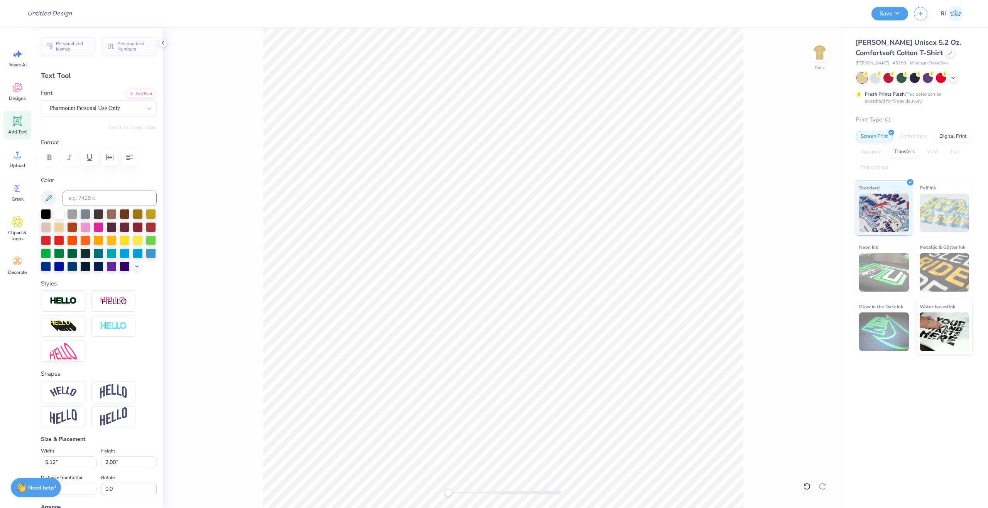
scroll to position [7, 1]
type textarea "Phi"
type input "5.07"
type input "1.93"
type input "6.79"
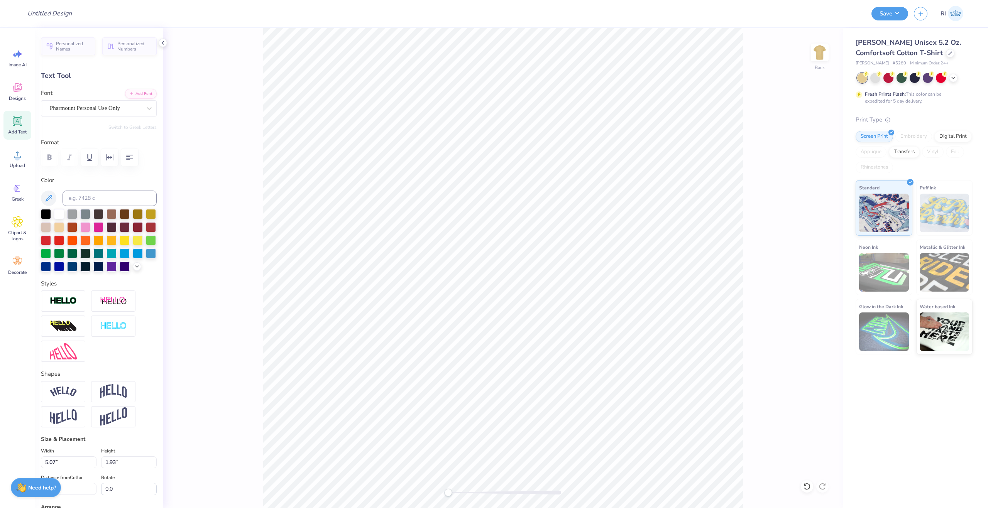
type textarea "Epsilon"
type input "3.28"
type input "0.34"
type input "8.56"
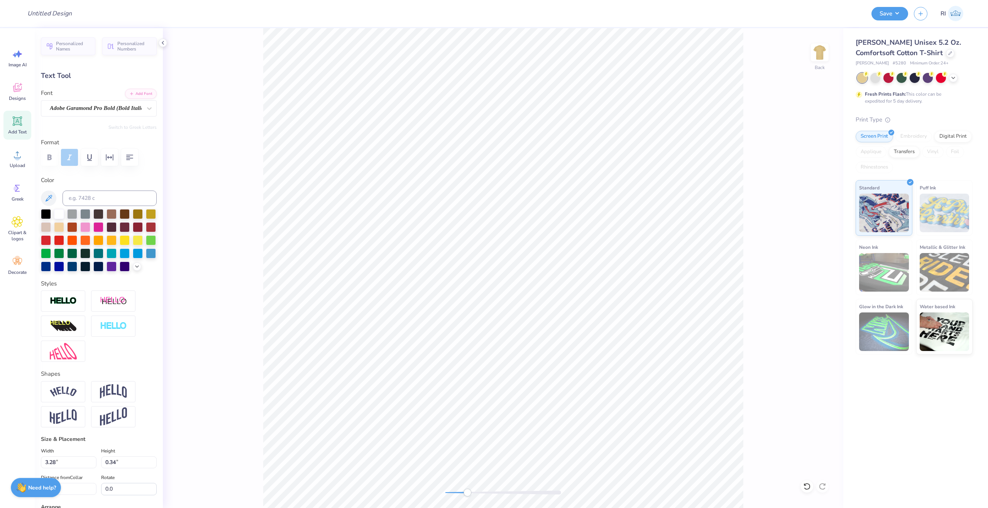
scroll to position [7, 1]
type textarea "Spring Bid Day 2025"
type input "3.98"
type input "0.45"
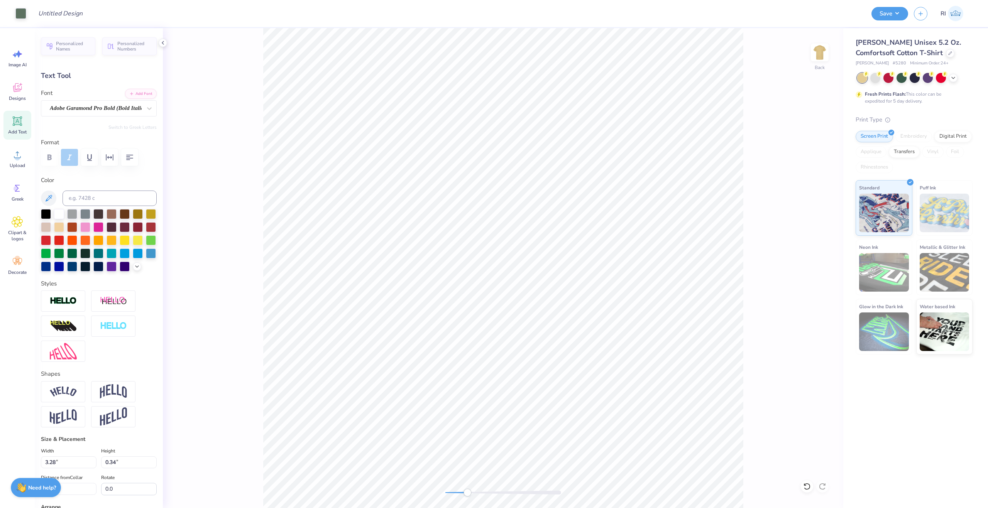
type input "8.51"
type input "3.84"
type input "0.44"
type input "8.54"
click at [20, 14] on div at bounding box center [20, 12] width 11 height 11
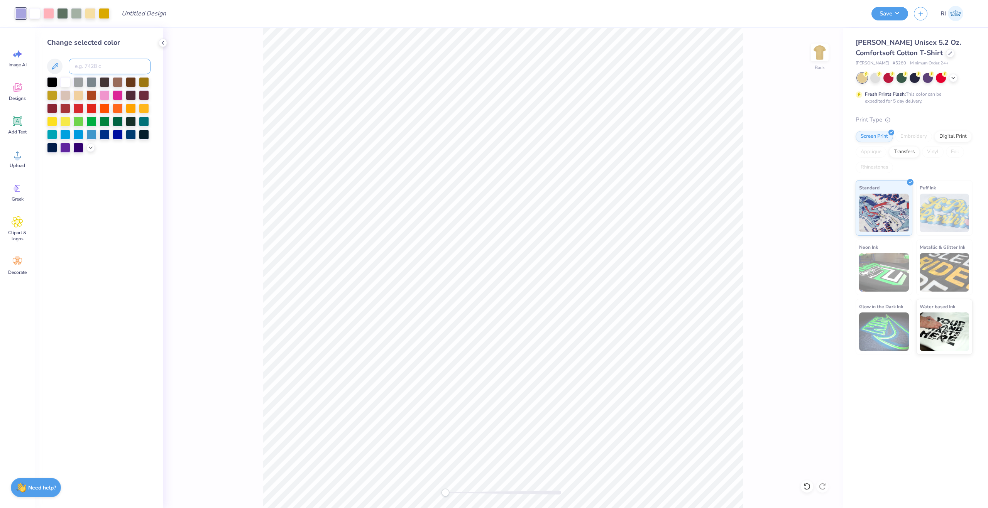
click at [106, 64] on input at bounding box center [110, 66] width 82 height 15
paste input
click at [34, 14] on div at bounding box center [34, 12] width 11 height 11
click at [114, 64] on input at bounding box center [110, 66] width 82 height 15
paste input
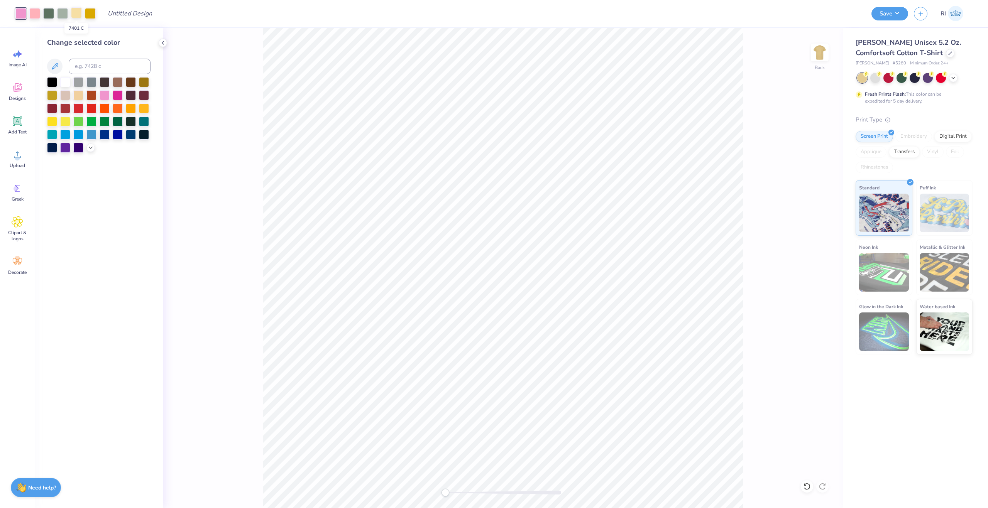
click at [77, 17] on div at bounding box center [76, 12] width 11 height 11
click at [94, 66] on input at bounding box center [110, 66] width 82 height 15
paste input
click at [74, 13] on div at bounding box center [76, 12] width 11 height 11
click at [110, 64] on input at bounding box center [110, 66] width 82 height 15
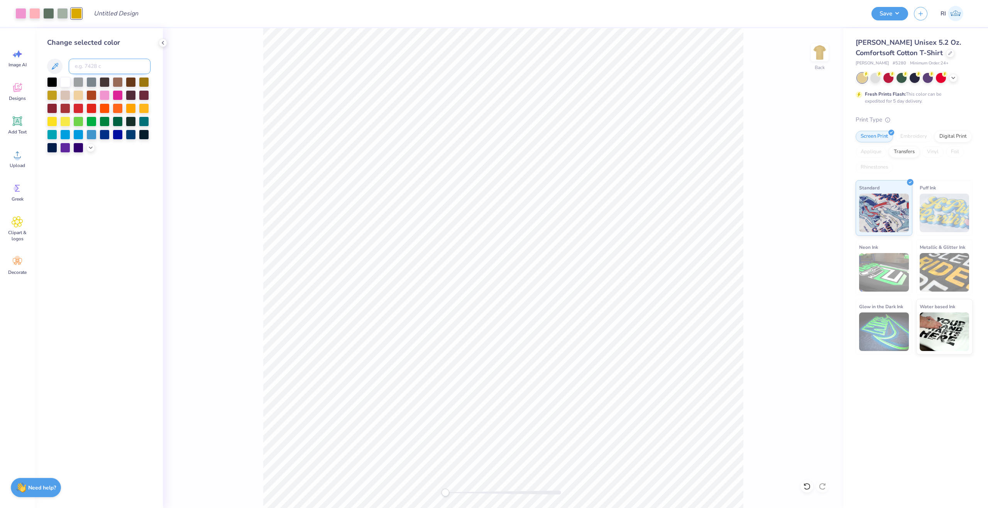
paste input
click at [51, 15] on div at bounding box center [48, 12] width 11 height 11
click at [118, 69] on input at bounding box center [110, 66] width 82 height 15
paste input
click at [63, 13] on div at bounding box center [62, 12] width 11 height 11
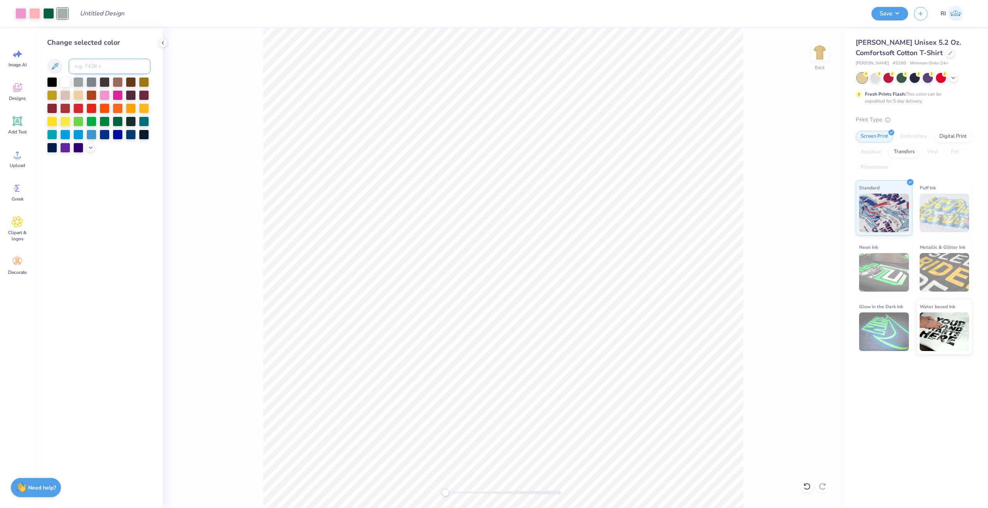
click at [103, 66] on input at bounding box center [110, 66] width 82 height 15
paste input
click at [37, 14] on div at bounding box center [34, 12] width 11 height 11
click at [103, 68] on input at bounding box center [110, 66] width 82 height 15
paste input
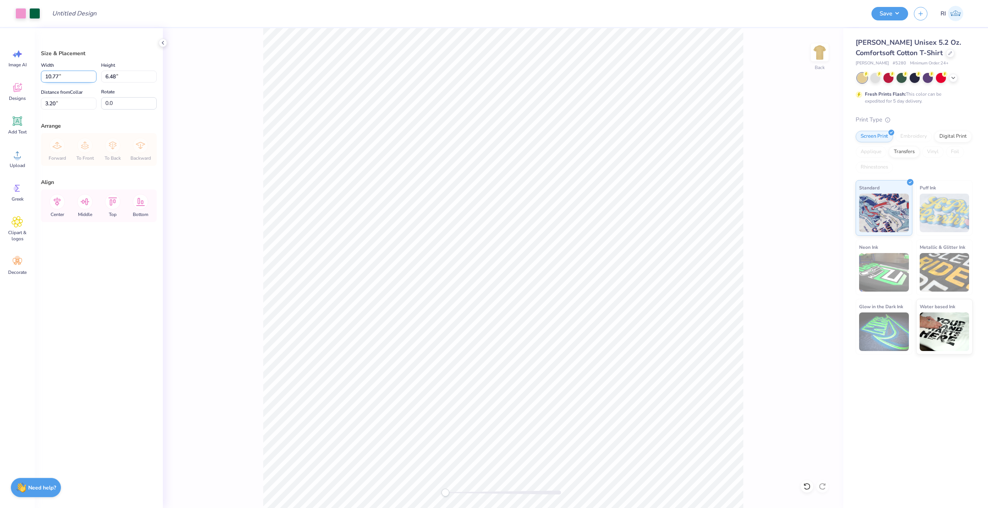
click at [70, 78] on input "10.77" at bounding box center [69, 77] width 56 height 12
type input "12.00"
type input "7.22"
click at [66, 101] on input "2.83" at bounding box center [69, 104] width 56 height 12
type input "4.30"
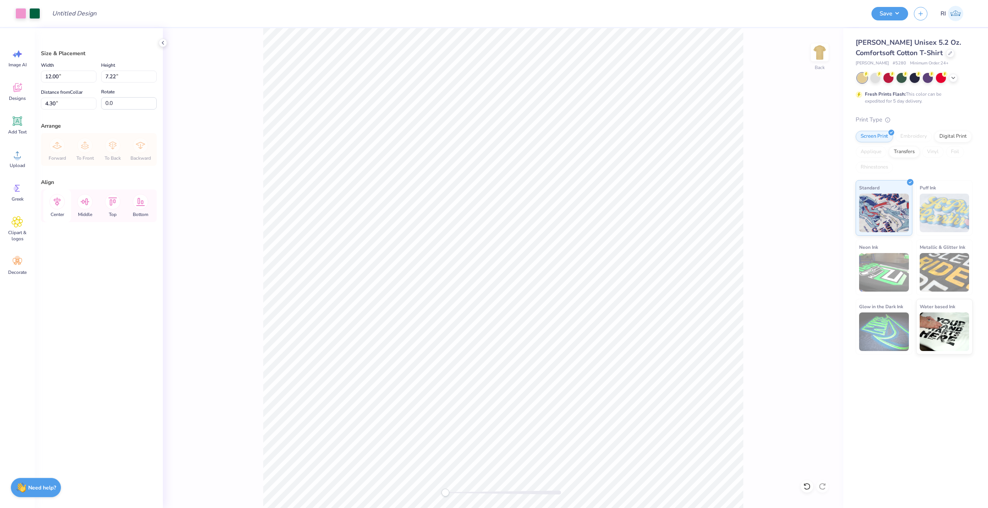
click at [56, 203] on icon at bounding box center [56, 201] width 15 height 15
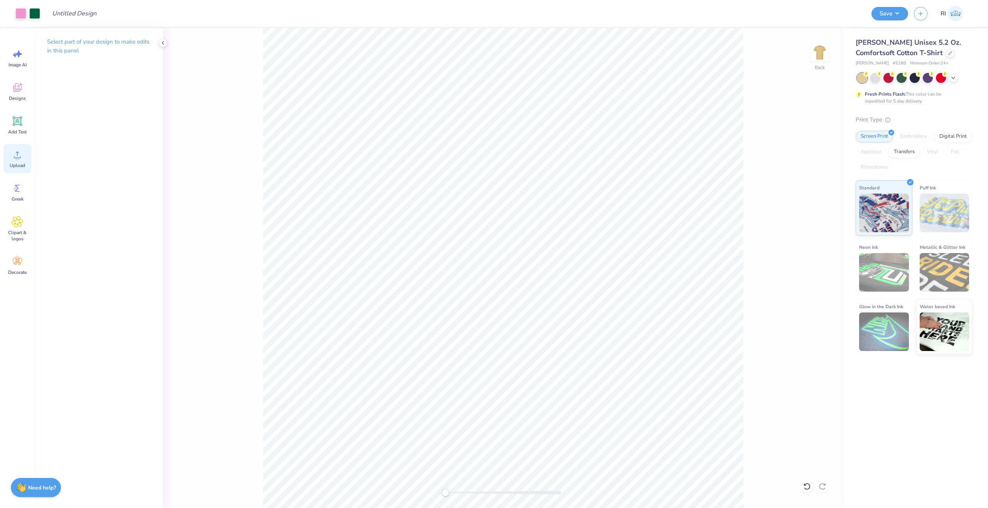
click at [30, 161] on div "Upload" at bounding box center [17, 158] width 28 height 29
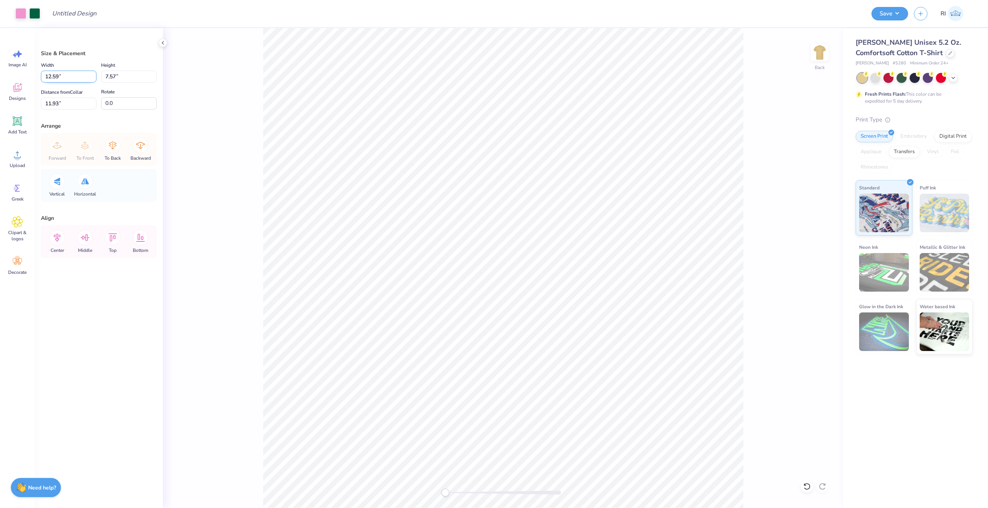
click at [76, 76] on input "12.59" at bounding box center [69, 77] width 56 height 12
type input "12.00"
type input "7.21"
type input "12.11"
click at [82, 105] on input "12.11" at bounding box center [69, 104] width 56 height 12
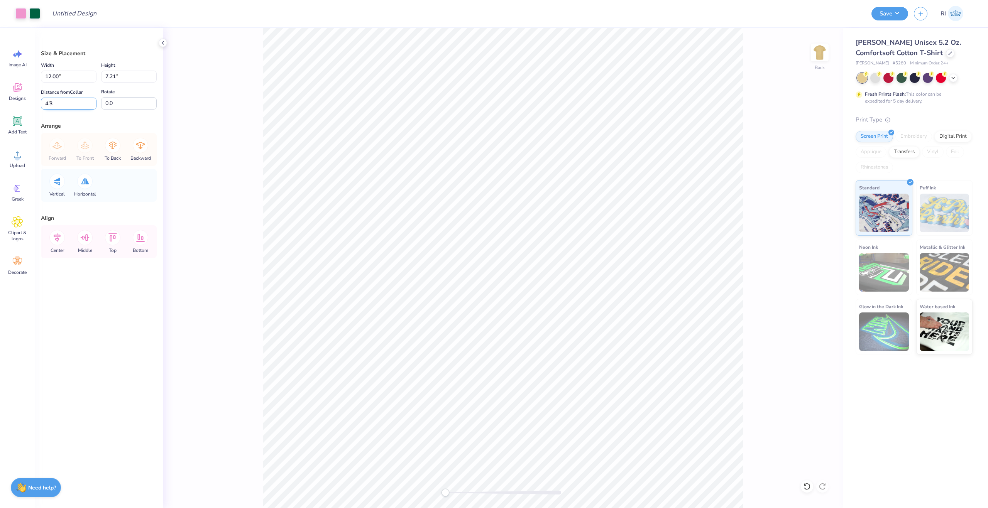
type input "4.3"
click at [465, 496] on li "Send to Back" at bounding box center [464, 498] width 61 height 15
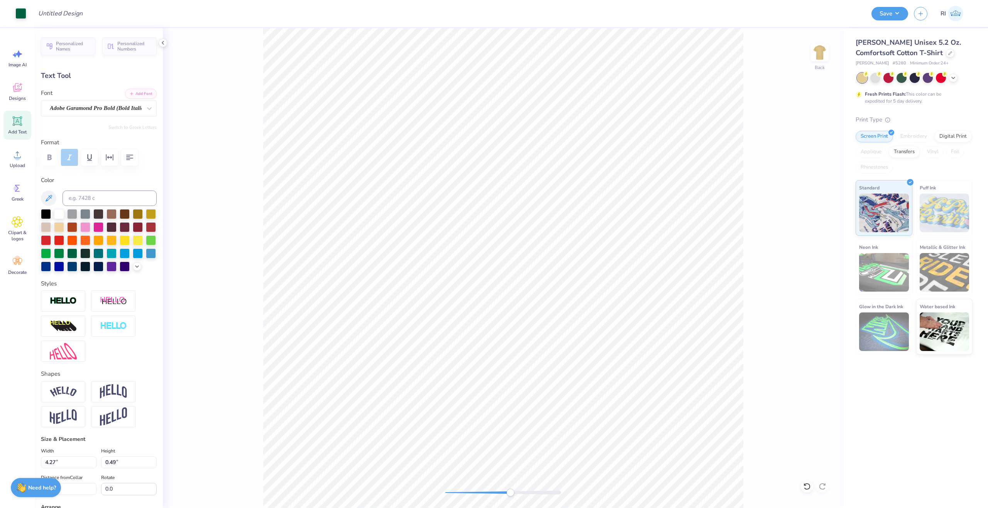
type input "10.33"
type input "4.39"
type input "0.50"
type input "10.31"
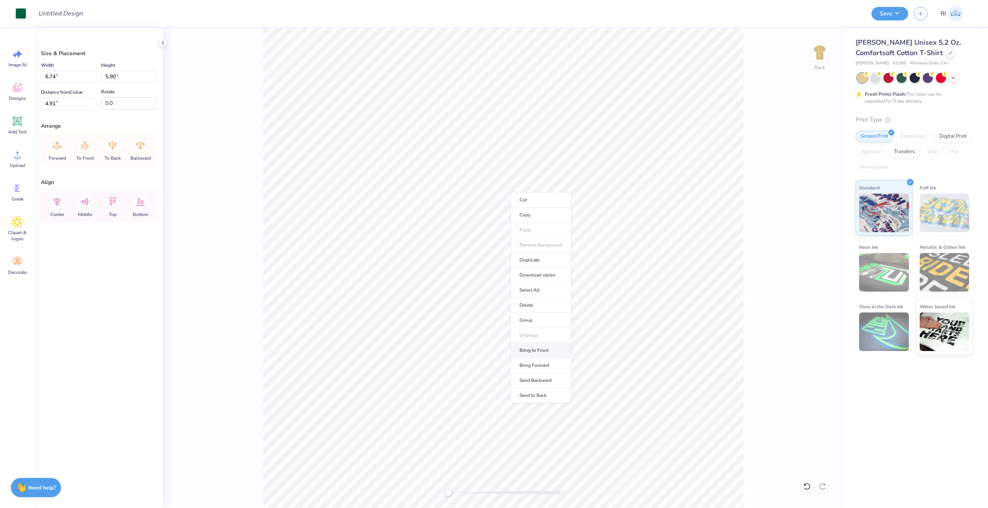
click at [551, 353] on li "Bring to Front" at bounding box center [540, 350] width 61 height 15
click at [86, 13] on input "Design Title" at bounding box center [84, 13] width 76 height 15
paste input "UGC_3479"
type input "UGC_3479"
click at [890, 7] on button "Save" at bounding box center [889, 13] width 37 height 14
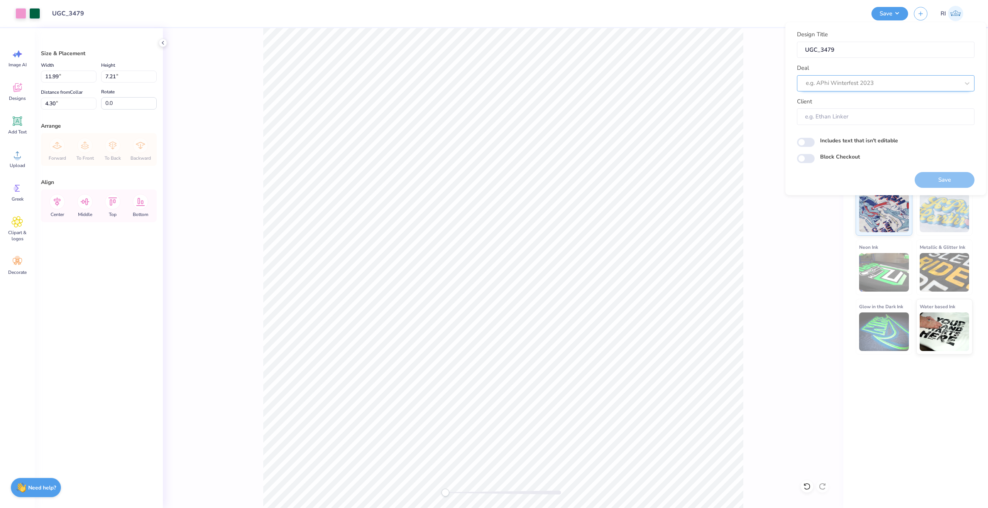
click at [887, 80] on div at bounding box center [883, 83] width 154 height 10
click at [857, 106] on div "UGC Designs" at bounding box center [885, 104] width 171 height 13
type input "ugc"
type input "Design Tool Gallery User"
click at [804, 159] on input "Block Checkout" at bounding box center [806, 158] width 18 height 9
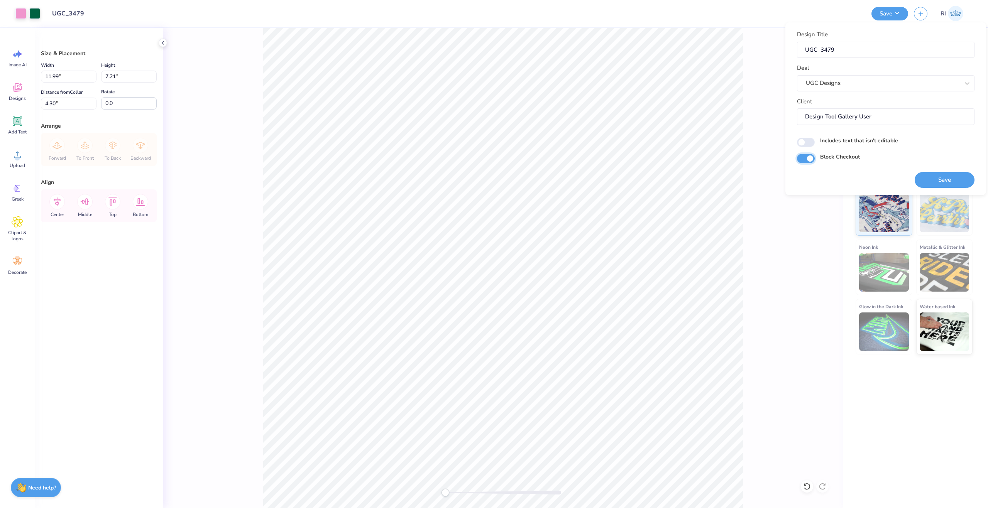
checkbox input "true"
click at [945, 179] on button "Save" at bounding box center [944, 180] width 60 height 16
